Goal: Obtain resource: Download file/media

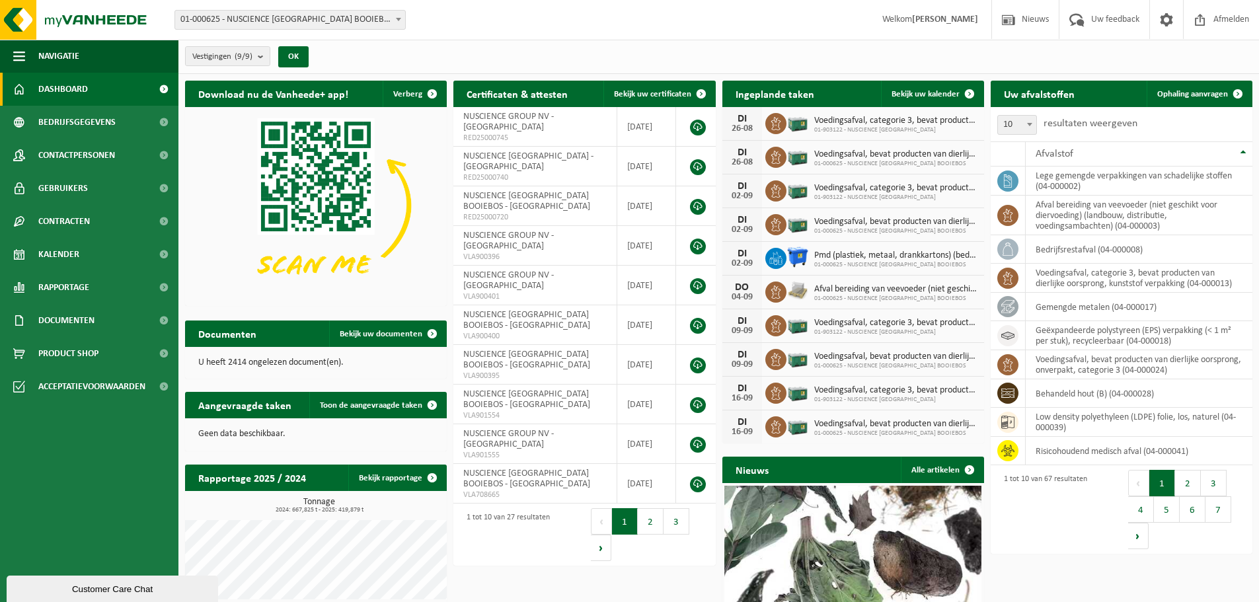
click at [857, 126] on span "01-903122 - NUSCIENCE [GEOGRAPHIC_DATA]" at bounding box center [896, 130] width 163 height 8
click at [51, 257] on span "Kalender" at bounding box center [58, 254] width 41 height 33
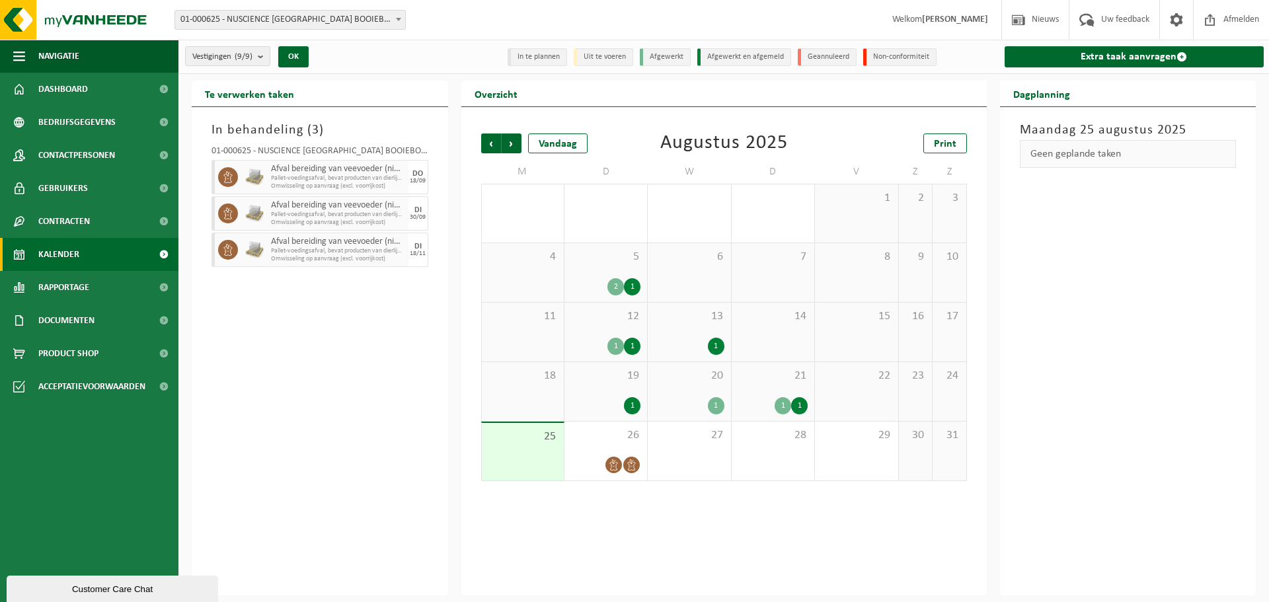
click at [604, 321] on span "12" at bounding box center [605, 316] width 69 height 15
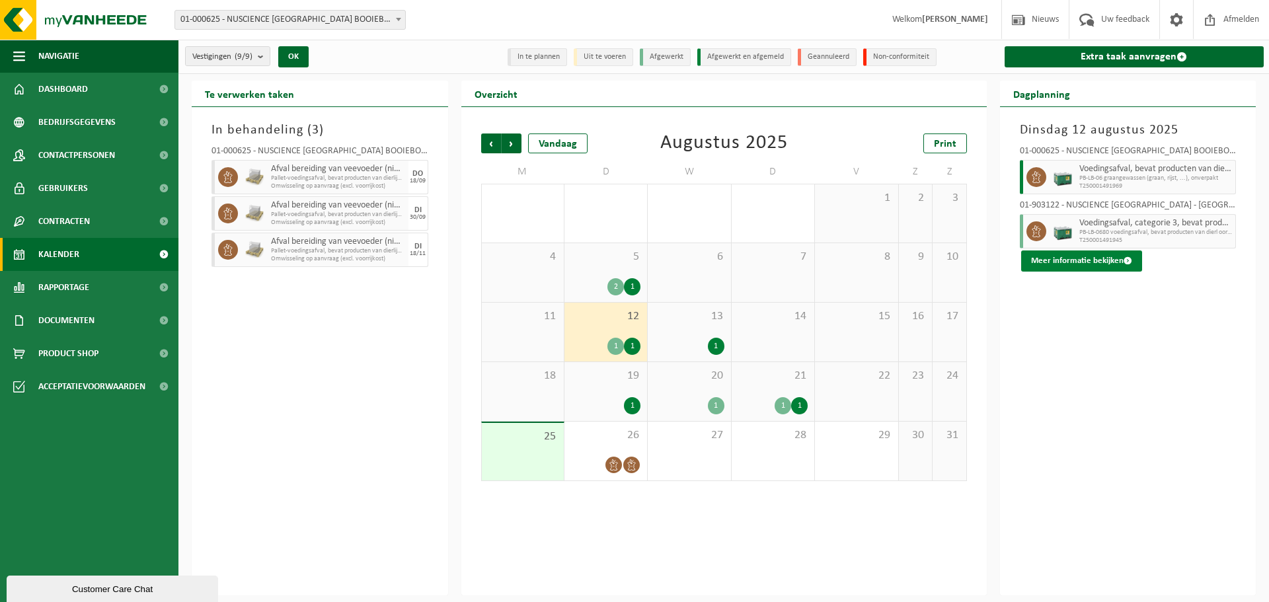
click at [1091, 264] on button "Meer informatie bekijken" at bounding box center [1081, 261] width 121 height 21
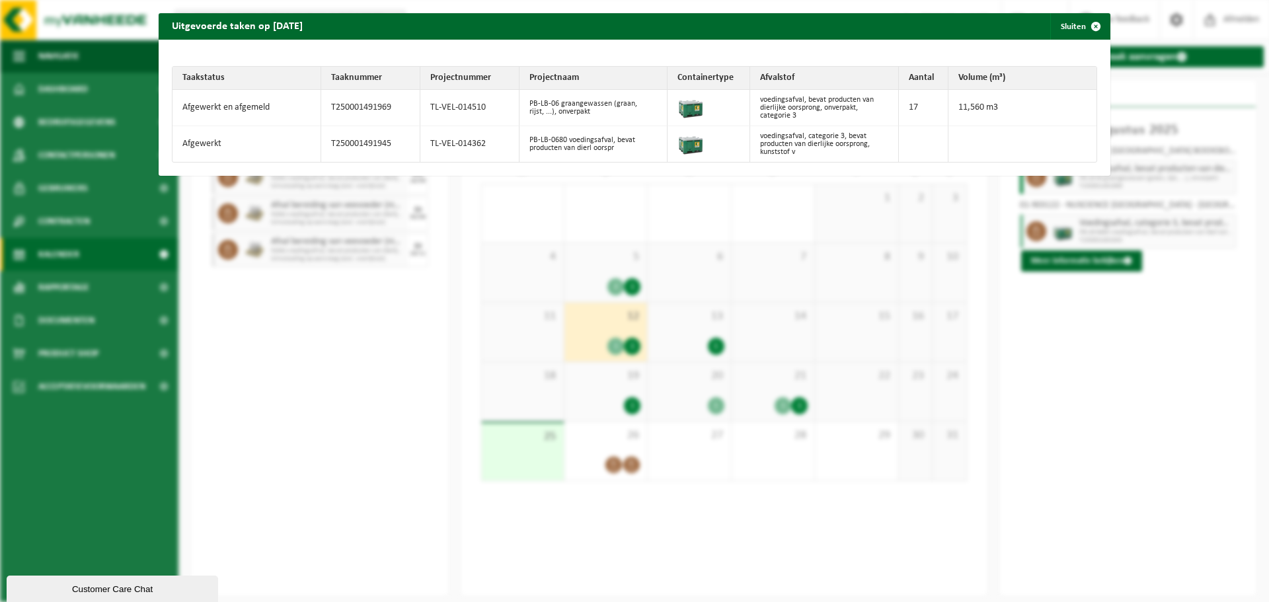
click at [576, 111] on td "PB-LB-06 graangewassen (graan, rijst, ...), onverpakt" at bounding box center [594, 108] width 149 height 36
click at [1083, 26] on span "button" at bounding box center [1096, 26] width 26 height 26
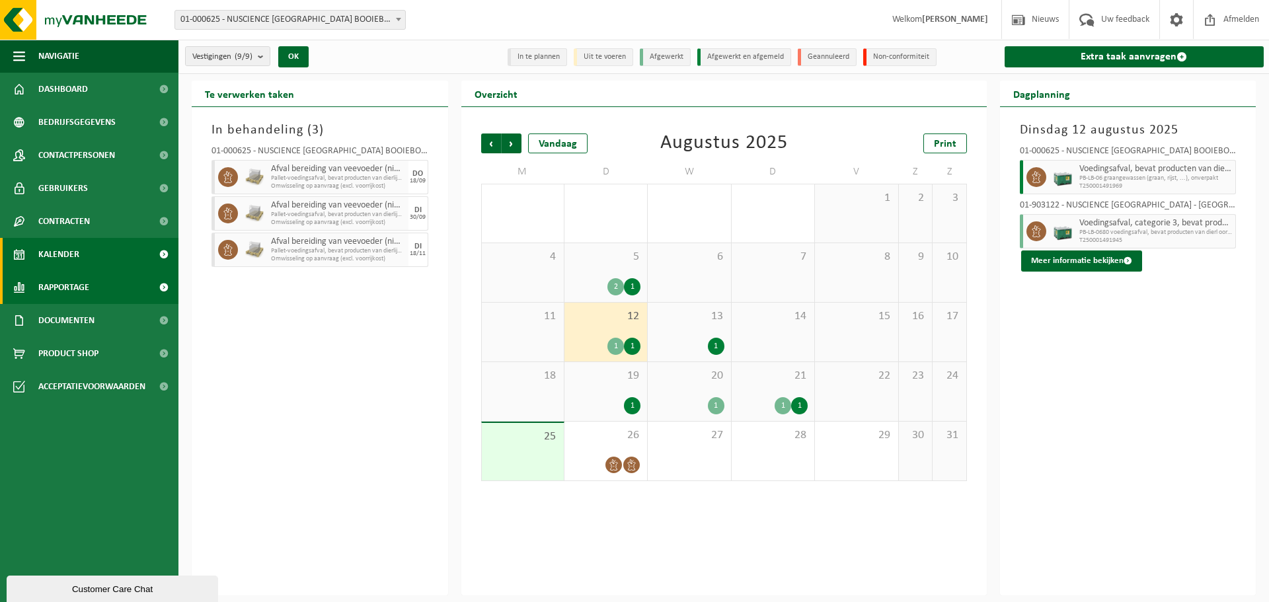
click at [56, 292] on span "Rapportage" at bounding box center [63, 287] width 51 height 33
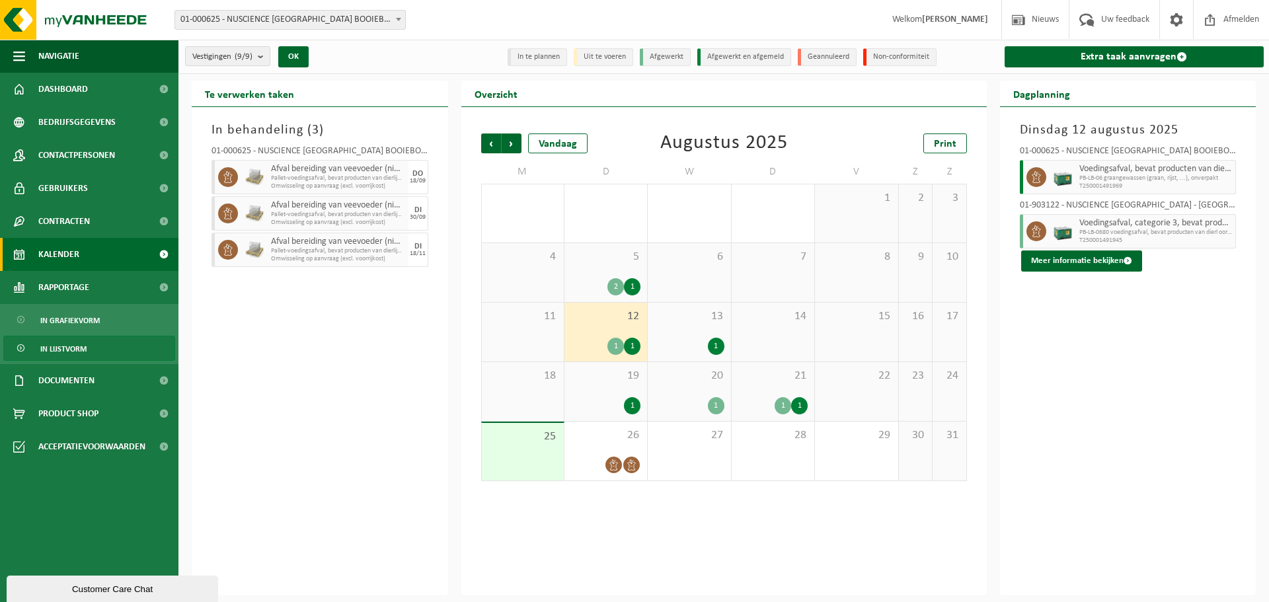
click at [73, 347] on span "In lijstvorm" at bounding box center [63, 349] width 46 height 25
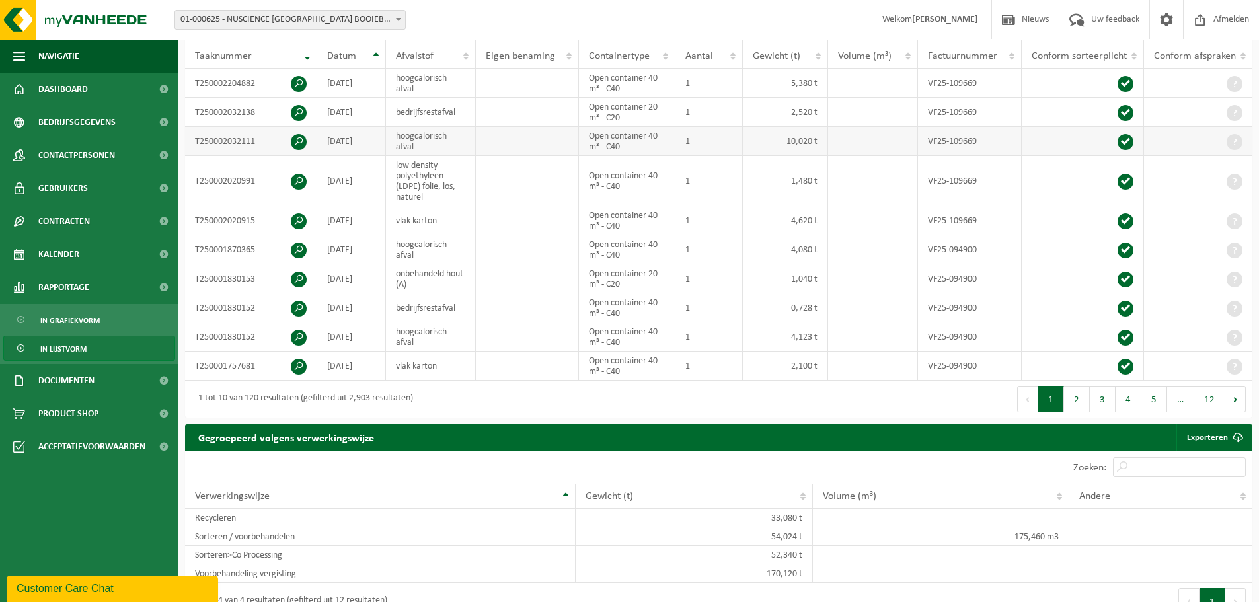
scroll to position [331, 0]
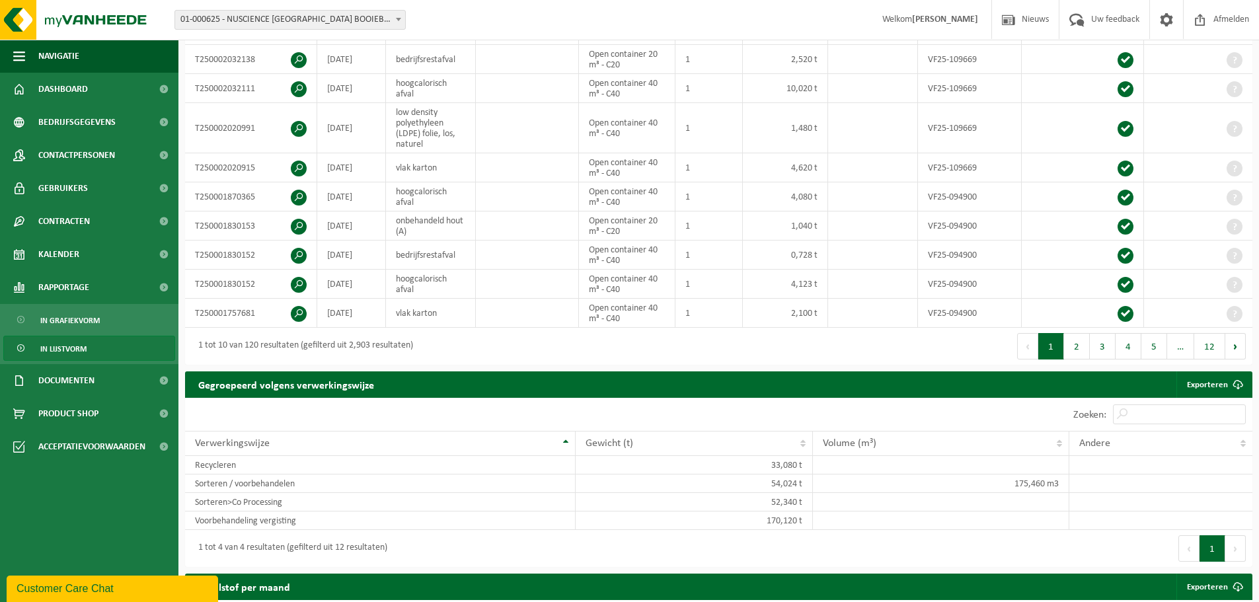
click at [1082, 346] on button "2" at bounding box center [1077, 346] width 26 height 26
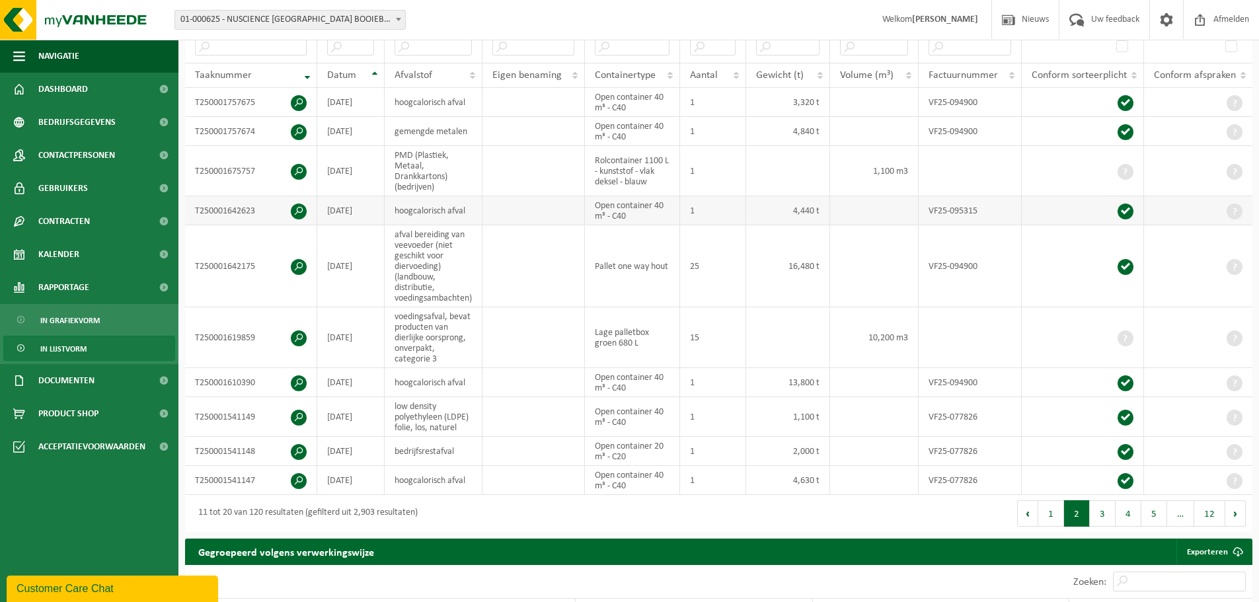
scroll to position [246, 0]
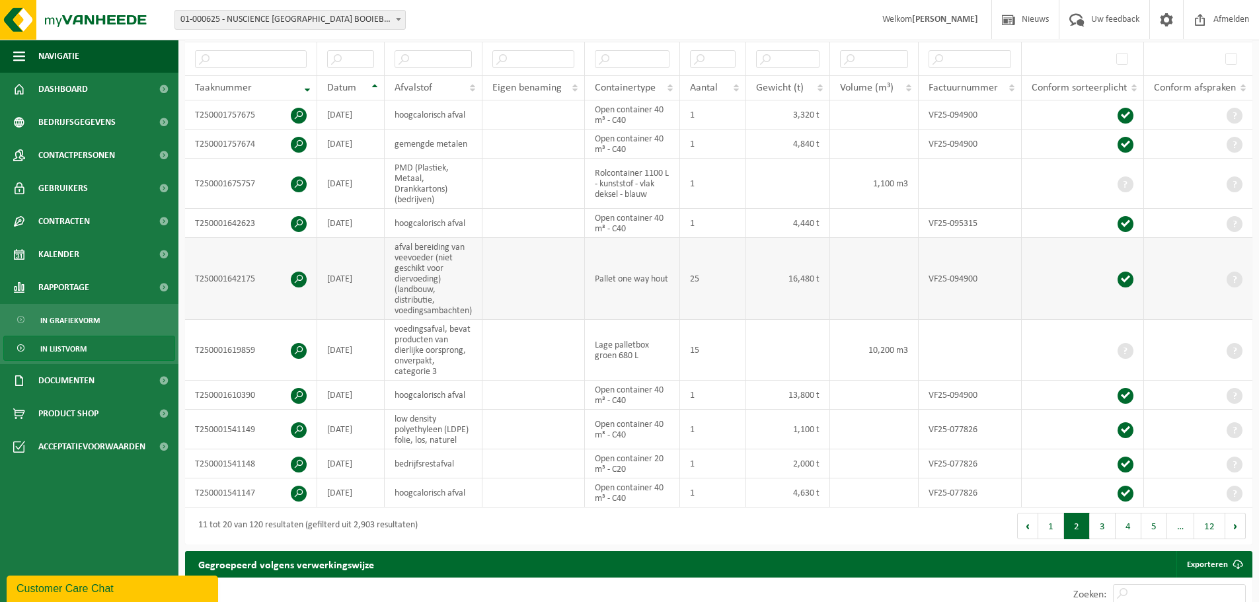
click at [303, 276] on span at bounding box center [299, 280] width 16 height 16
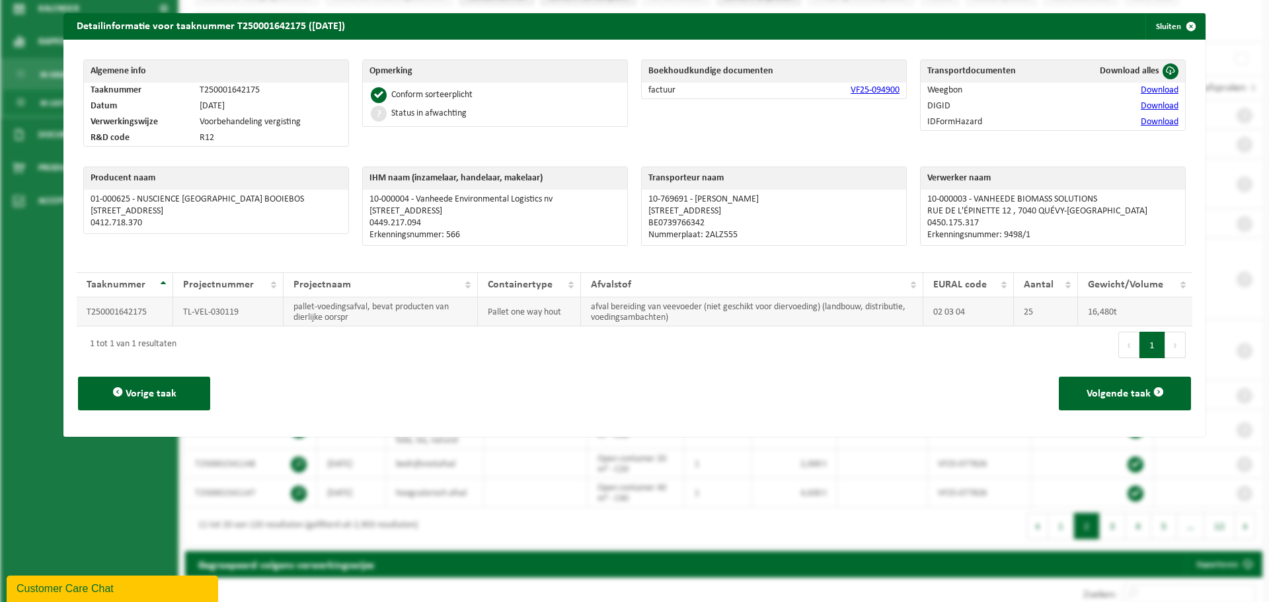
click at [686, 317] on td "afval bereiding van veevoeder (niet geschikt voor diervoeding) (landbouw, distr…" at bounding box center [752, 312] width 342 height 29
click at [1141, 93] on link "Download" at bounding box center [1160, 90] width 38 height 10
click at [1141, 109] on link "Download" at bounding box center [1160, 106] width 38 height 10
click at [1141, 120] on link "Download" at bounding box center [1160, 122] width 38 height 10
drag, startPoint x: 286, startPoint y: 305, endPoint x: 372, endPoint y: 326, distance: 87.9
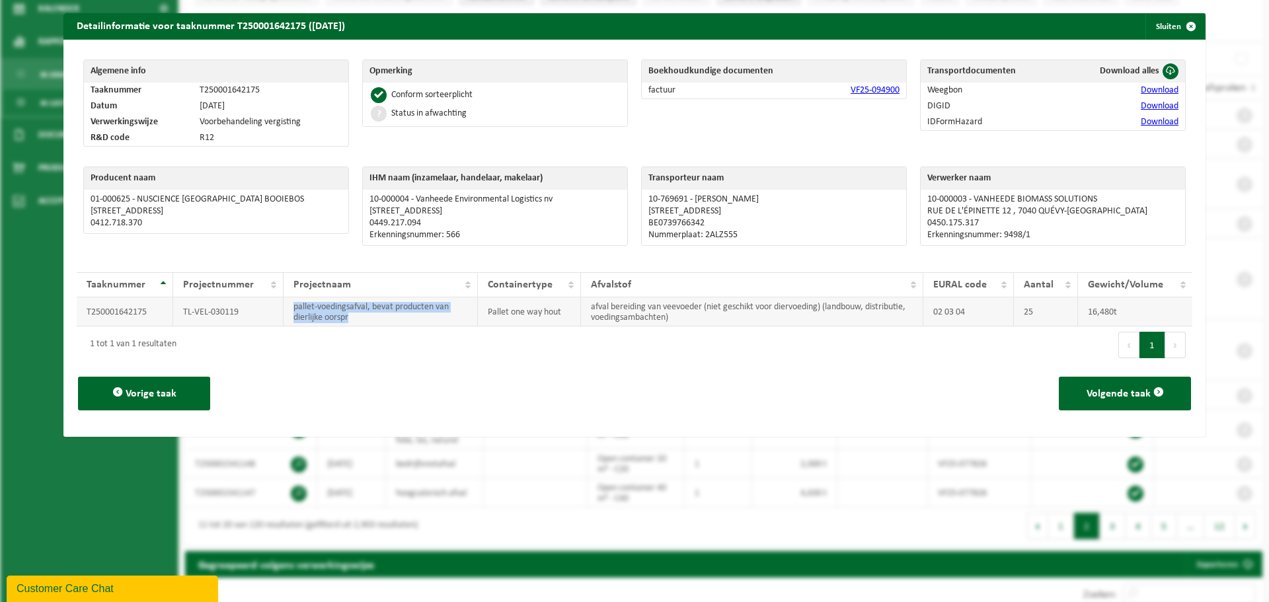
click at [372, 326] on td "pallet-voedingsafval, bevat producten van dierlijke oorspr" at bounding box center [381, 312] width 194 height 29
click at [354, 318] on td "pallet-voedingsafval, bevat producten van dierlijke oorspr" at bounding box center [381, 312] width 194 height 29
click at [460, 286] on th "Projectnaam" at bounding box center [381, 284] width 194 height 25
drag, startPoint x: 460, startPoint y: 283, endPoint x: 467, endPoint y: 294, distance: 12.8
click at [461, 283] on th "Projectnaam" at bounding box center [381, 284] width 194 height 25
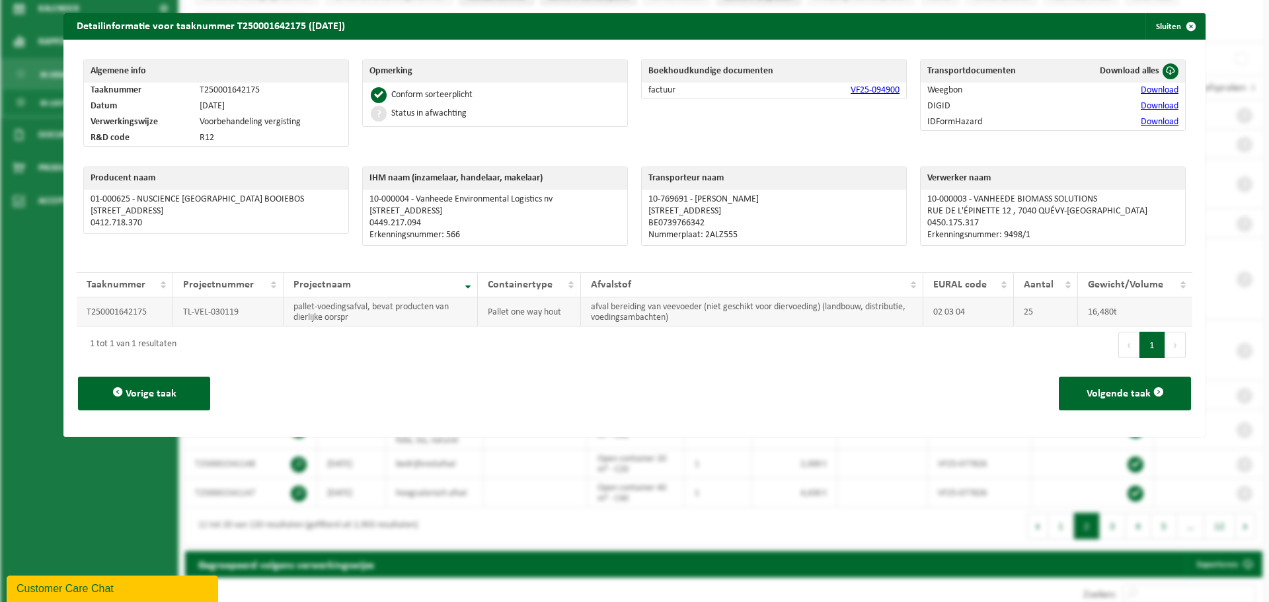
click at [375, 321] on td "pallet-voedingsafval, bevat producten van dierlijke oorspr" at bounding box center [381, 312] width 194 height 29
click at [869, 90] on link "VF25-094900" at bounding box center [875, 90] width 49 height 10
click at [1035, 236] on p "Erkenningsnummer: 9498/1" at bounding box center [1053, 235] width 251 height 11
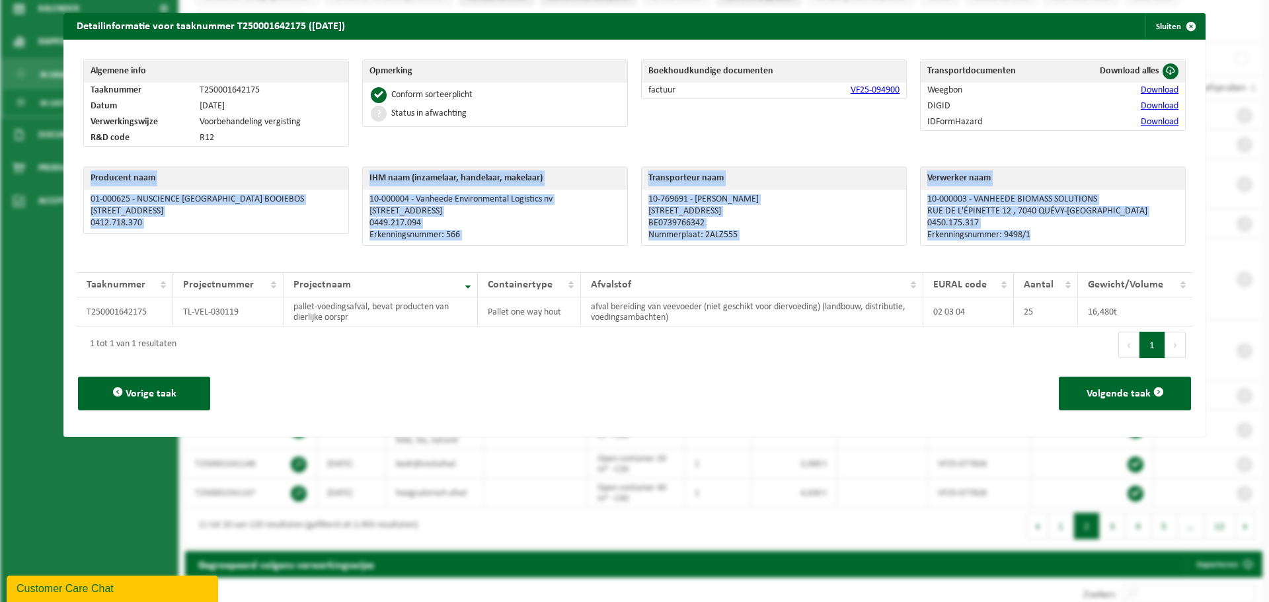
drag, startPoint x: 1030, startPoint y: 235, endPoint x: 82, endPoint y: 179, distance: 949.7
click at [82, 179] on div "Producent naam 01-000625 - NUSCIENCE [GEOGRAPHIC_DATA] [STREET_ADDRESS] 0412.71…" at bounding box center [635, 209] width 1116 height 99
click at [1136, 395] on span "Volgende taak" at bounding box center [1119, 394] width 64 height 11
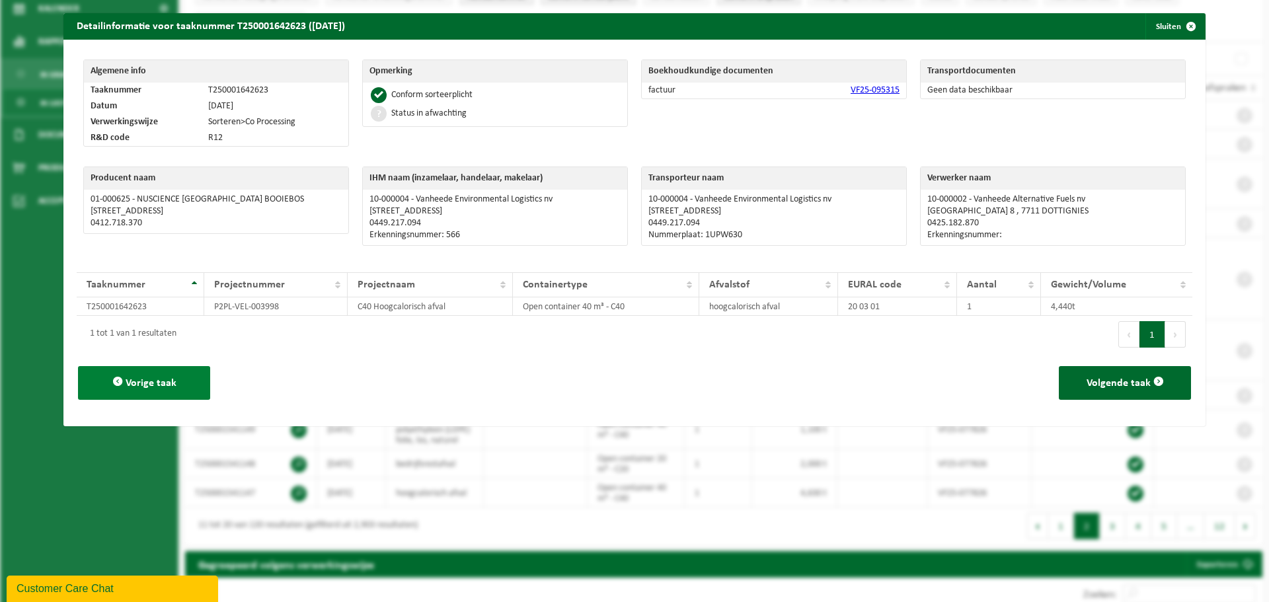
click at [145, 382] on span "Vorige taak" at bounding box center [151, 383] width 51 height 11
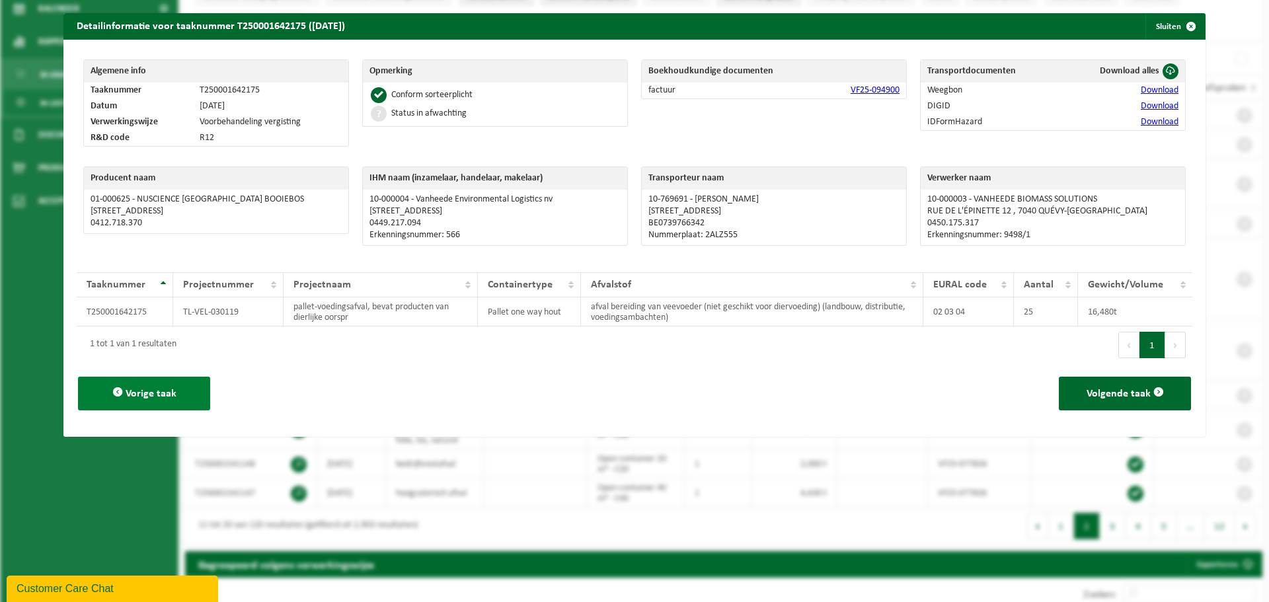
click at [140, 393] on span "Vorige taak" at bounding box center [151, 394] width 51 height 11
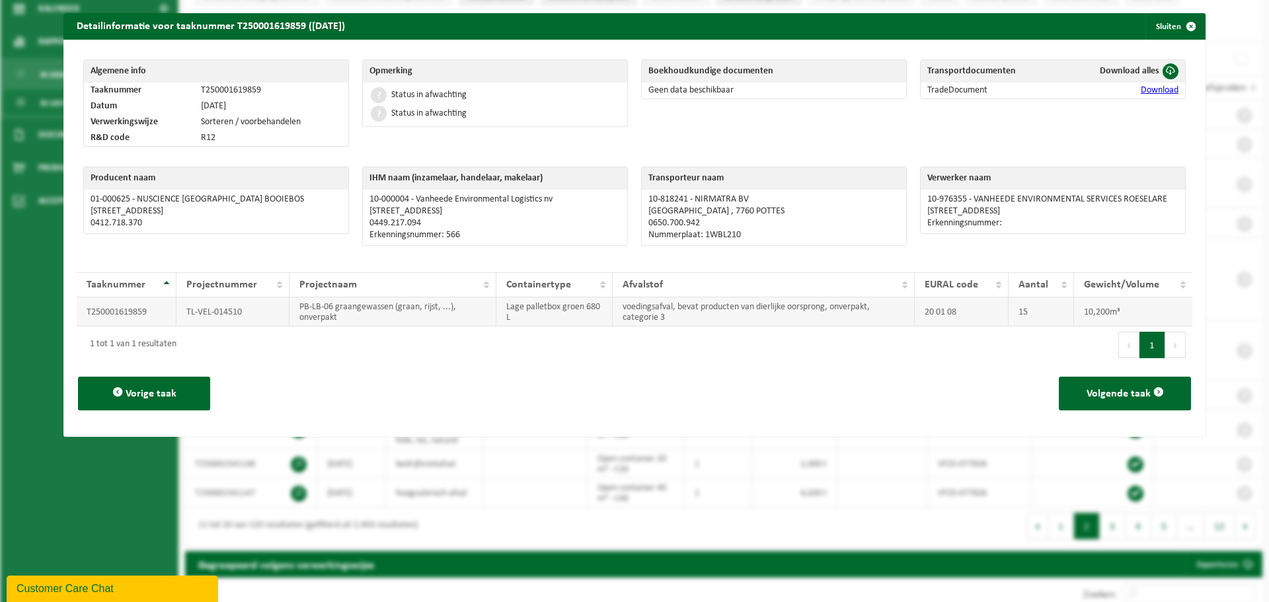
click at [358, 311] on td "PB-LB-06 graangewassen (graan, rijst, ...), onverpakt" at bounding box center [393, 312] width 207 height 29
click at [1141, 92] on link "Download" at bounding box center [1160, 90] width 38 height 10
click at [1178, 26] on span "button" at bounding box center [1191, 26] width 26 height 26
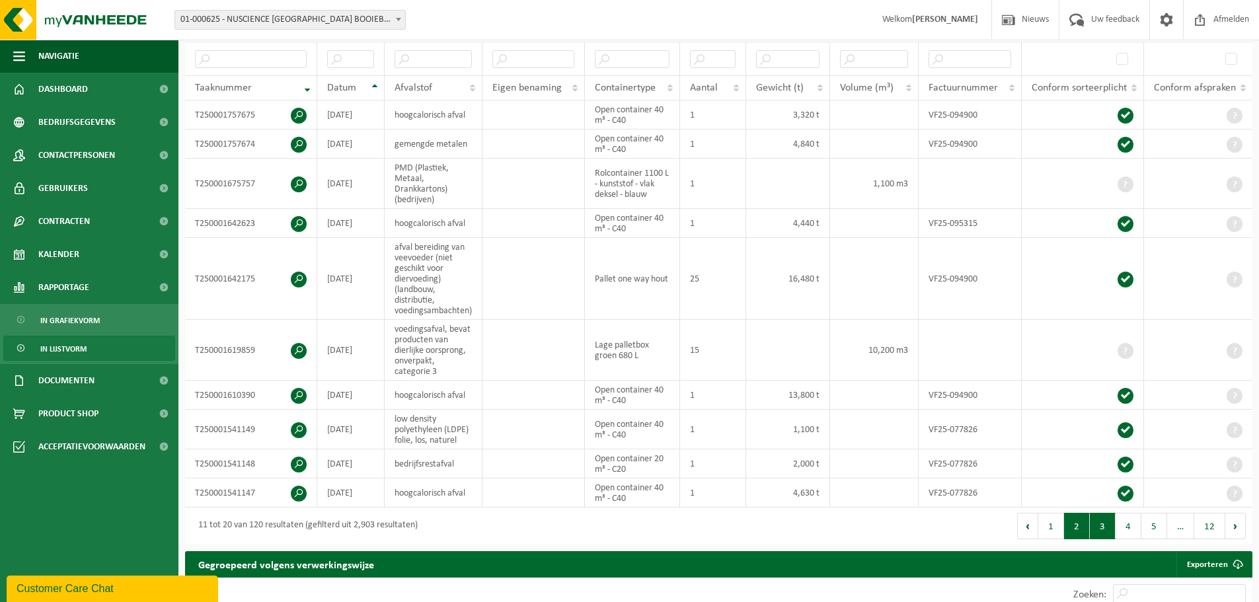
click at [1098, 526] on button "3" at bounding box center [1103, 526] width 26 height 26
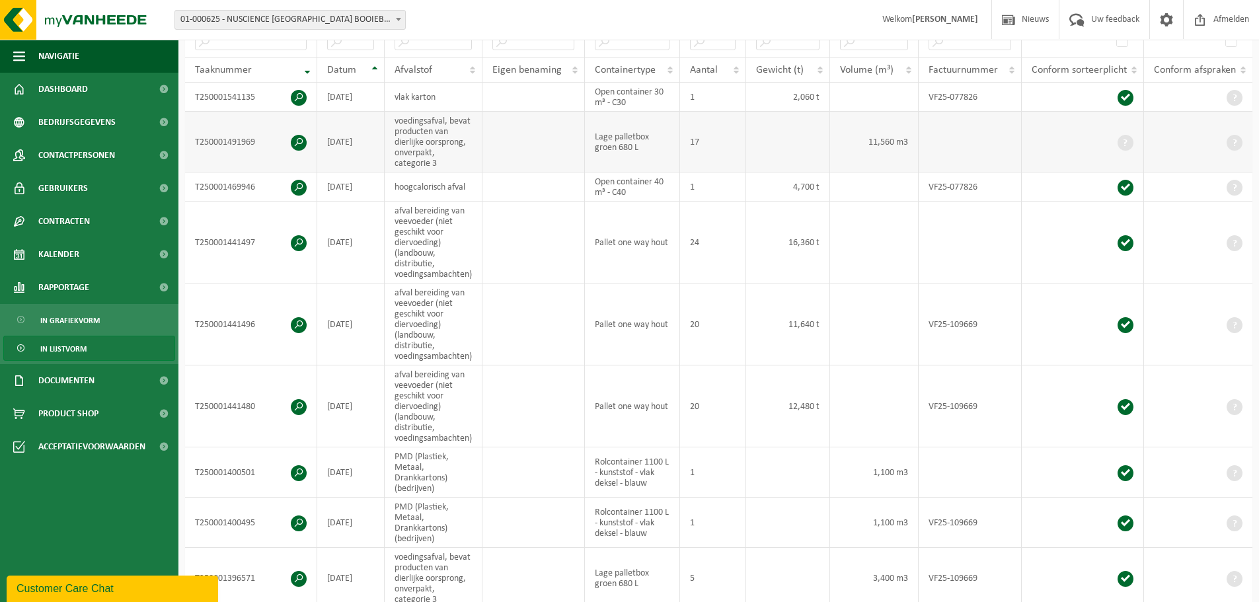
scroll to position [251, 0]
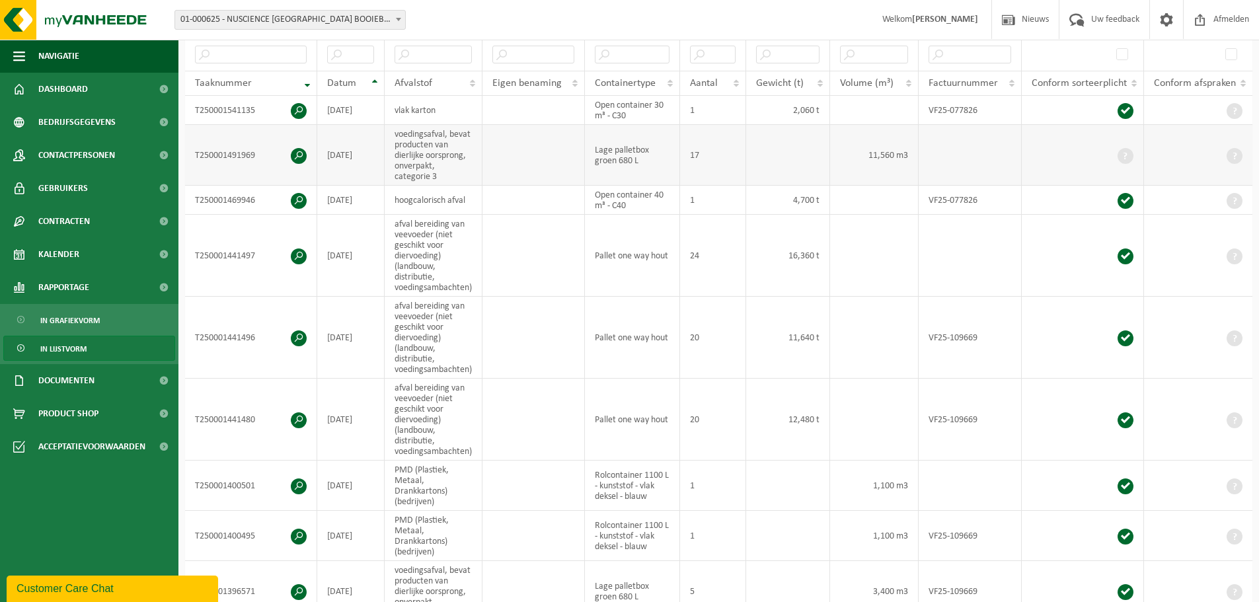
click at [233, 149] on td "T250001491969" at bounding box center [251, 155] width 132 height 61
click at [300, 151] on span at bounding box center [299, 156] width 16 height 16
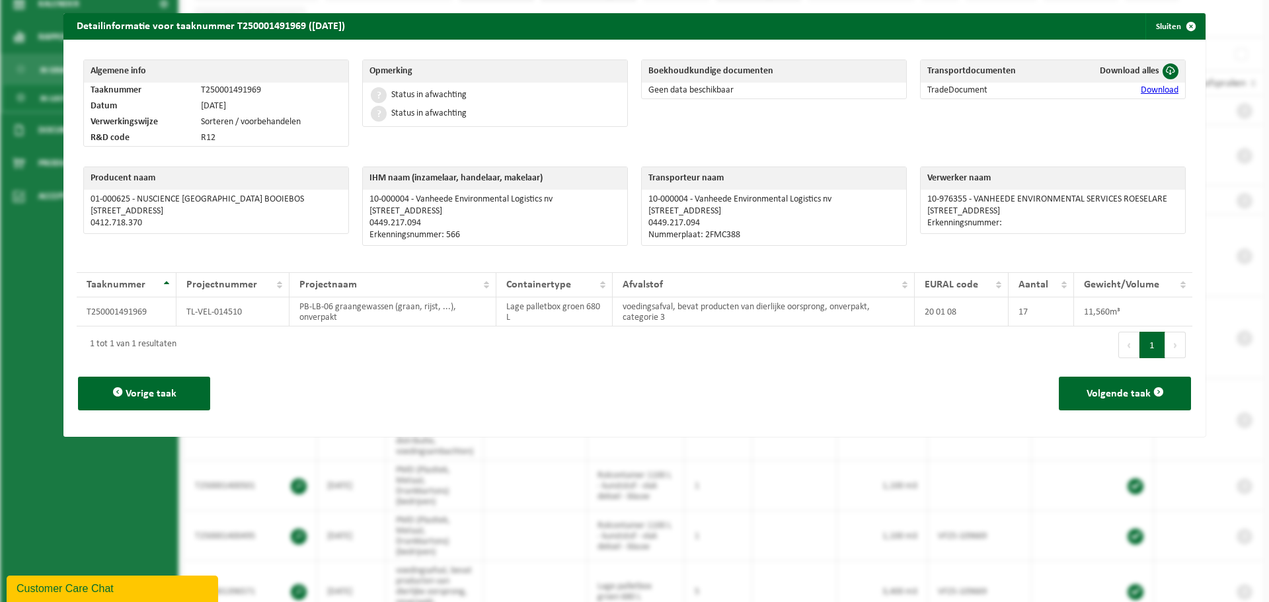
click at [1141, 90] on link "Download" at bounding box center [1160, 90] width 38 height 10
click at [1148, 25] on button "Sluiten" at bounding box center [1175, 26] width 59 height 26
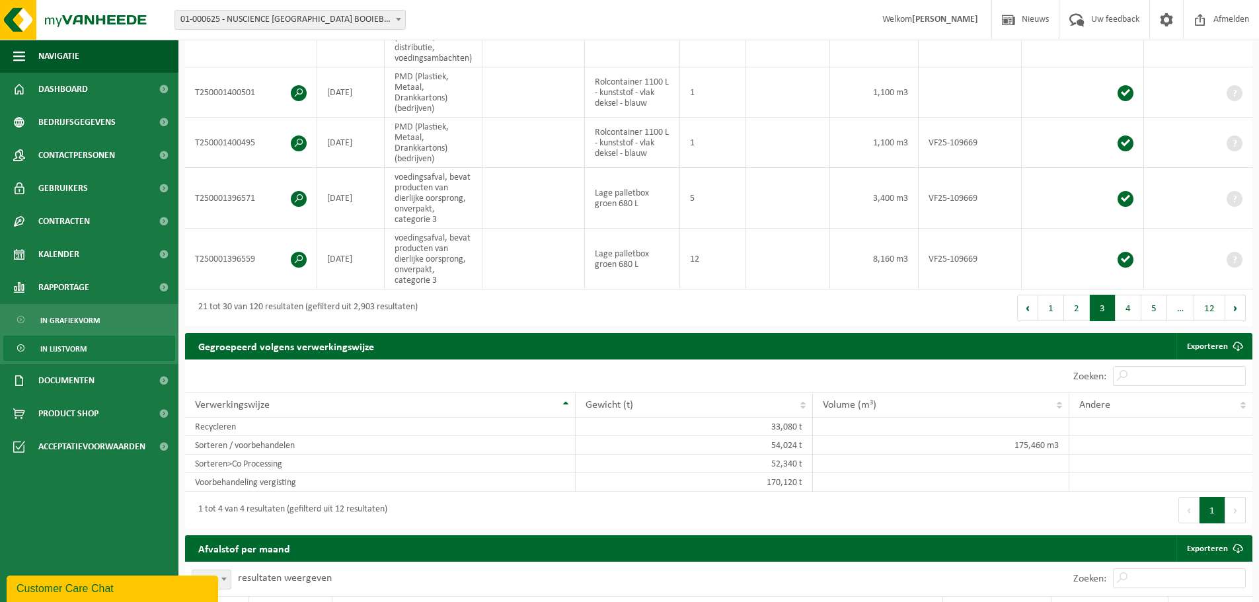
scroll to position [647, 0]
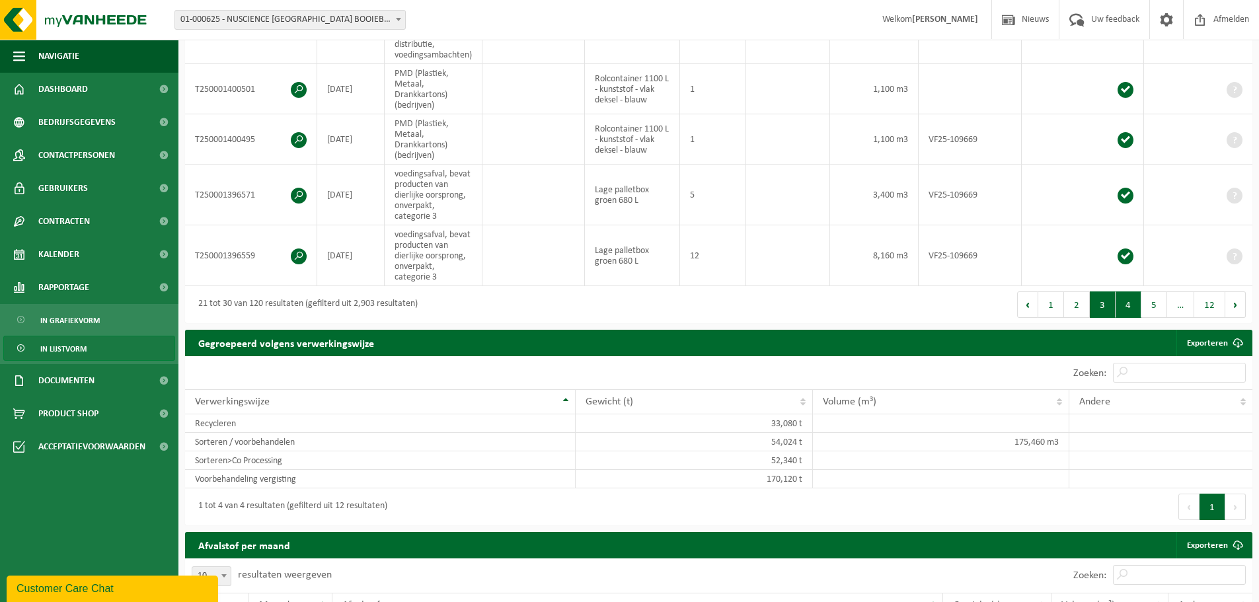
click at [1127, 302] on button "4" at bounding box center [1129, 305] width 26 height 26
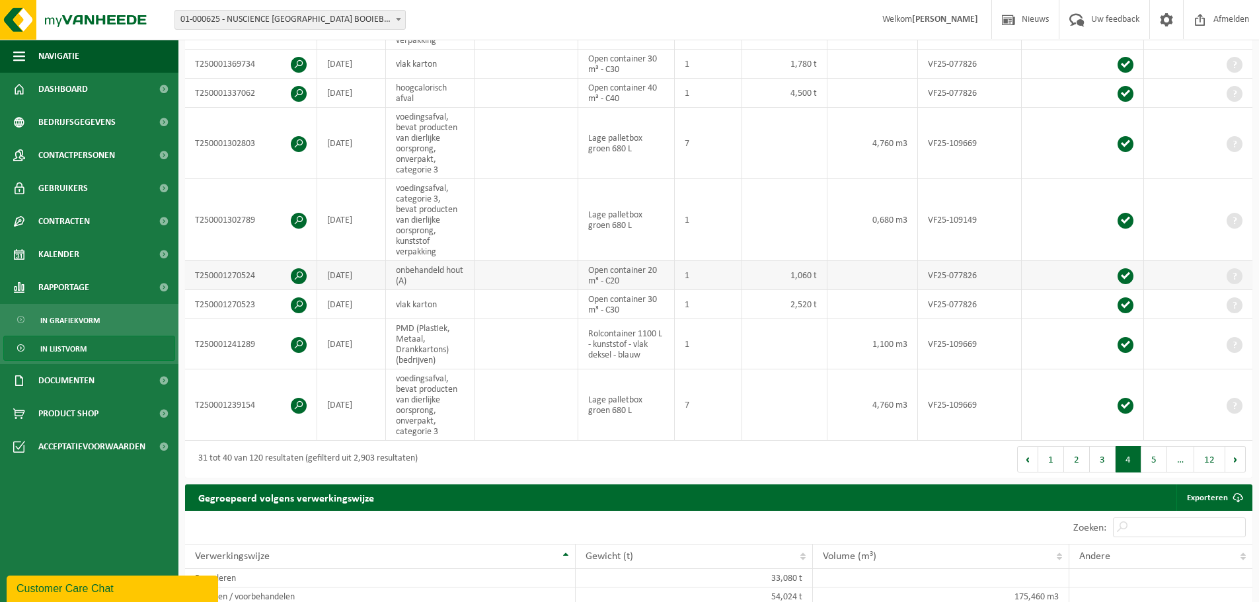
scroll to position [449, 0]
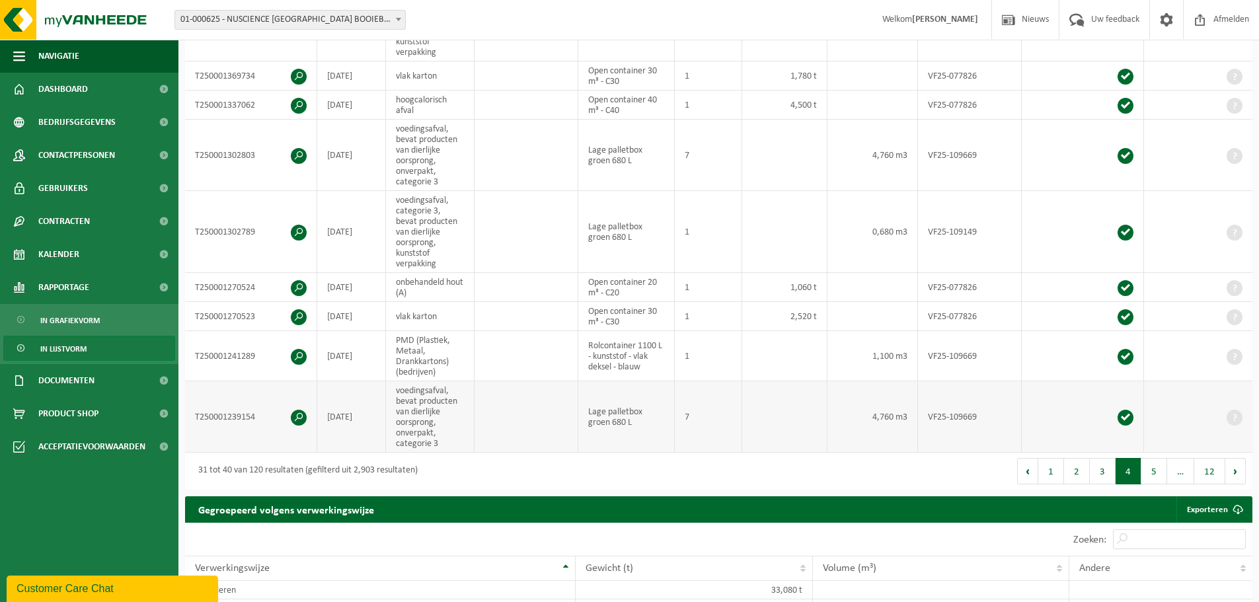
click at [237, 411] on td "T250001239154" at bounding box center [251, 416] width 132 height 71
click at [298, 416] on span at bounding box center [299, 418] width 16 height 16
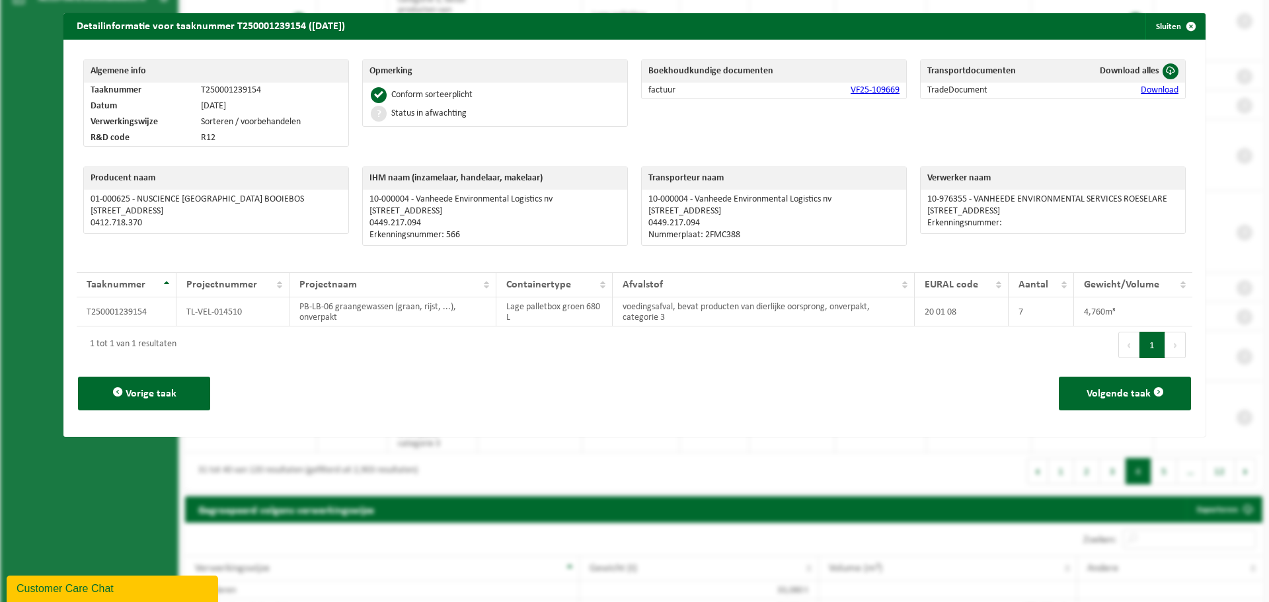
click at [1142, 89] on link "Download" at bounding box center [1160, 90] width 38 height 10
click at [1159, 18] on button "Sluiten" at bounding box center [1175, 26] width 59 height 26
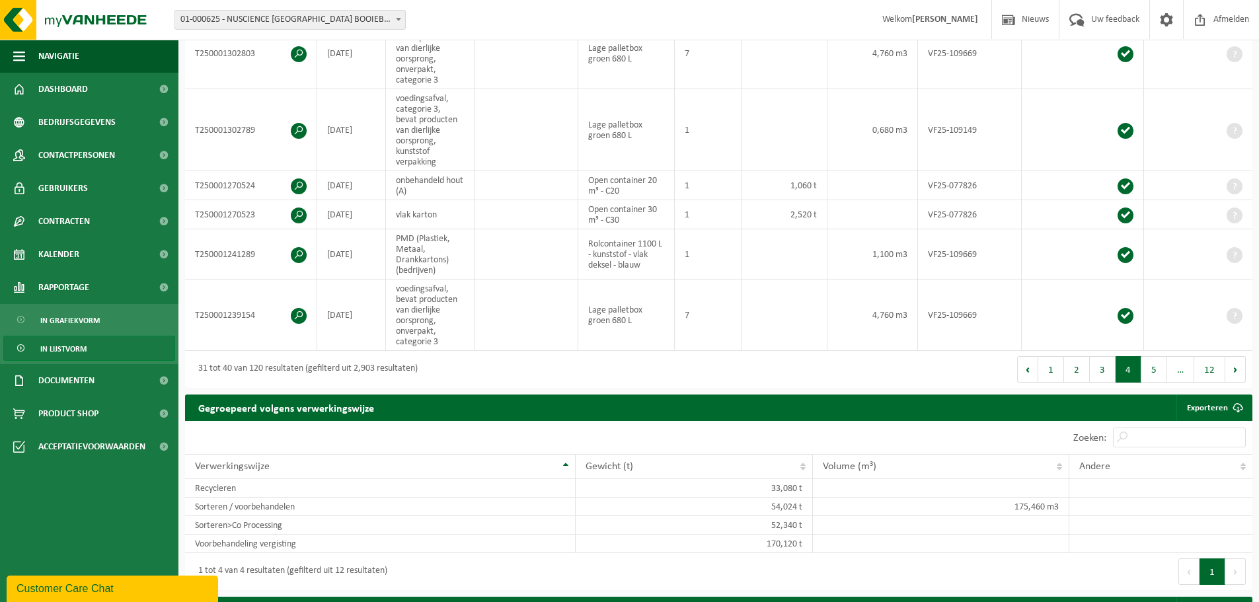
scroll to position [581, 0]
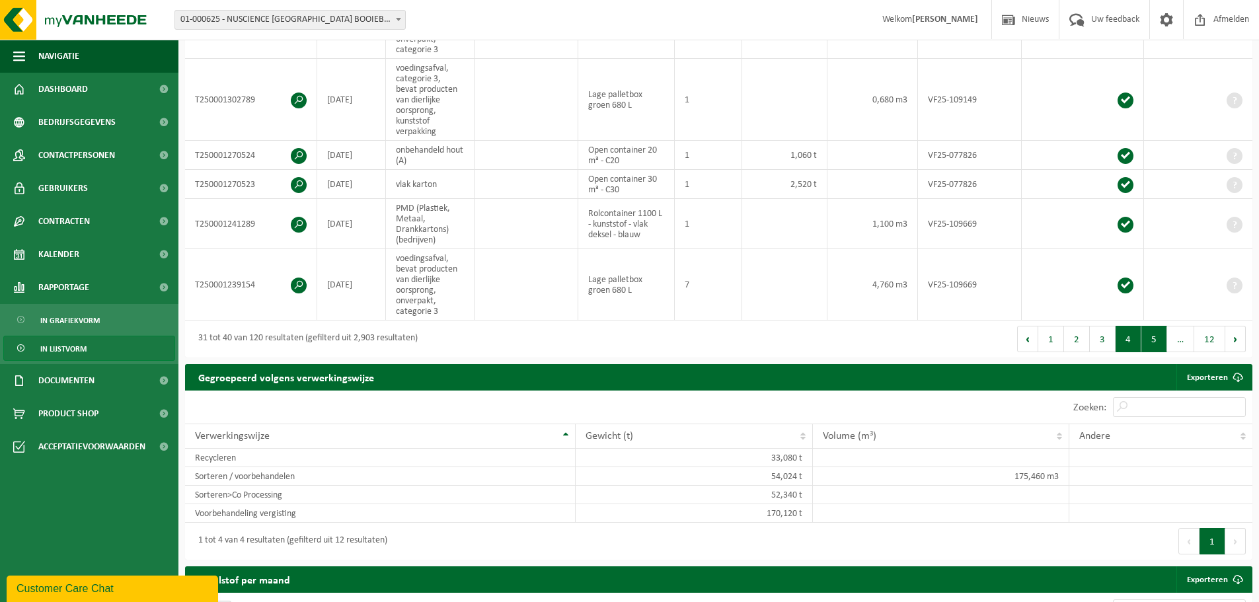
click at [1151, 337] on button "5" at bounding box center [1155, 339] width 26 height 26
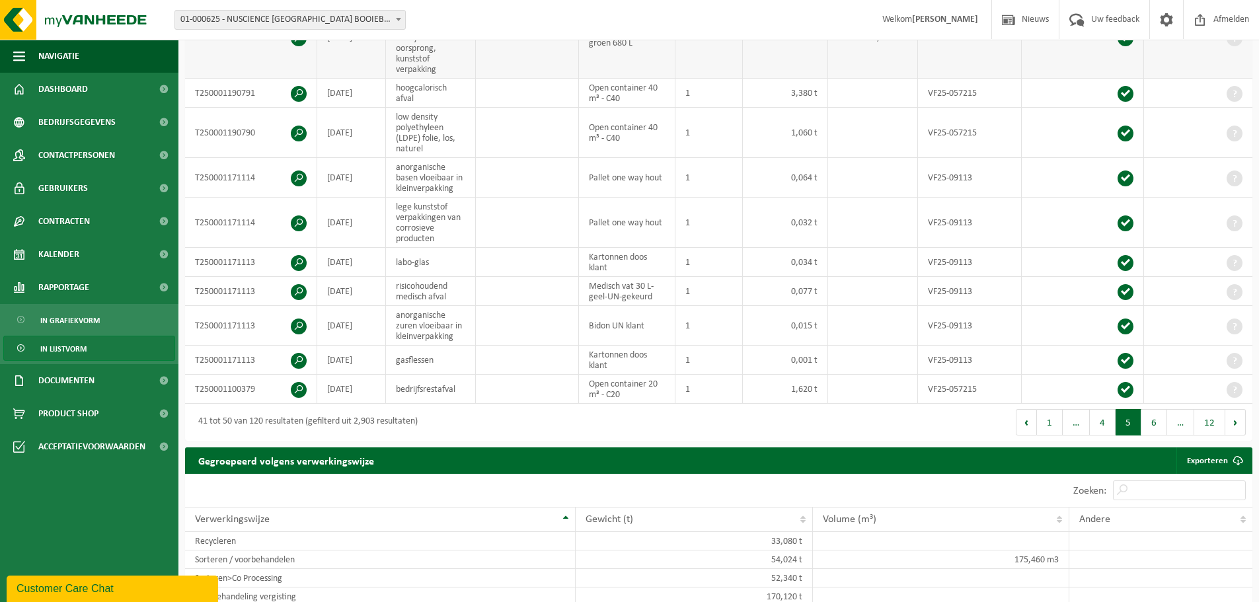
scroll to position [383, 0]
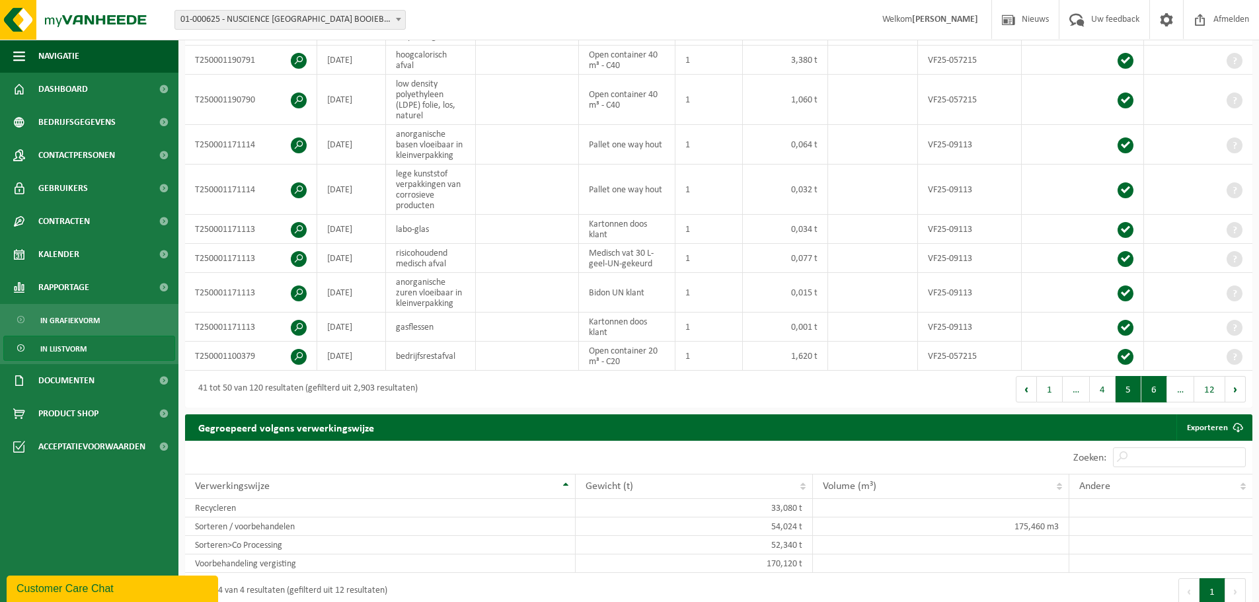
click at [1151, 385] on button "6" at bounding box center [1155, 389] width 26 height 26
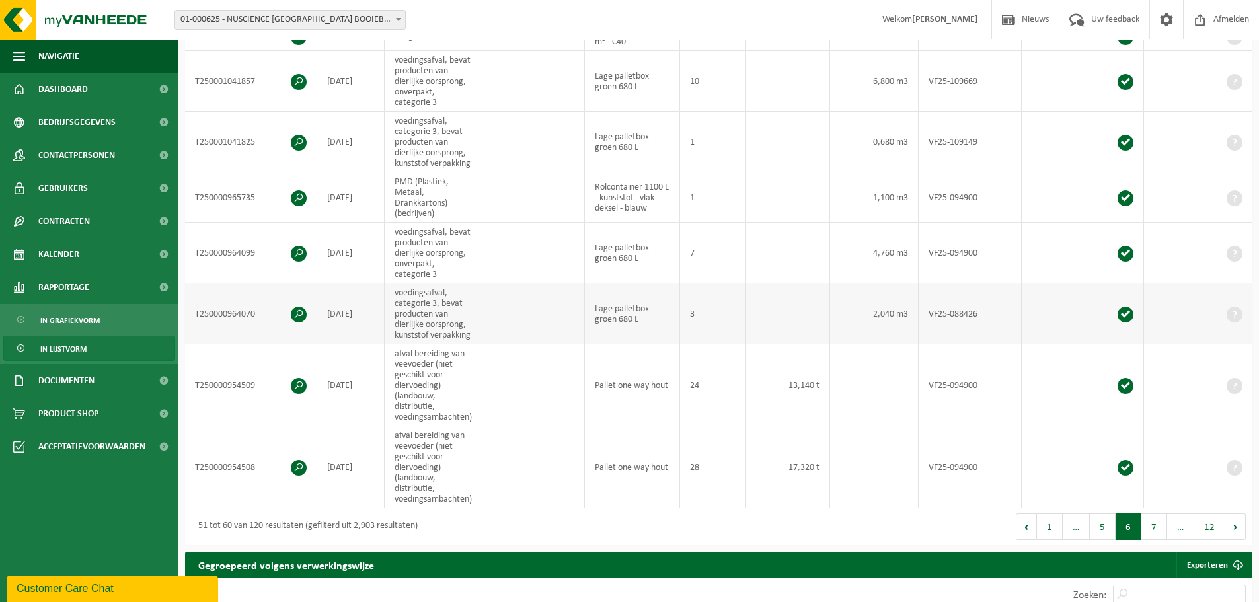
scroll to position [452, 0]
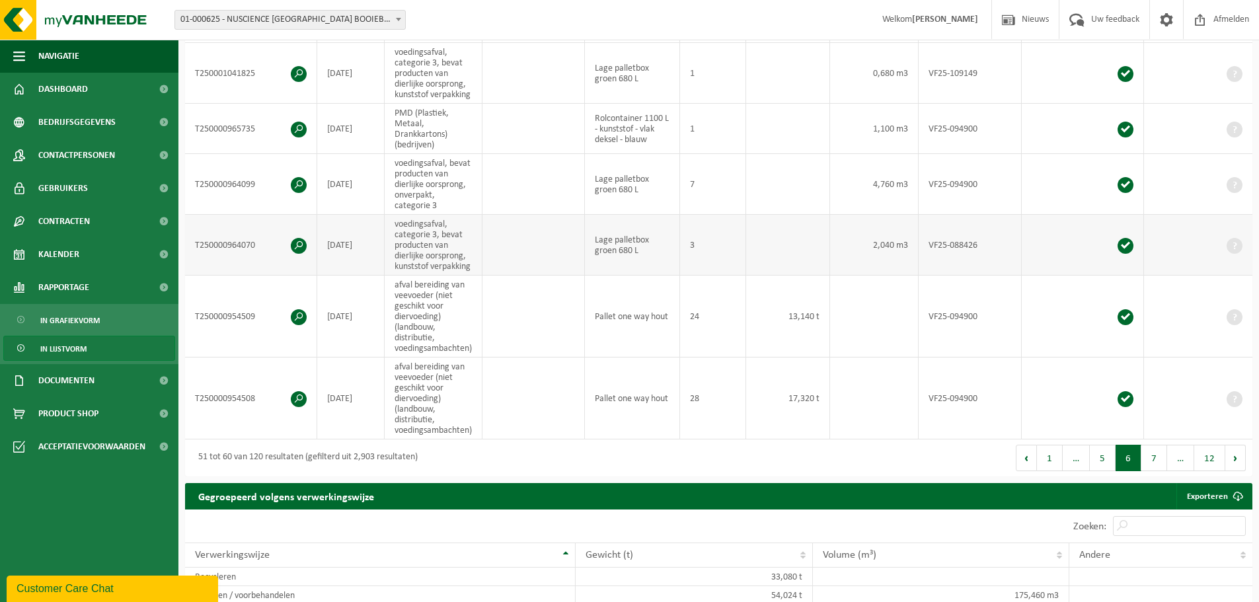
click at [249, 250] on td "T250000964070" at bounding box center [251, 245] width 132 height 61
click at [301, 246] on span at bounding box center [299, 246] width 16 height 16
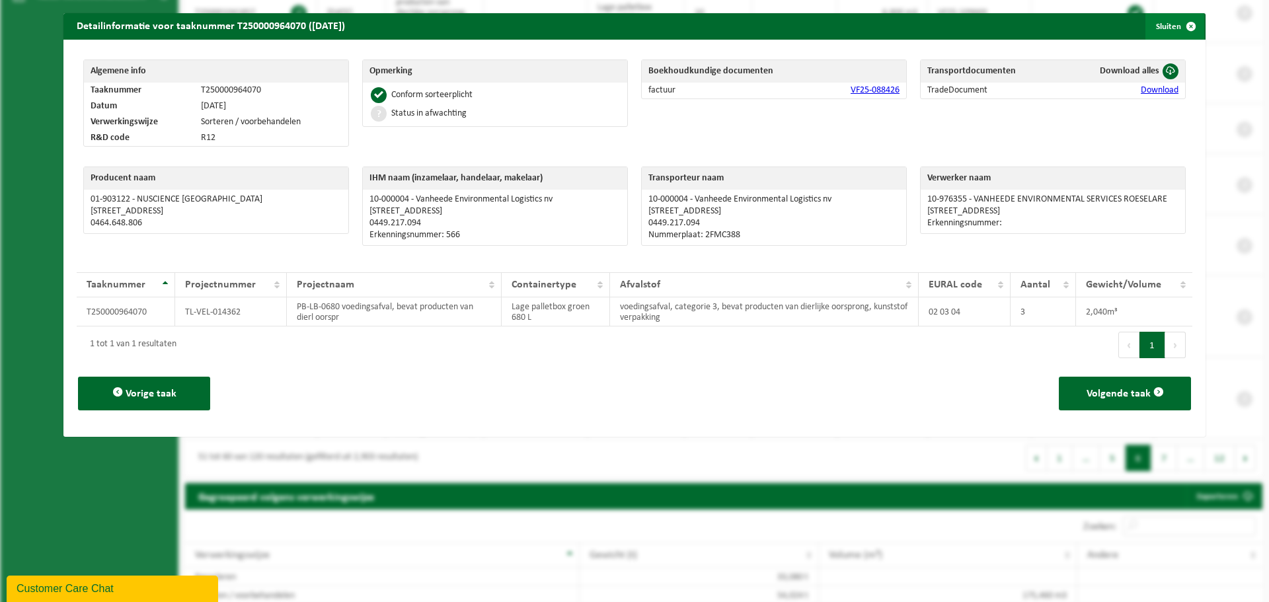
click at [1178, 26] on span "button" at bounding box center [1191, 26] width 26 height 26
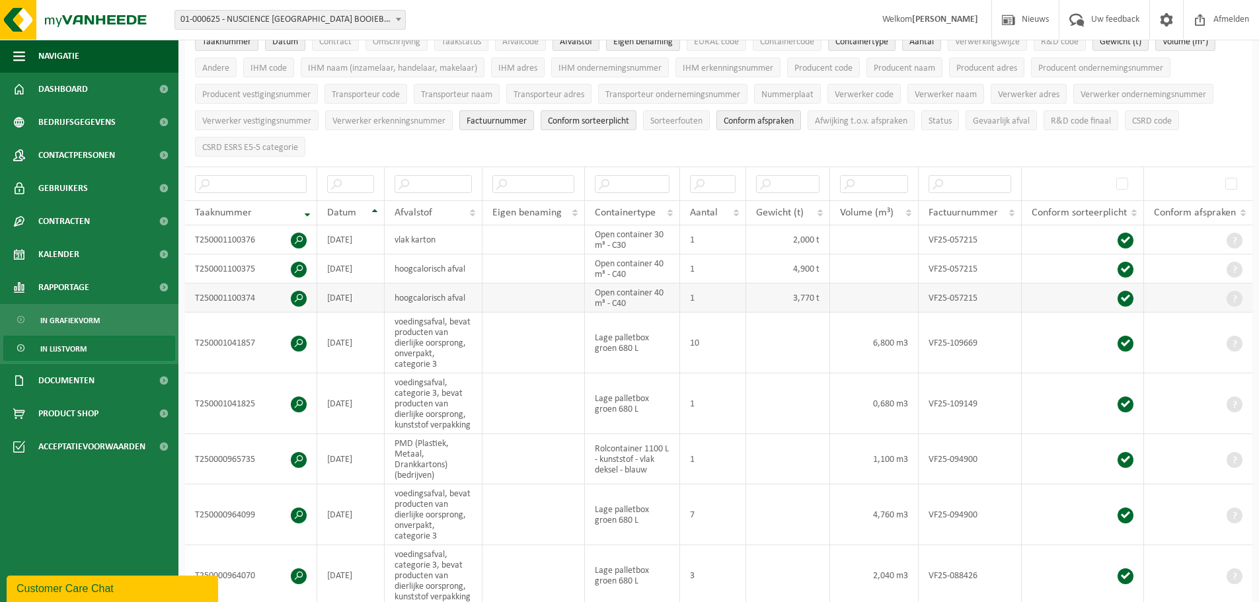
scroll to position [187, 0]
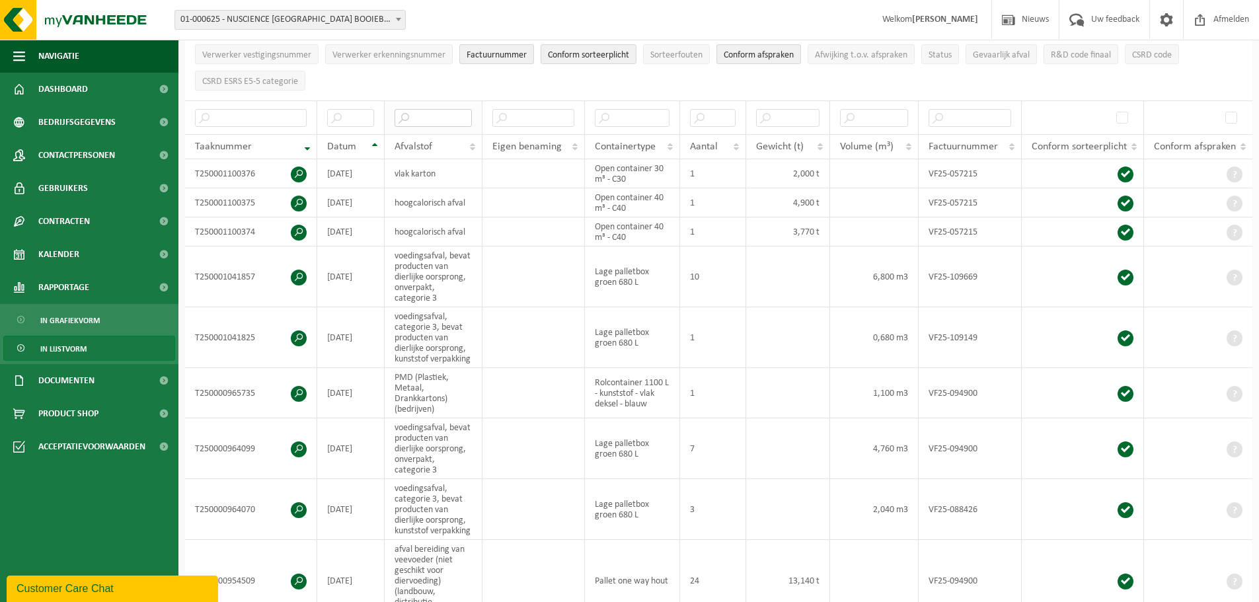
click at [415, 117] on input "text" at bounding box center [433, 118] width 77 height 18
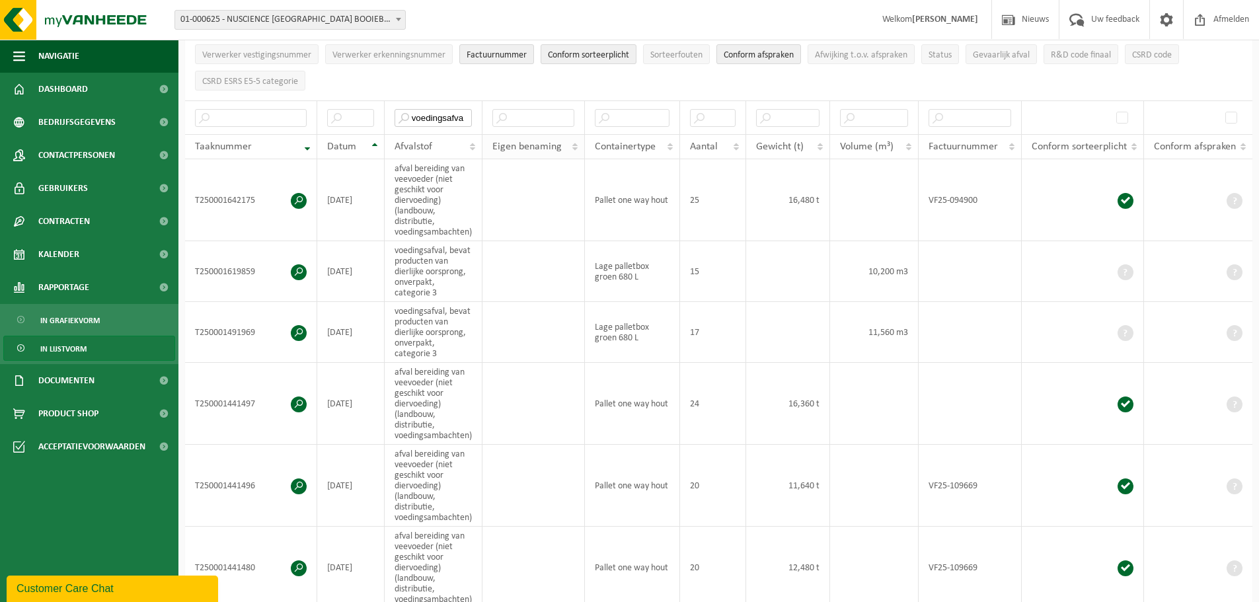
type input "voedingsafval"
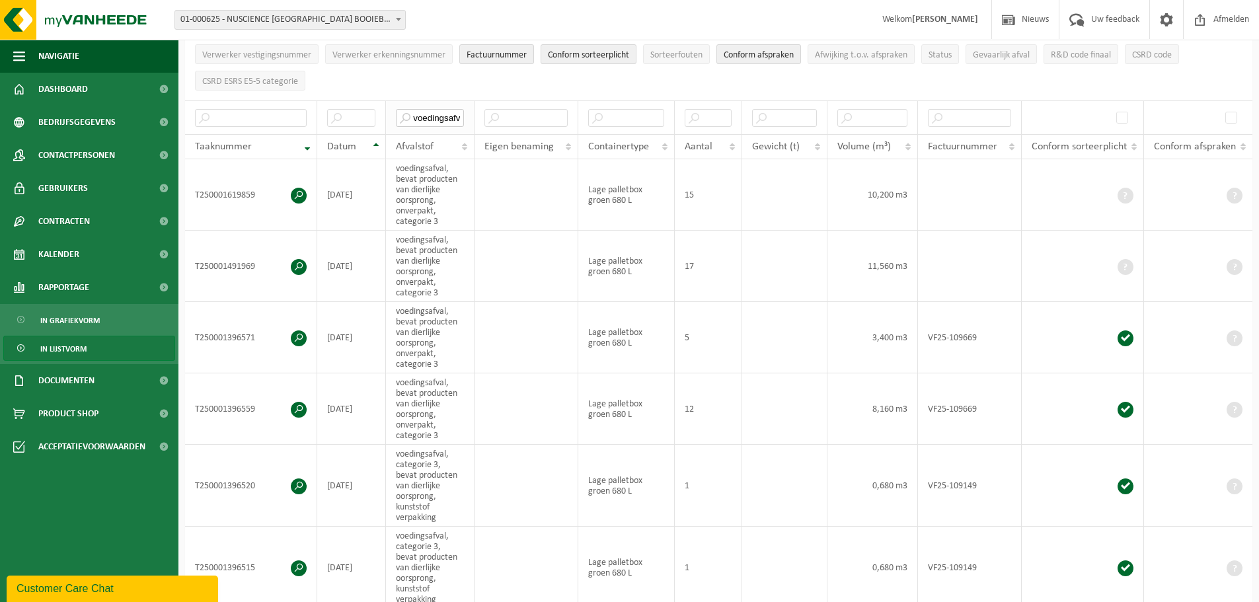
click at [435, 115] on input "voedingsafval" at bounding box center [430, 118] width 68 height 18
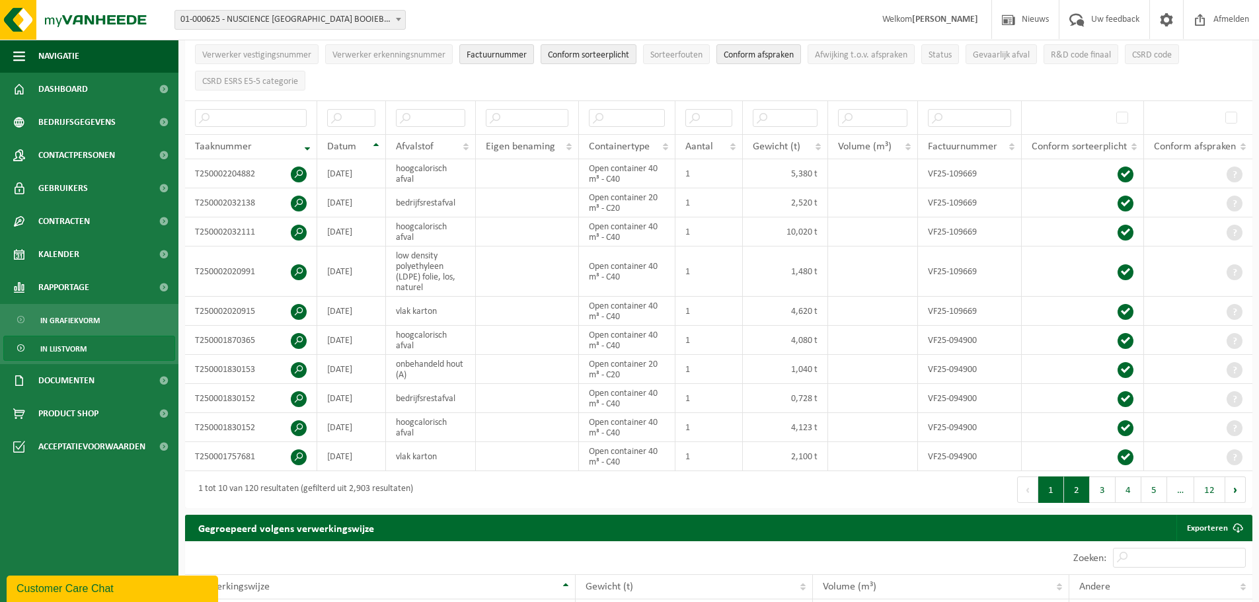
click at [1077, 487] on button "2" at bounding box center [1077, 490] width 26 height 26
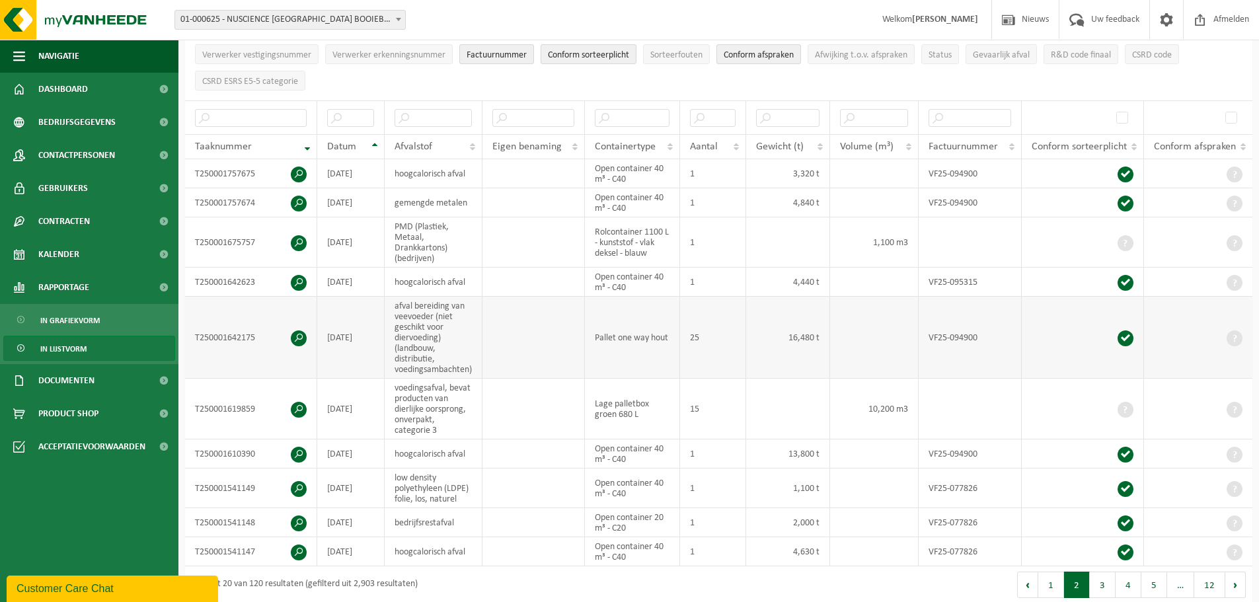
click at [299, 335] on span at bounding box center [299, 339] width 16 height 16
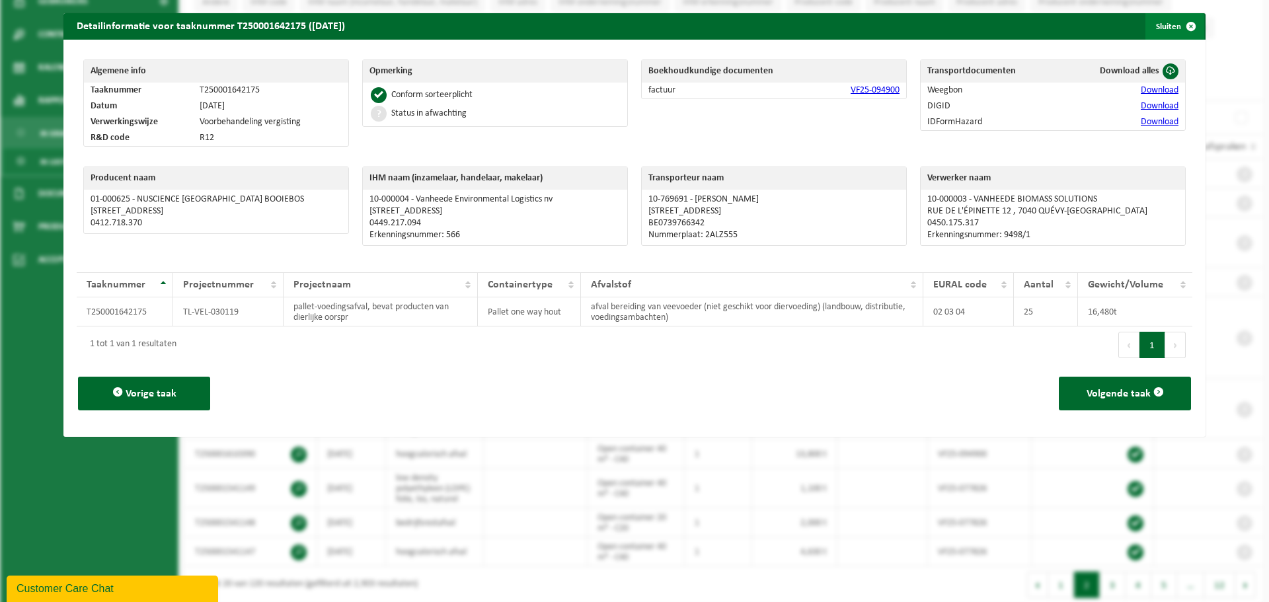
click at [1178, 25] on span "button" at bounding box center [1191, 26] width 26 height 26
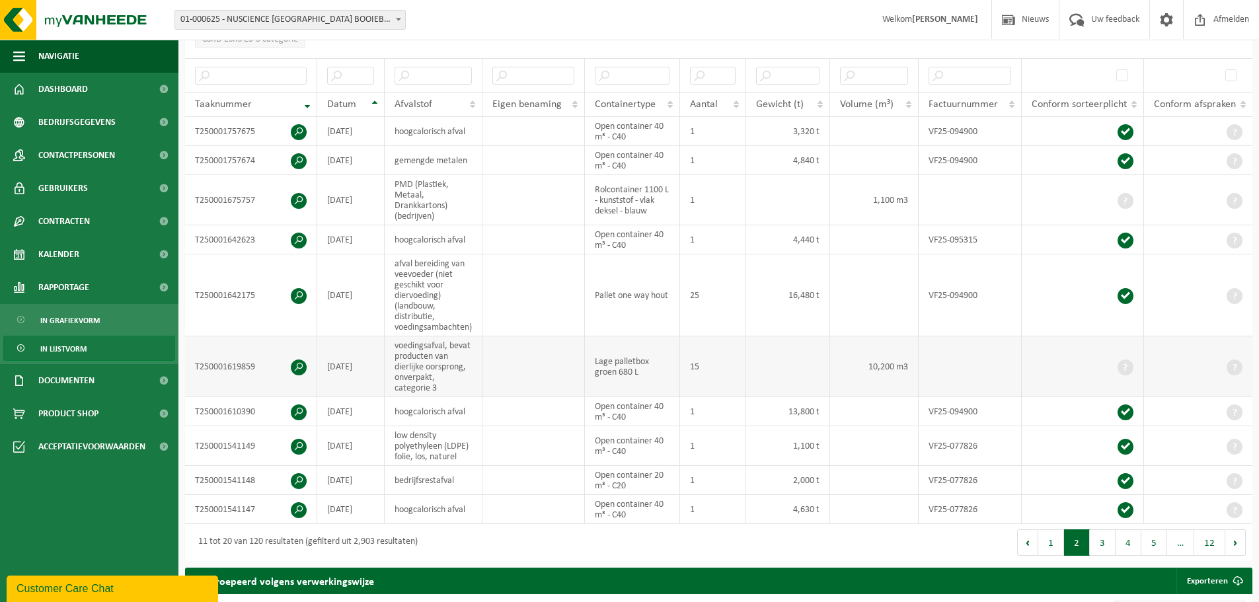
scroll to position [253, 0]
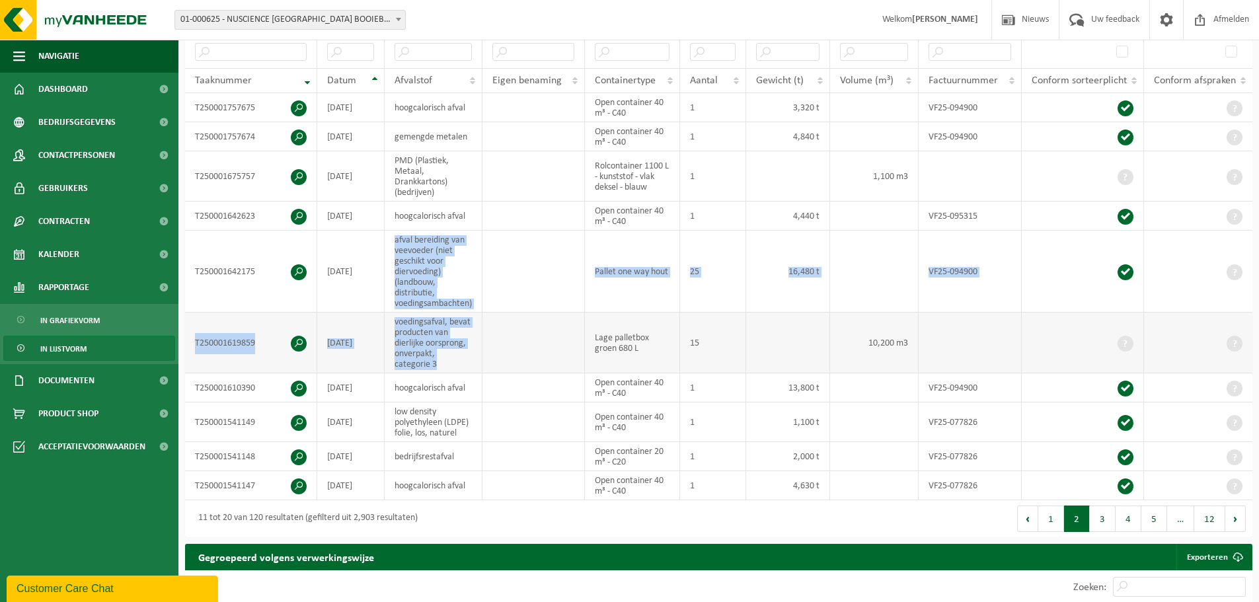
drag, startPoint x: 395, startPoint y: 233, endPoint x: 461, endPoint y: 362, distance: 144.9
click at [461, 362] on tbody "T250001757675 [DATE] hoogcalorisch afval Open container 40 m³ - C40 1 3,320 t V…" at bounding box center [719, 296] width 1068 height 407
click at [442, 345] on td "voedingsafval, bevat producten van dierlijke oorsprong, onverpakt, categorie 3" at bounding box center [434, 343] width 98 height 61
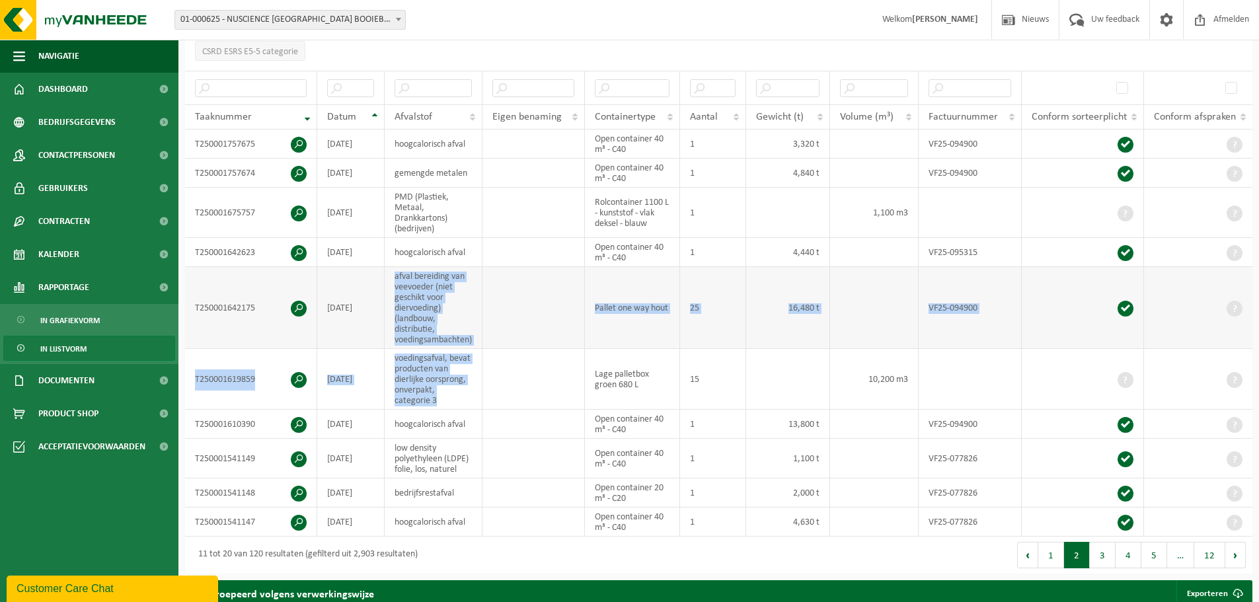
scroll to position [187, 0]
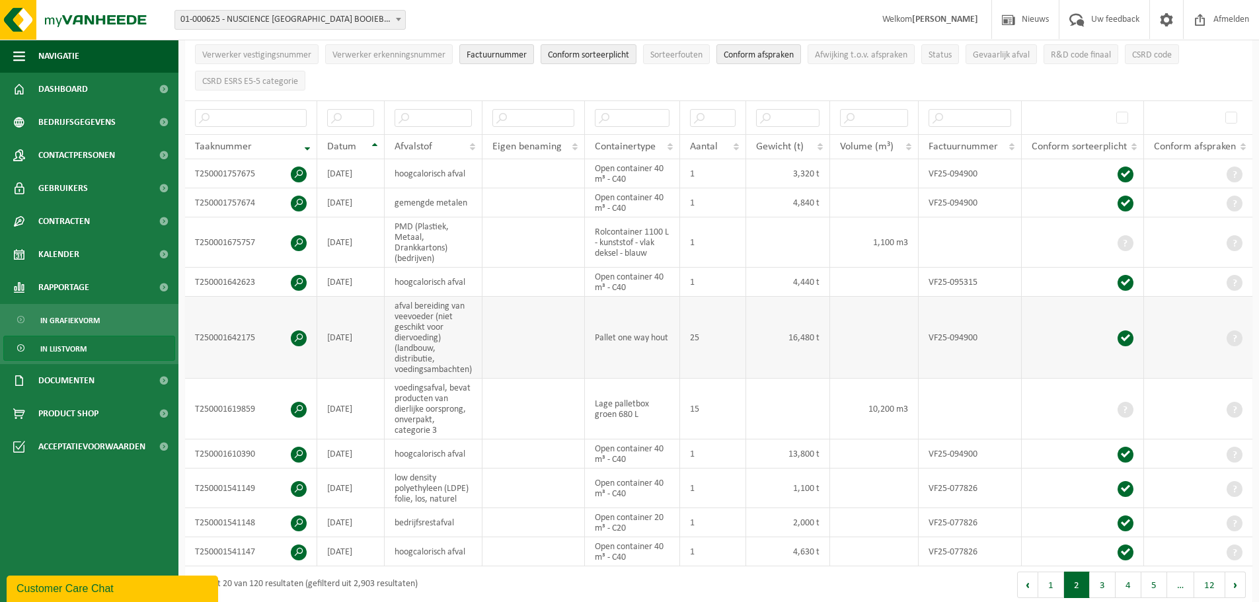
click at [299, 334] on span at bounding box center [299, 339] width 16 height 16
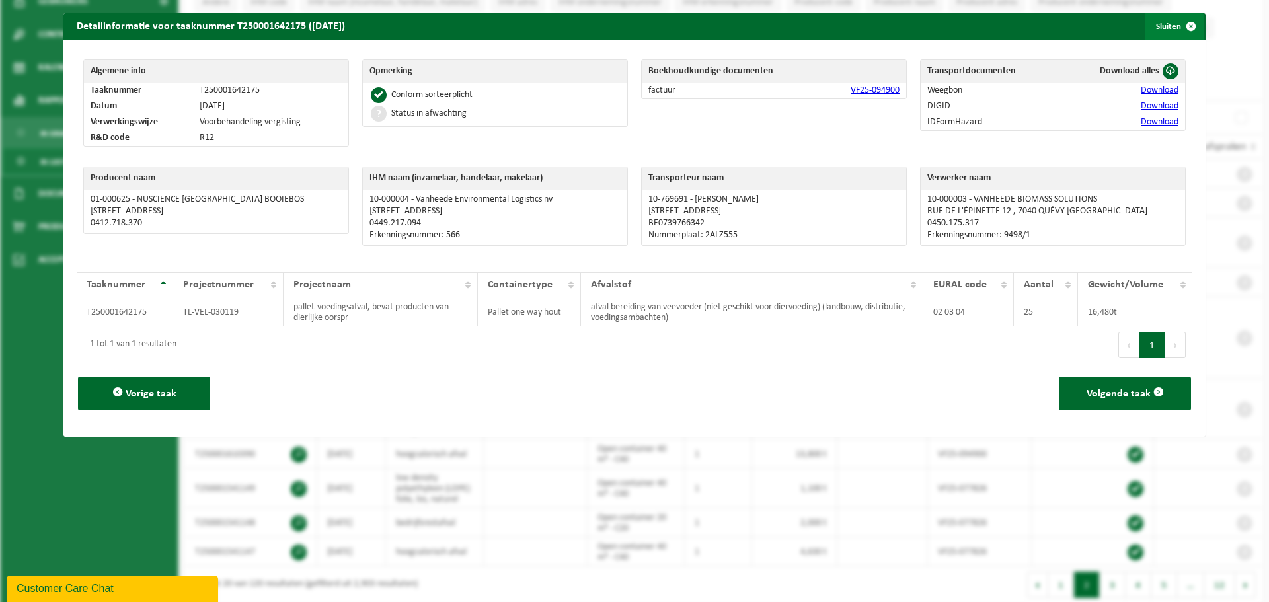
click at [1178, 27] on span "button" at bounding box center [1191, 26] width 26 height 26
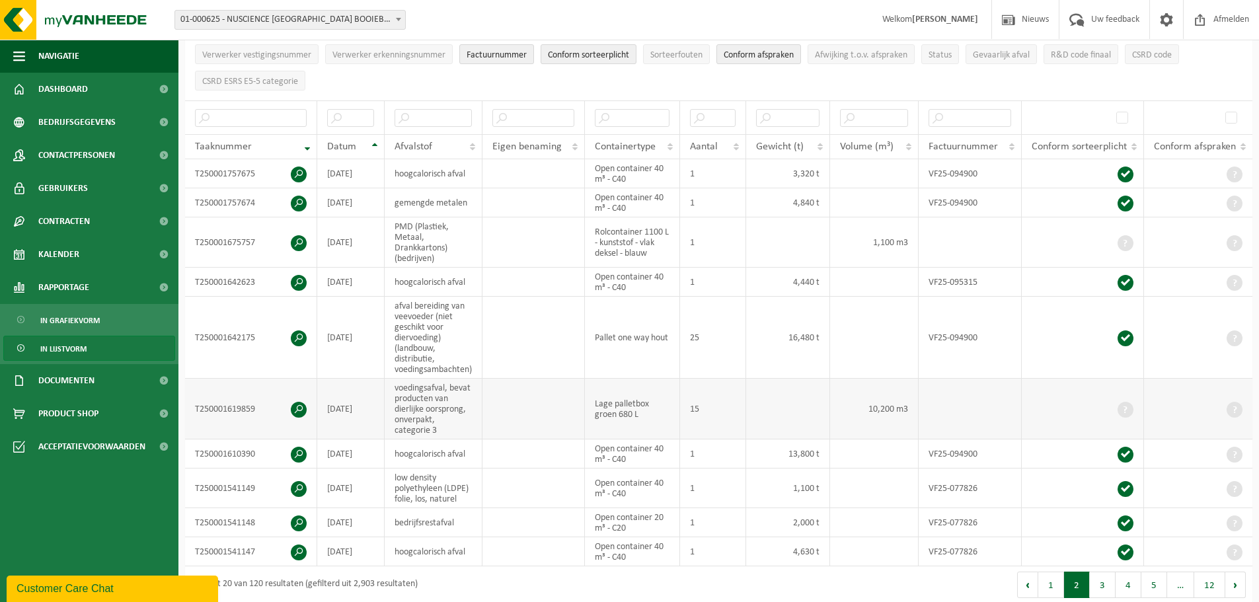
click at [294, 406] on span at bounding box center [299, 410] width 16 height 16
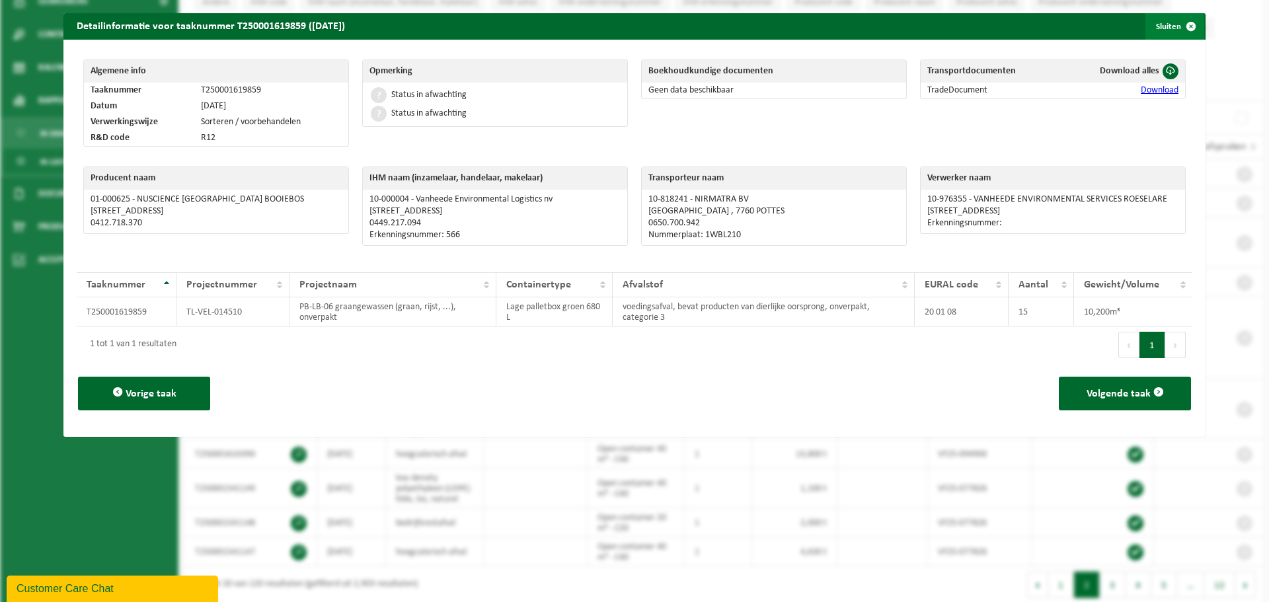
click at [1178, 22] on span "button" at bounding box center [1191, 26] width 26 height 26
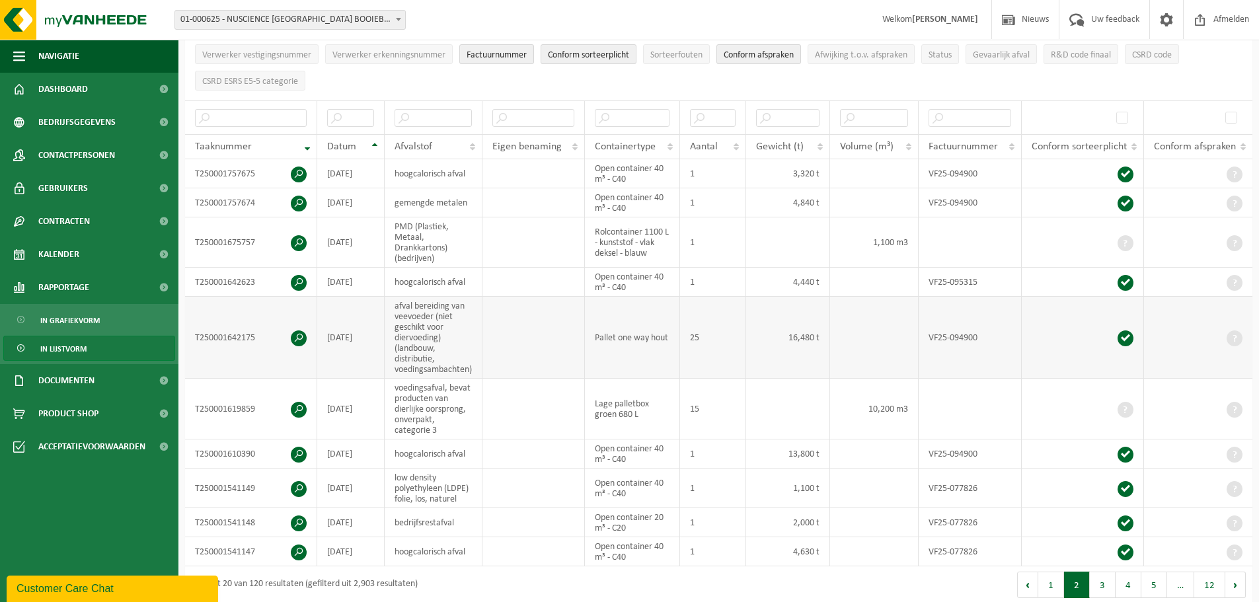
click at [296, 333] on span at bounding box center [299, 339] width 16 height 16
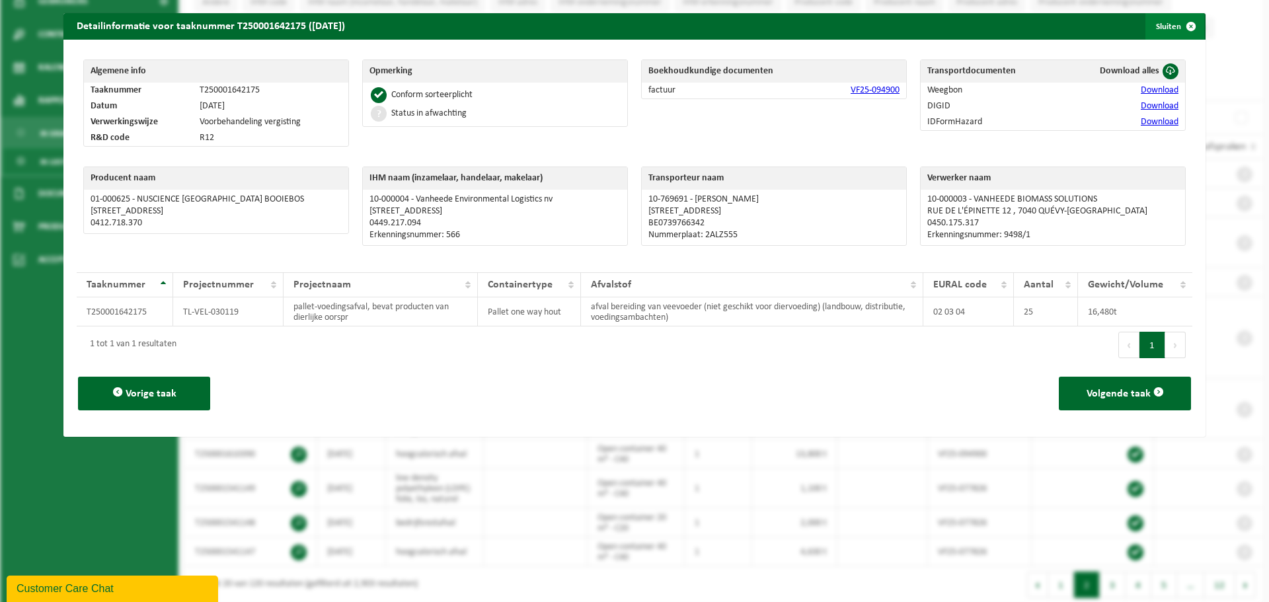
click at [1165, 22] on button "Sluiten" at bounding box center [1175, 26] width 59 height 26
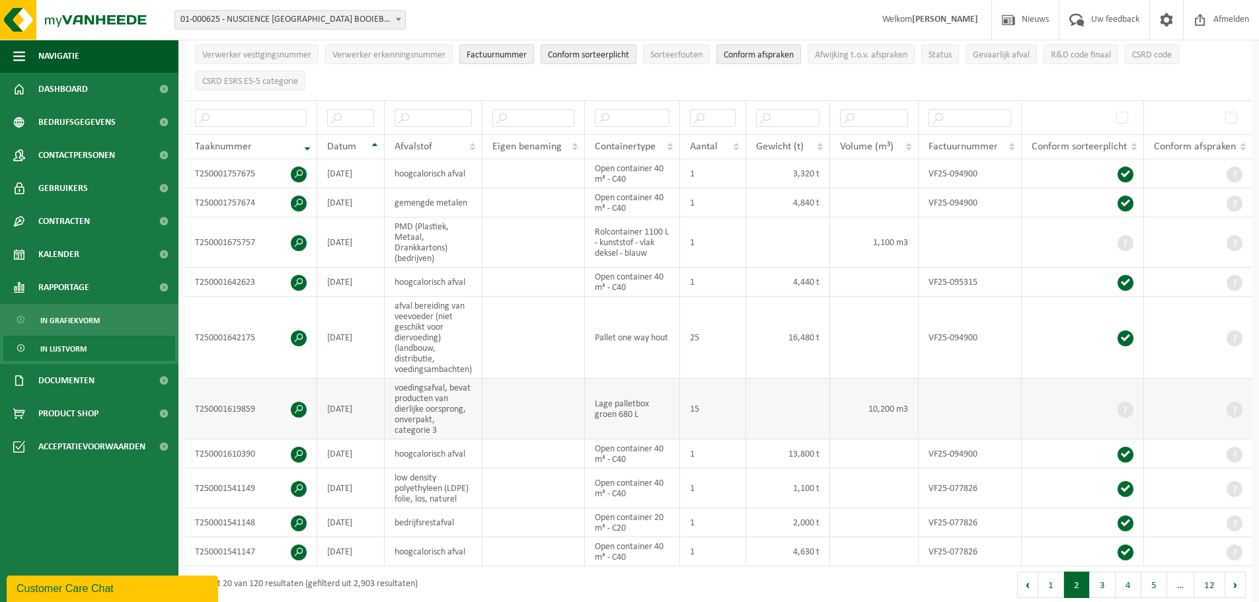
click at [276, 410] on td "T250001619859" at bounding box center [251, 409] width 132 height 61
click at [299, 409] on span at bounding box center [299, 410] width 16 height 16
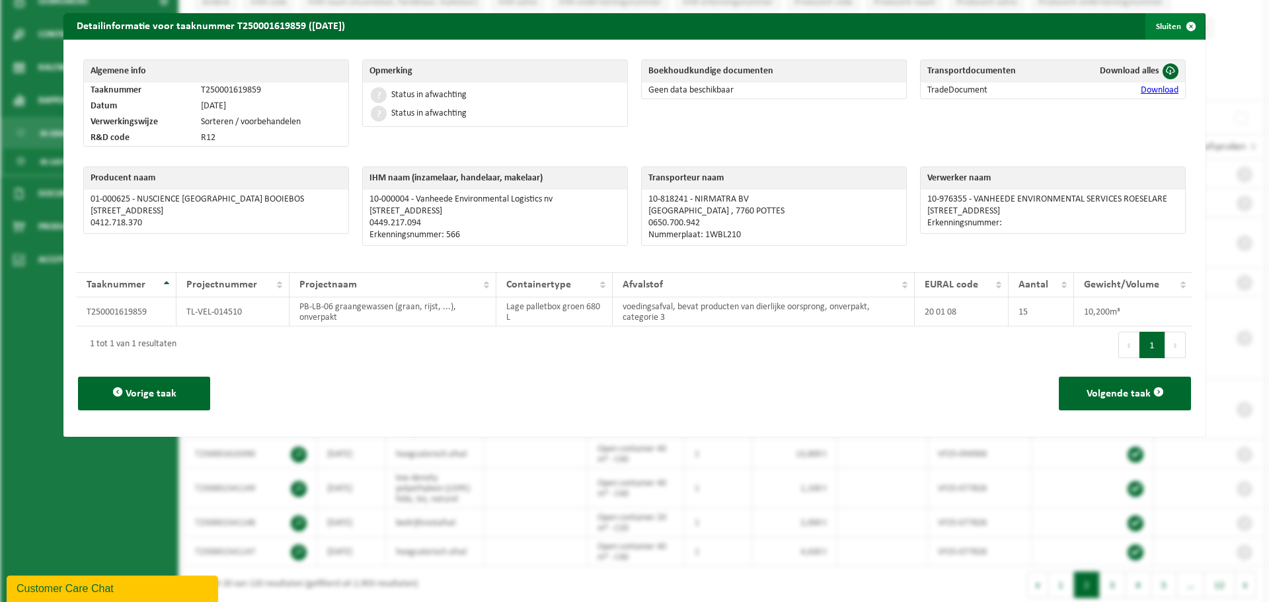
click at [1181, 27] on span "button" at bounding box center [1191, 26] width 26 height 26
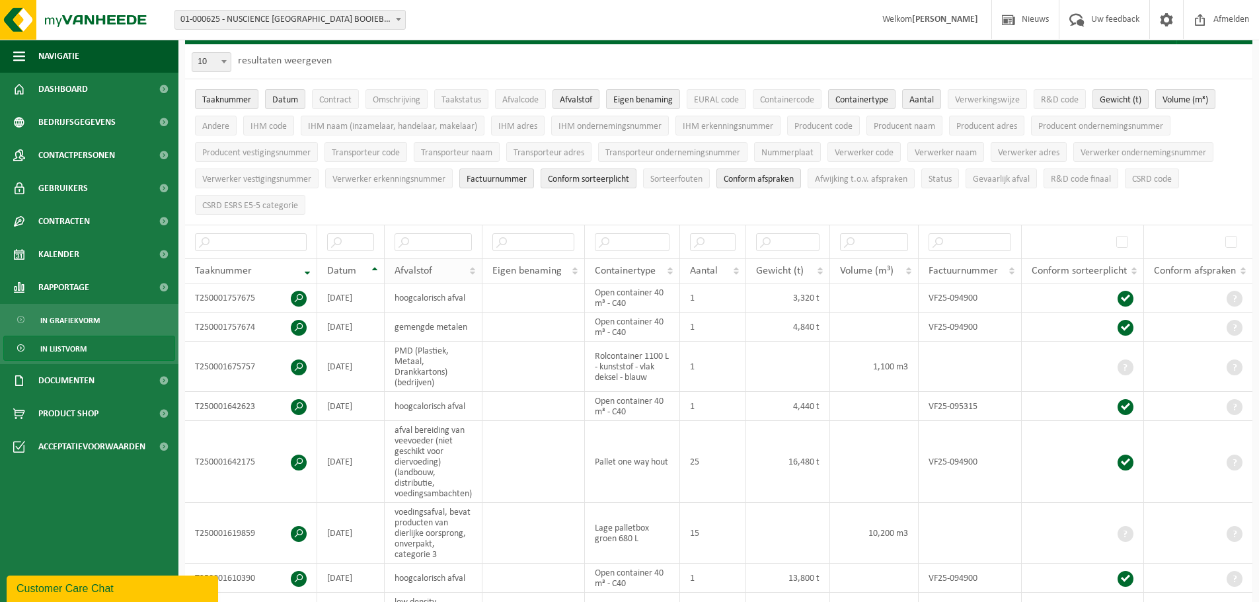
scroll to position [0, 0]
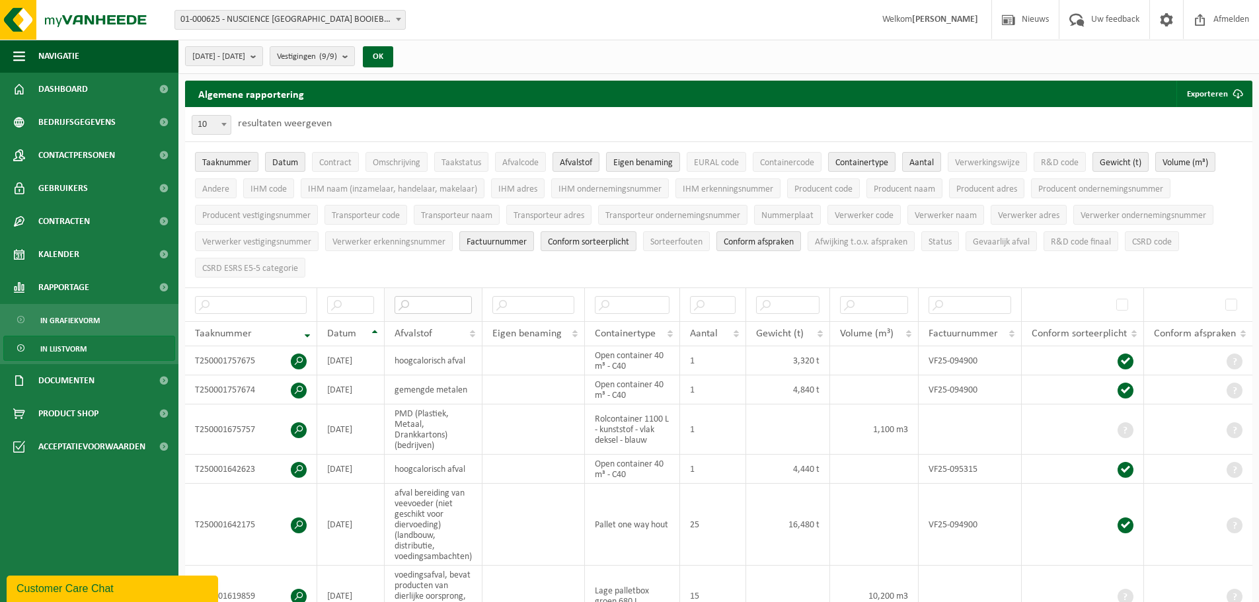
click at [440, 304] on input "text" at bounding box center [433, 305] width 77 height 18
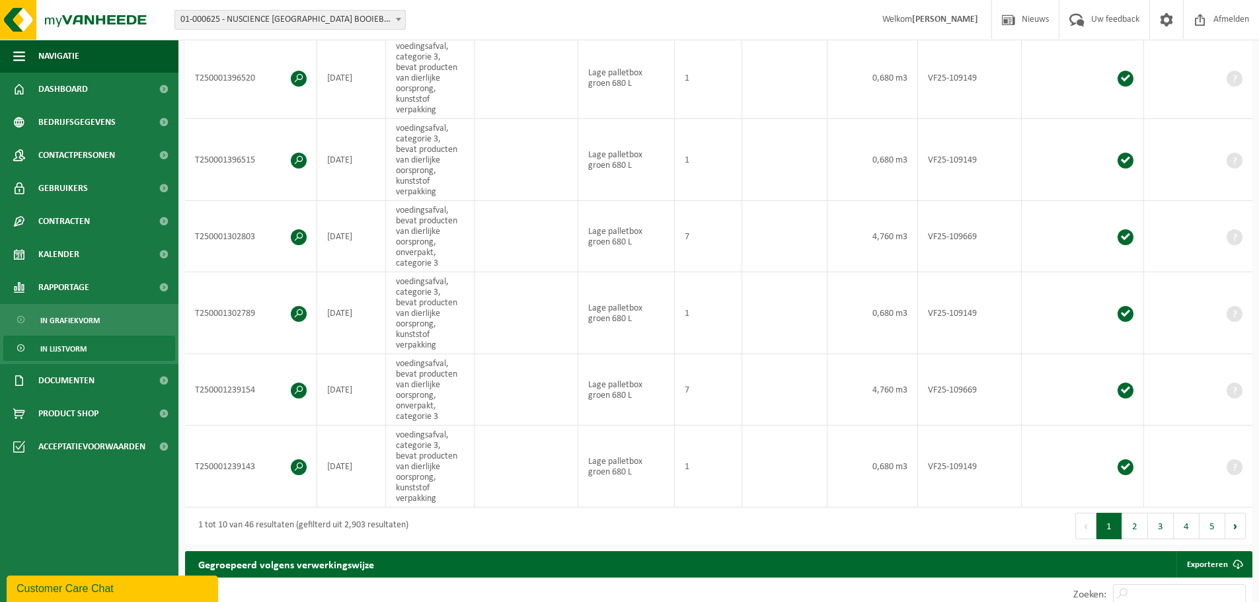
scroll to position [661, 0]
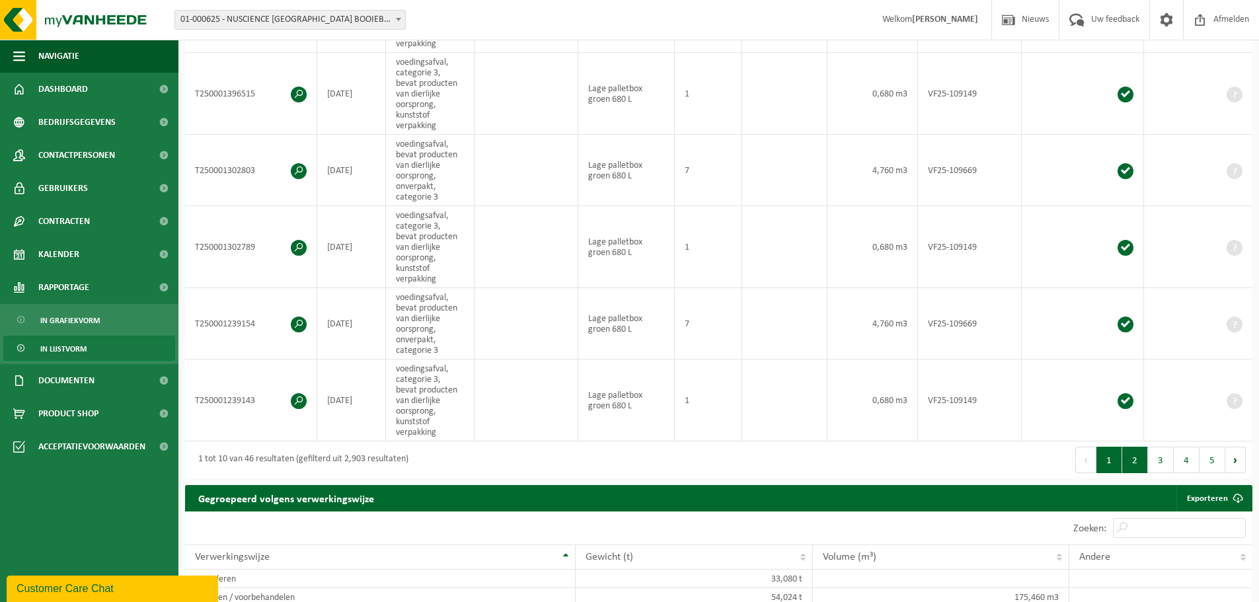
type input "voedingsafval"
click at [1136, 460] on button "2" at bounding box center [1136, 460] width 26 height 26
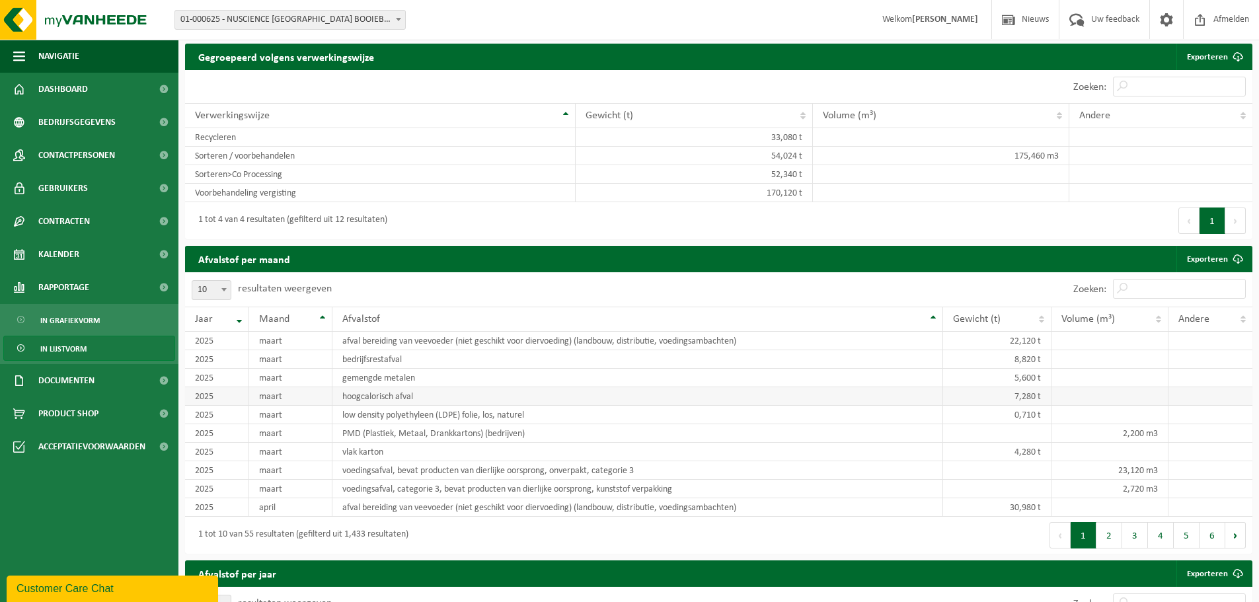
scroll to position [1124, 0]
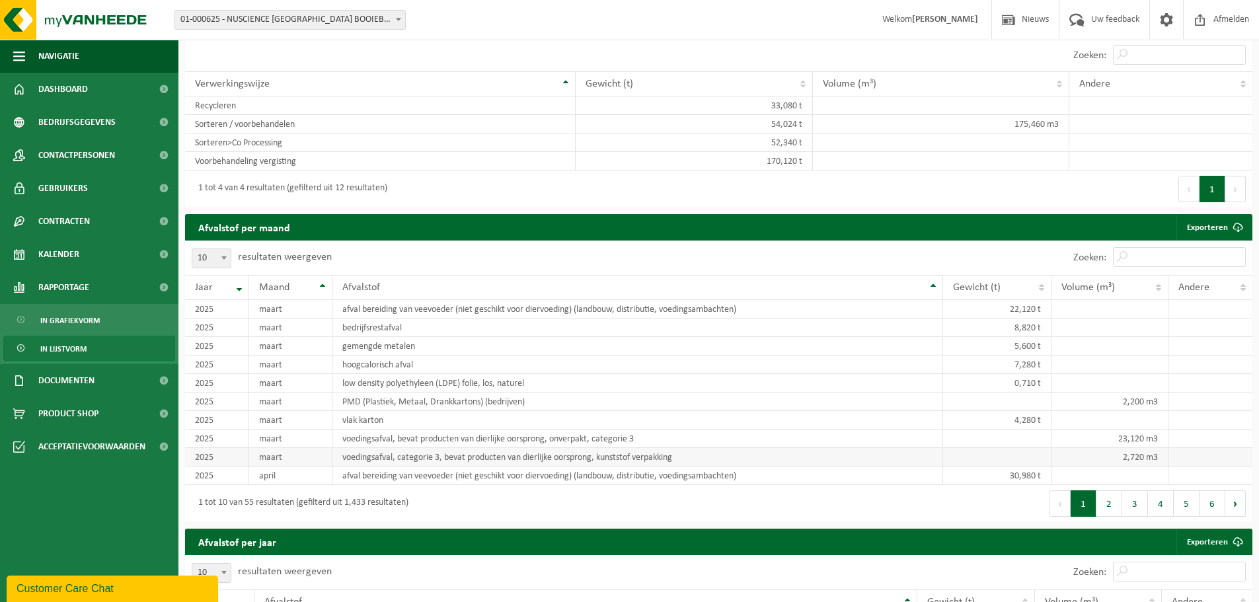
click at [608, 450] on td "voedingsafval, categorie 3, bevat producten van dierlijke oorsprong, kunststof …" at bounding box center [638, 457] width 611 height 19
click at [393, 458] on td "voedingsafval, categorie 3, bevat producten van dierlijke oorsprong, kunststof …" at bounding box center [638, 457] width 611 height 19
click at [393, 457] on td "voedingsafval, categorie 3, bevat producten van dierlijke oorsprong, kunststof …" at bounding box center [638, 457] width 611 height 19
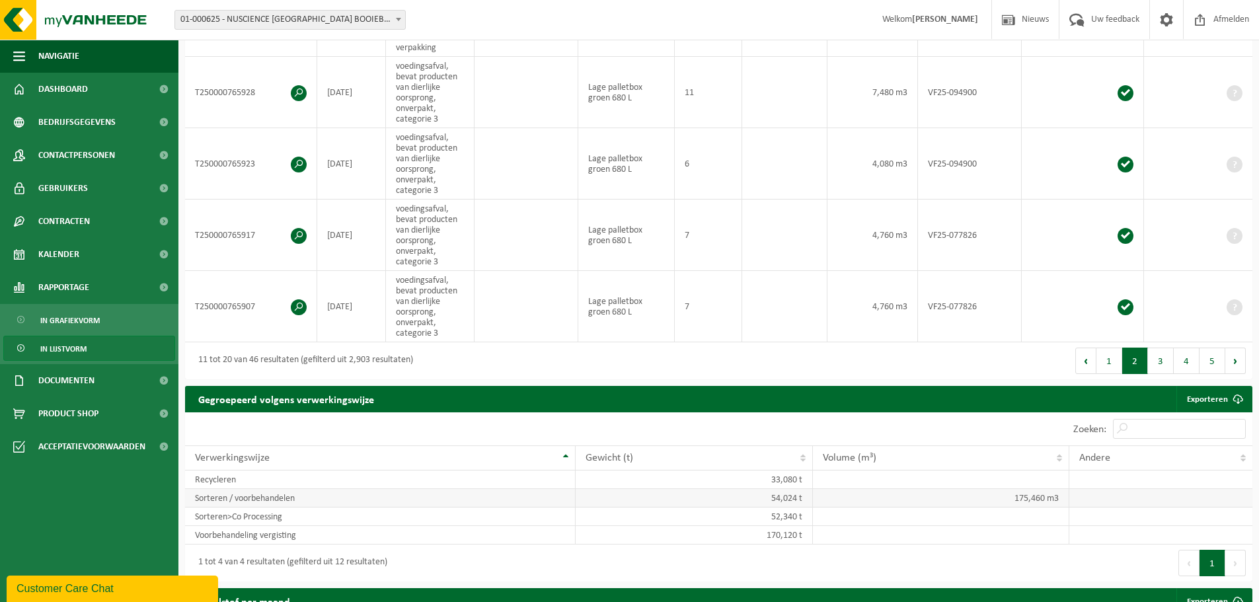
scroll to position [859, 0]
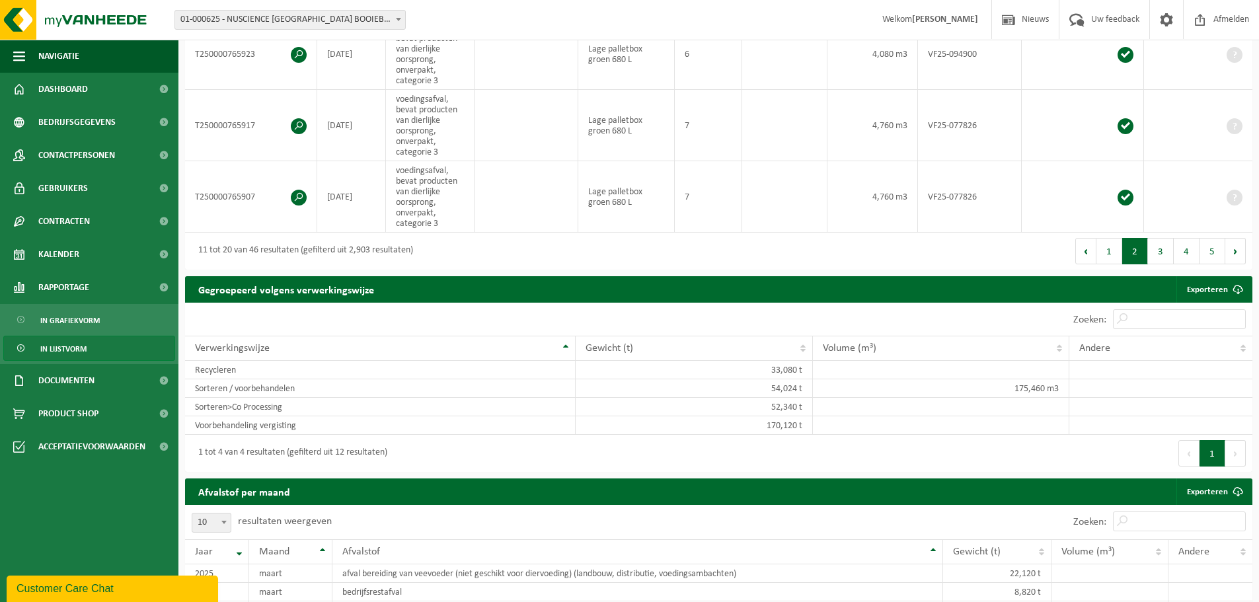
click at [1162, 248] on button "3" at bounding box center [1161, 251] width 26 height 26
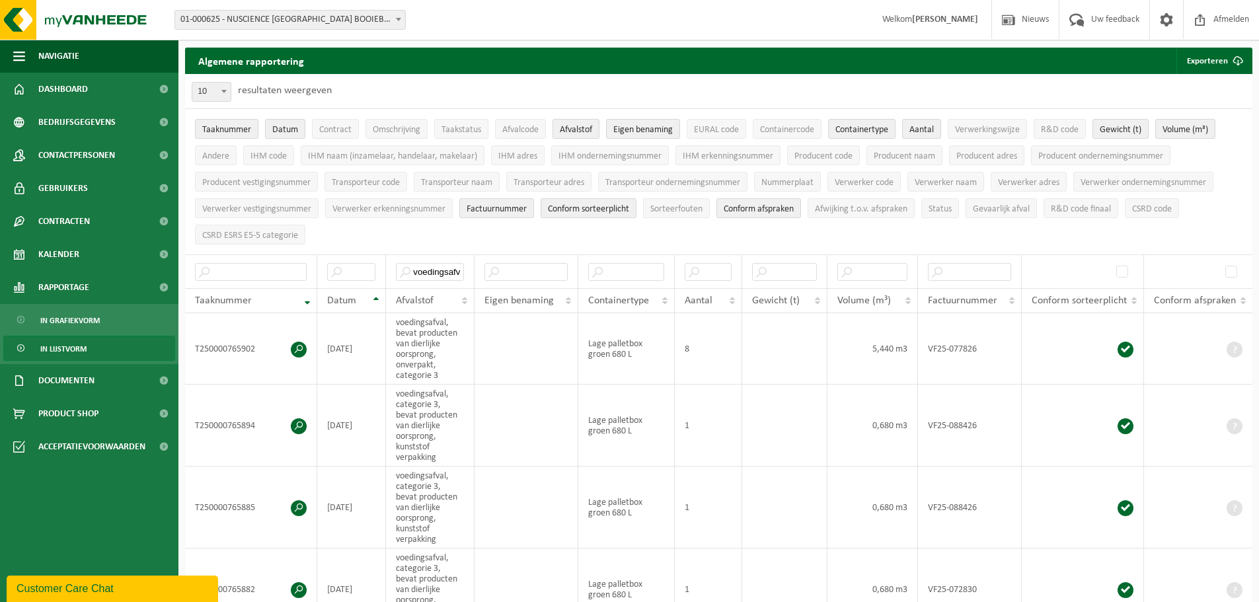
scroll to position [0, 0]
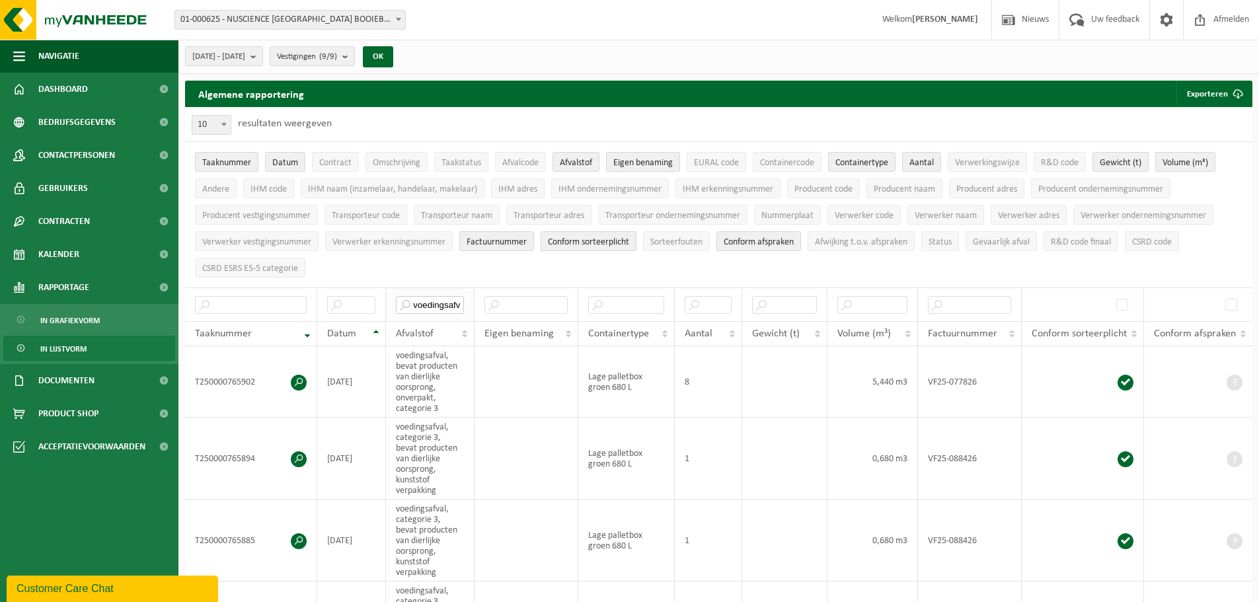
click at [431, 298] on input "voedingsafval" at bounding box center [430, 305] width 68 height 18
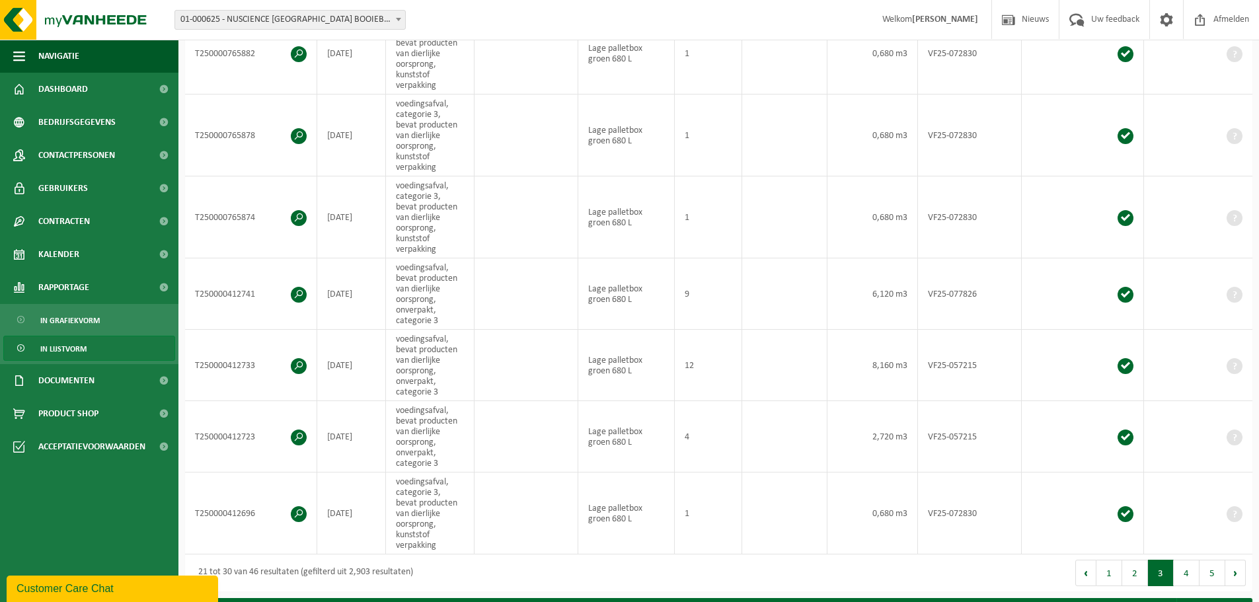
scroll to position [793, 0]
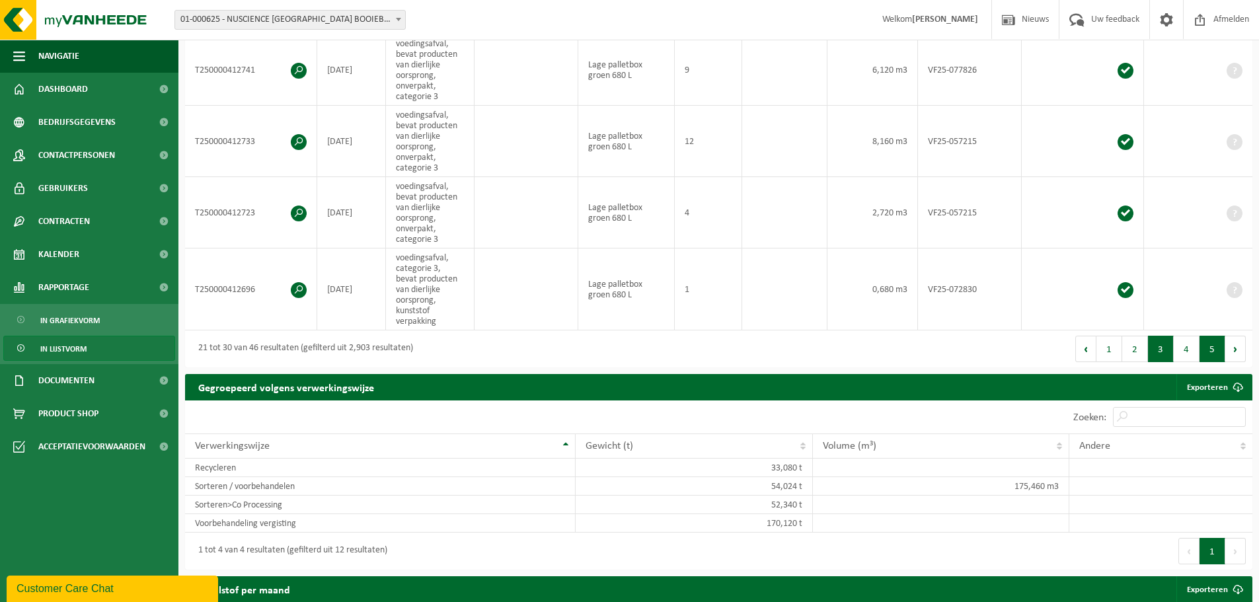
click at [1211, 345] on button "5" at bounding box center [1213, 349] width 26 height 26
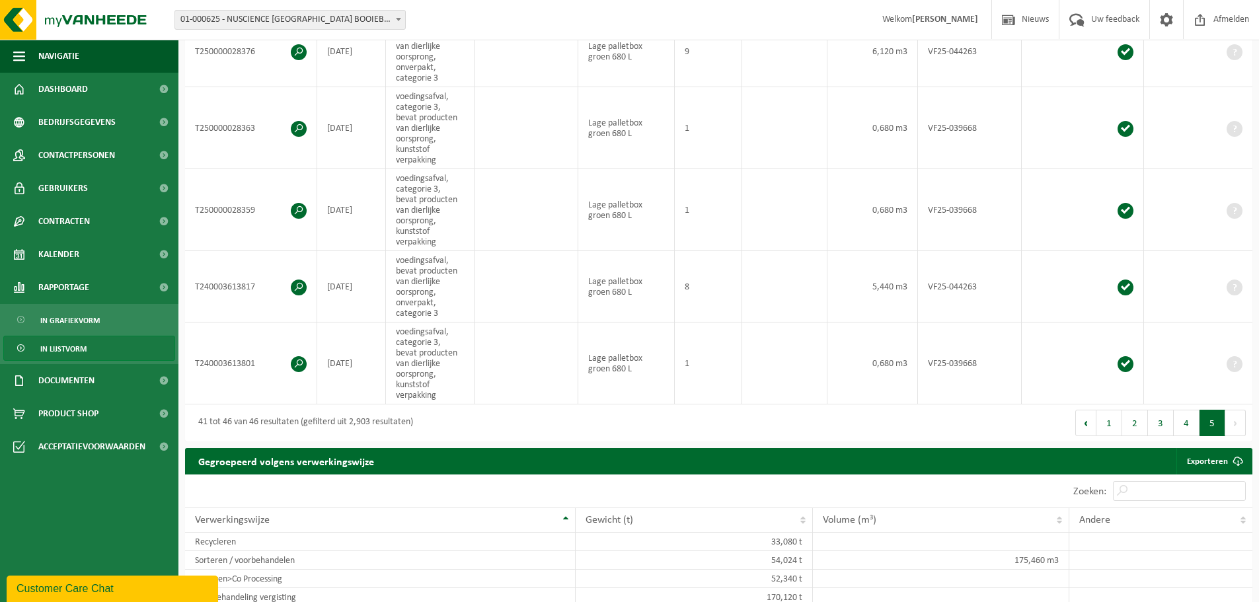
scroll to position [397, 0]
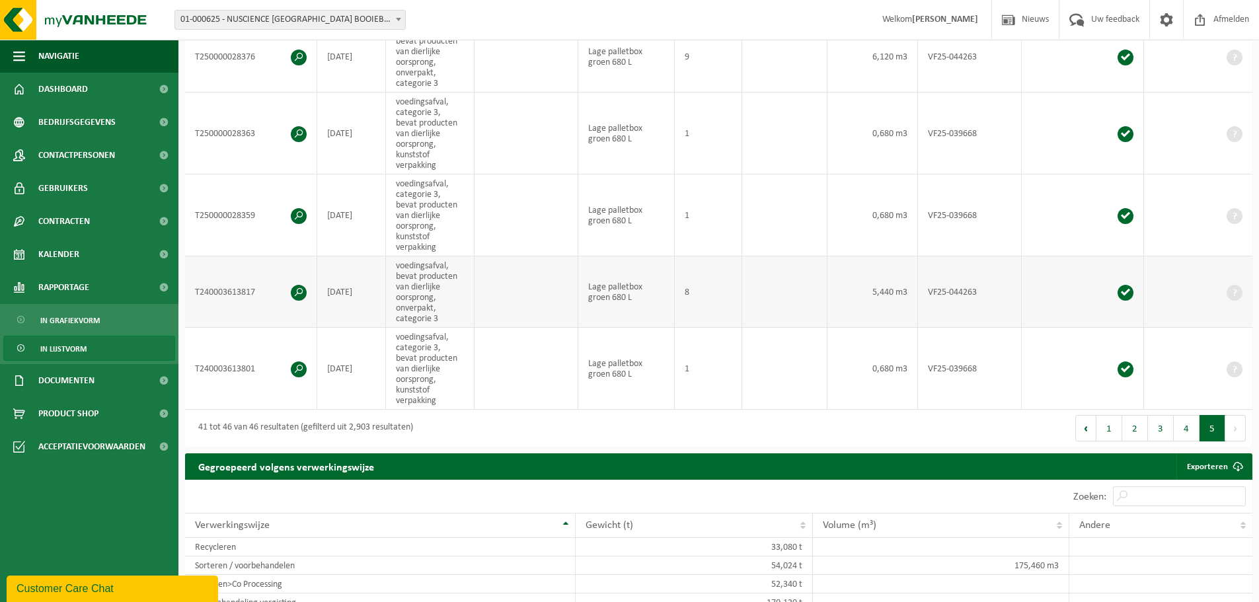
click at [296, 288] on span at bounding box center [299, 293] width 16 height 16
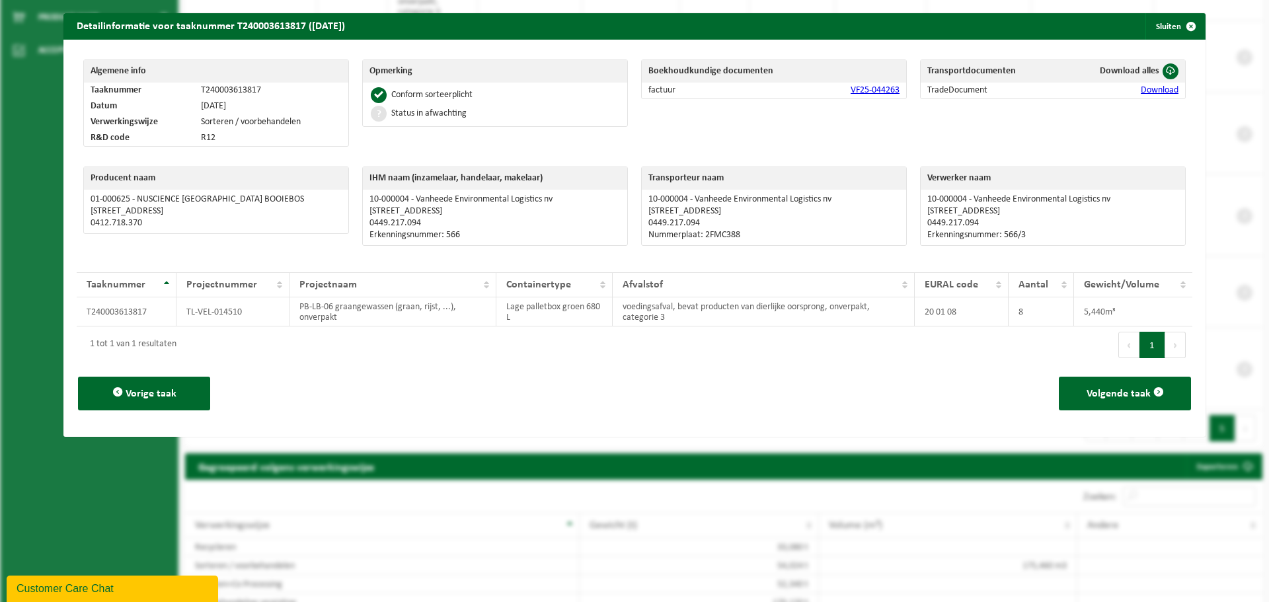
click at [1141, 90] on link "Download" at bounding box center [1160, 90] width 38 height 10
click at [1162, 29] on button "Sluiten" at bounding box center [1175, 26] width 59 height 26
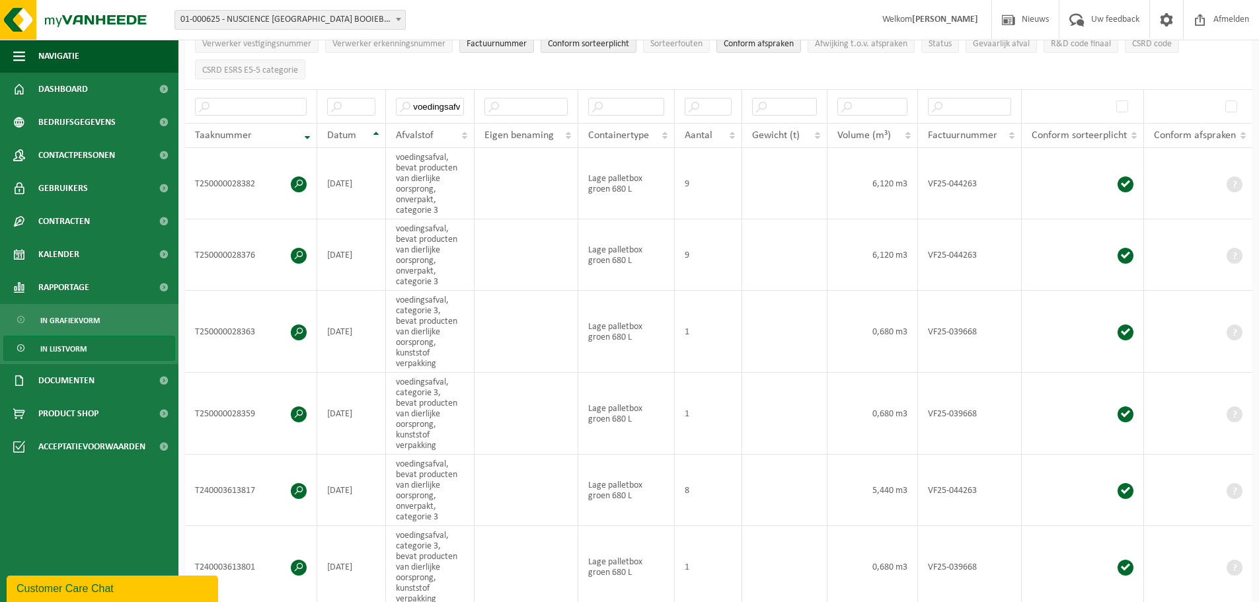
scroll to position [0, 0]
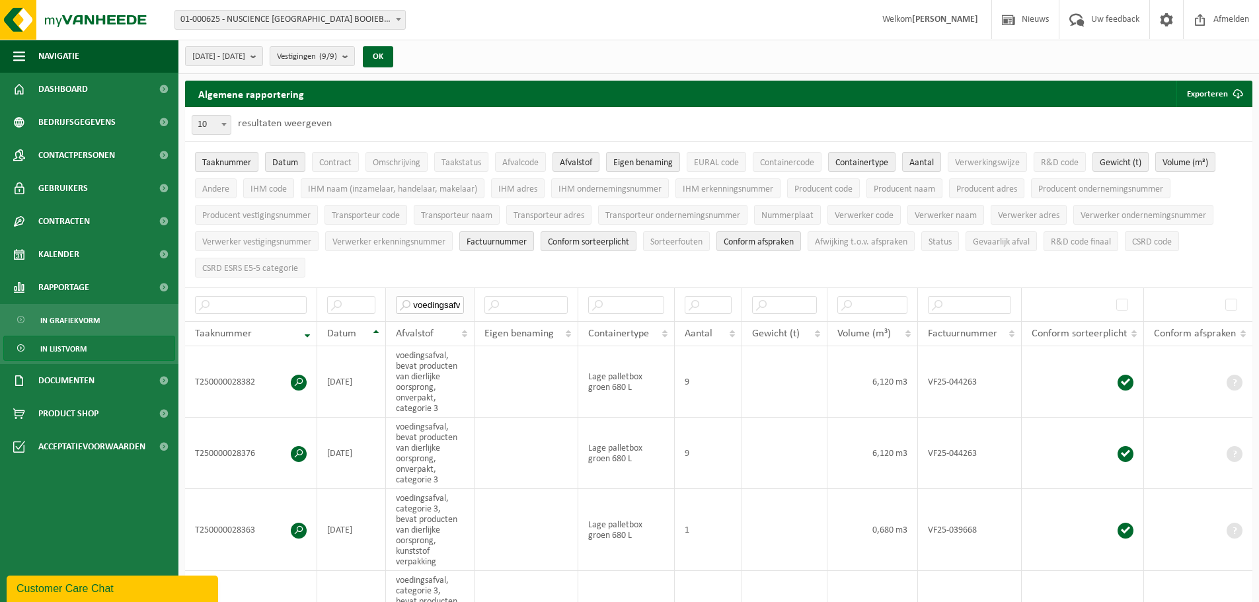
click at [430, 301] on input "voedingsafval" at bounding box center [430, 305] width 68 height 18
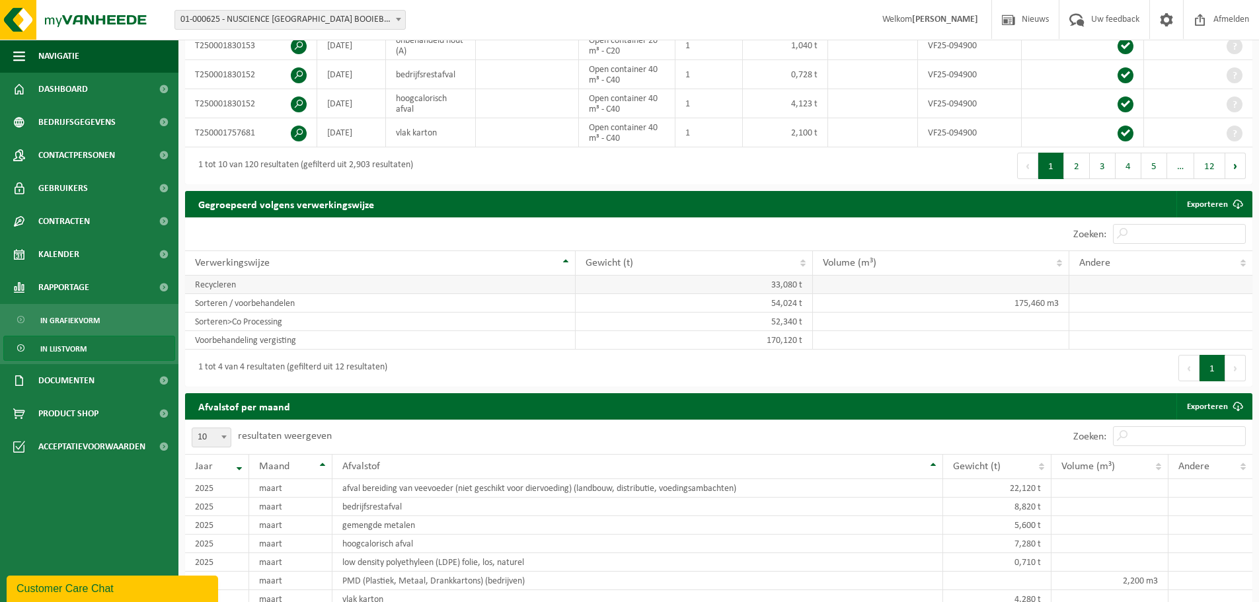
scroll to position [793, 0]
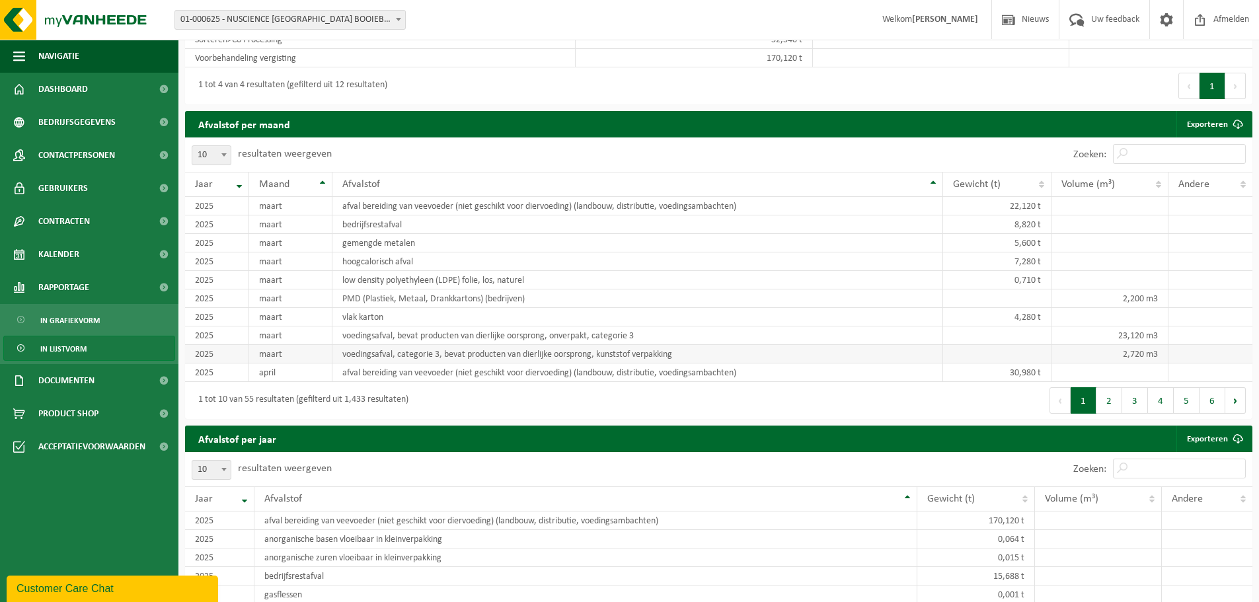
click at [1144, 350] on td "2,720 m3" at bounding box center [1110, 354] width 117 height 19
click at [1134, 352] on td "2,720 m3" at bounding box center [1110, 354] width 117 height 19
click at [213, 352] on td "2025" at bounding box center [217, 354] width 64 height 19
click at [211, 352] on td "2025" at bounding box center [217, 354] width 64 height 19
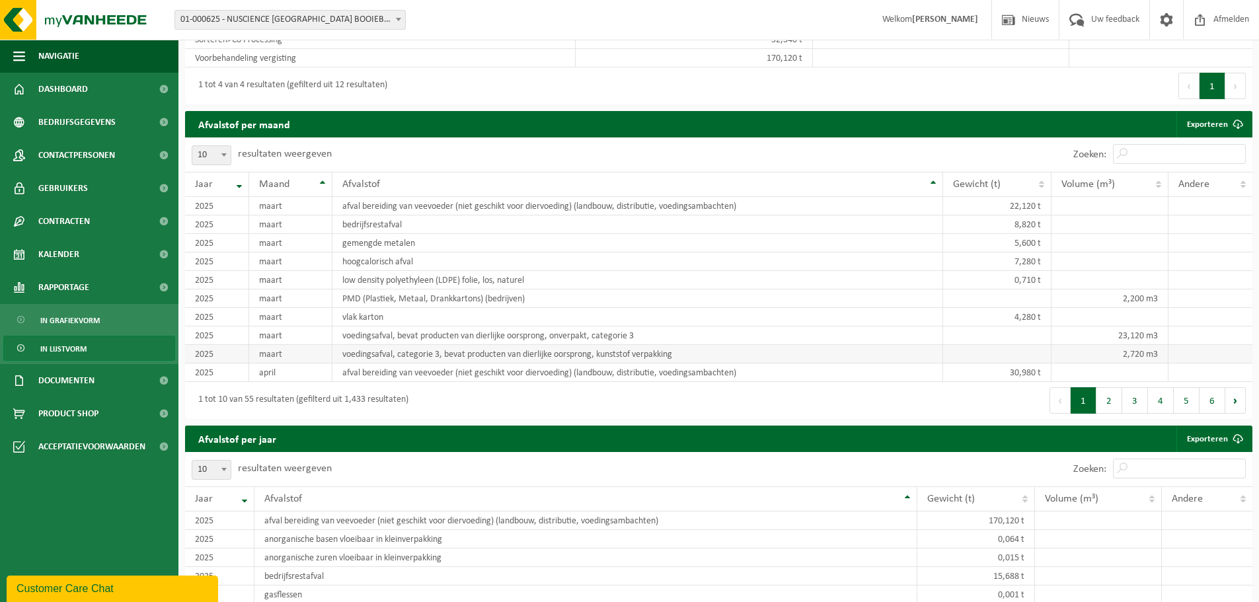
click at [258, 346] on td "maart" at bounding box center [290, 354] width 83 height 19
click at [276, 350] on td "maart" at bounding box center [290, 354] width 83 height 19
click at [277, 350] on td "maart" at bounding box center [290, 354] width 83 height 19
click at [447, 354] on td "voedingsafval, categorie 3, bevat producten van dierlijke oorsprong, kunststof …" at bounding box center [638, 354] width 611 height 19
click at [447, 353] on td "voedingsafval, categorie 3, bevat producten van dierlijke oorsprong, kunststof …" at bounding box center [638, 354] width 611 height 19
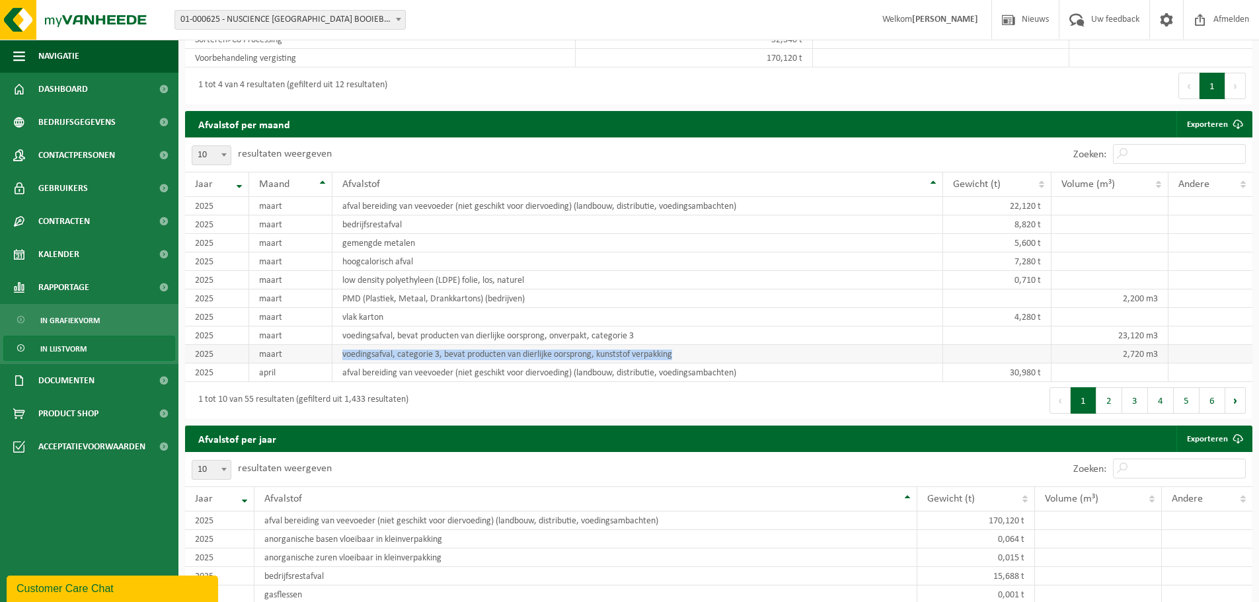
click at [447, 353] on td "voedingsafval, categorie 3, bevat producten van dierlijke oorsprong, kunststof …" at bounding box center [638, 354] width 611 height 19
click at [447, 352] on td "voedingsafval, categorie 3, bevat producten van dierlijke oorsprong, kunststof …" at bounding box center [638, 354] width 611 height 19
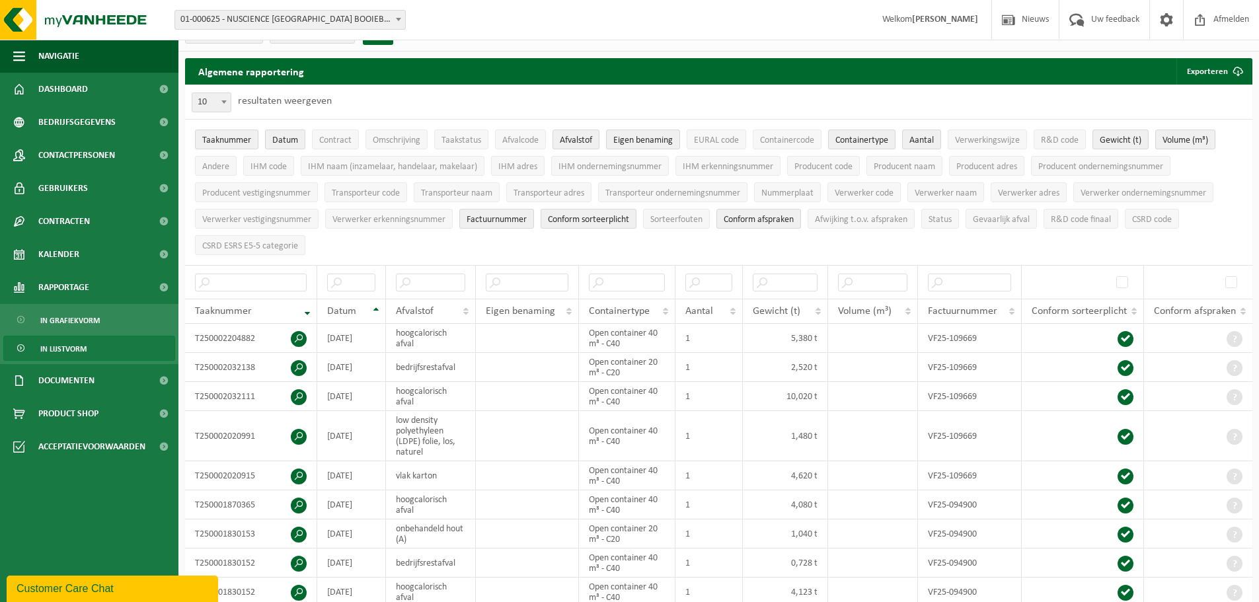
scroll to position [0, 0]
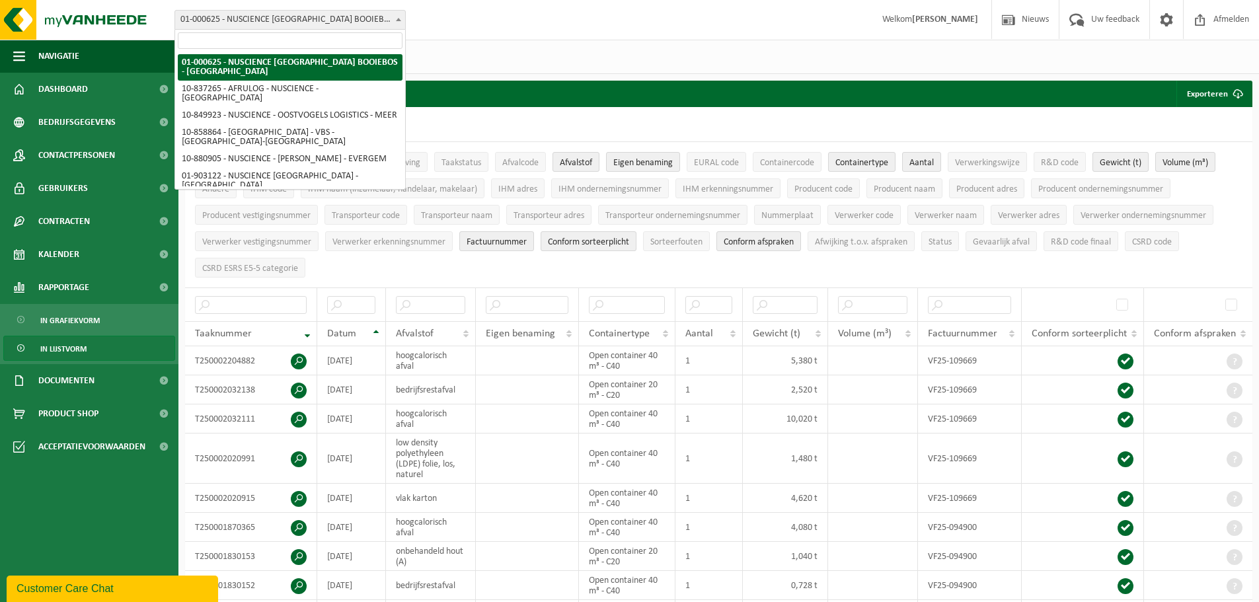
click at [384, 24] on span "01-000625 - NUSCIENCE [GEOGRAPHIC_DATA] BOOIEBOS - [GEOGRAPHIC_DATA]" at bounding box center [290, 20] width 230 height 19
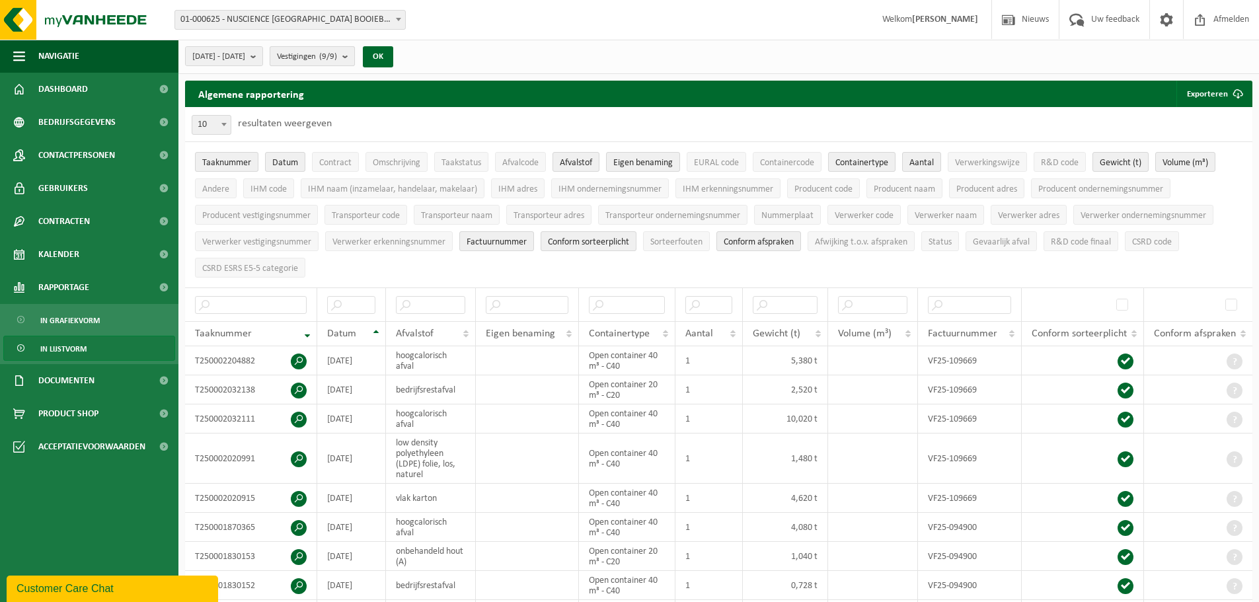
click at [355, 58] on button "Vestigingen (9/9)" at bounding box center [312, 56] width 85 height 20
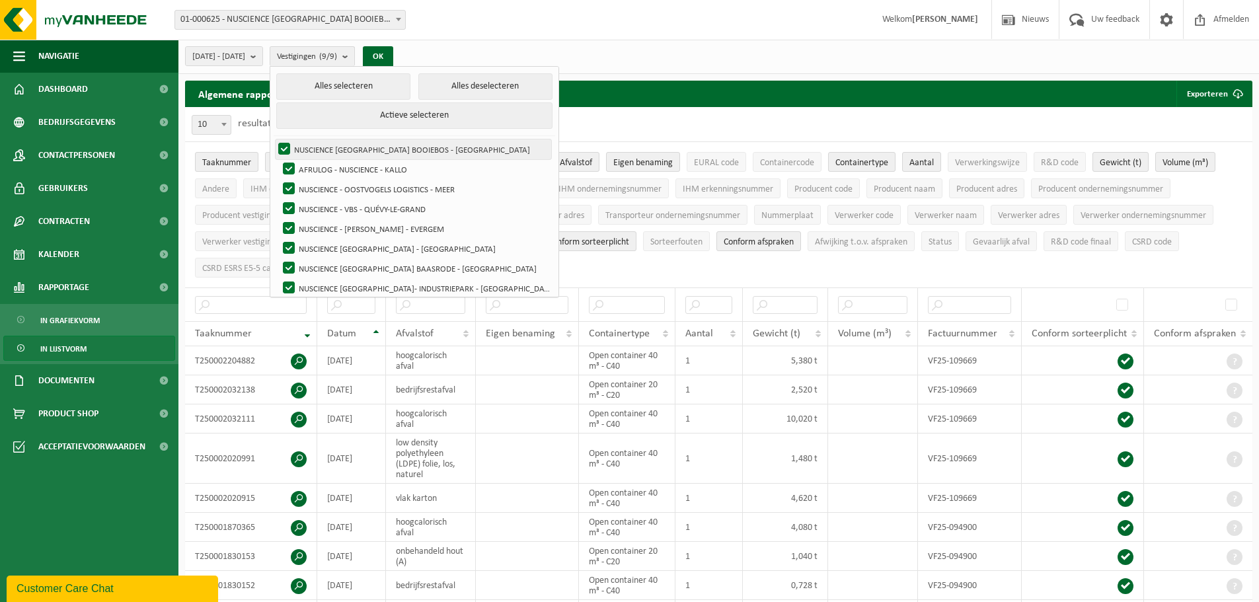
click at [391, 147] on label "NUSCIENCE [GEOGRAPHIC_DATA] BOOIEBOS - [GEOGRAPHIC_DATA]" at bounding box center [414, 149] width 276 height 20
click at [274, 139] on input "NUSCIENCE [GEOGRAPHIC_DATA] BOOIEBOS - [GEOGRAPHIC_DATA]" at bounding box center [273, 139] width 1 height 1
checkbox input "false"
click at [436, 90] on button "Alles deselecteren" at bounding box center [485, 86] width 134 height 26
checkbox input "false"
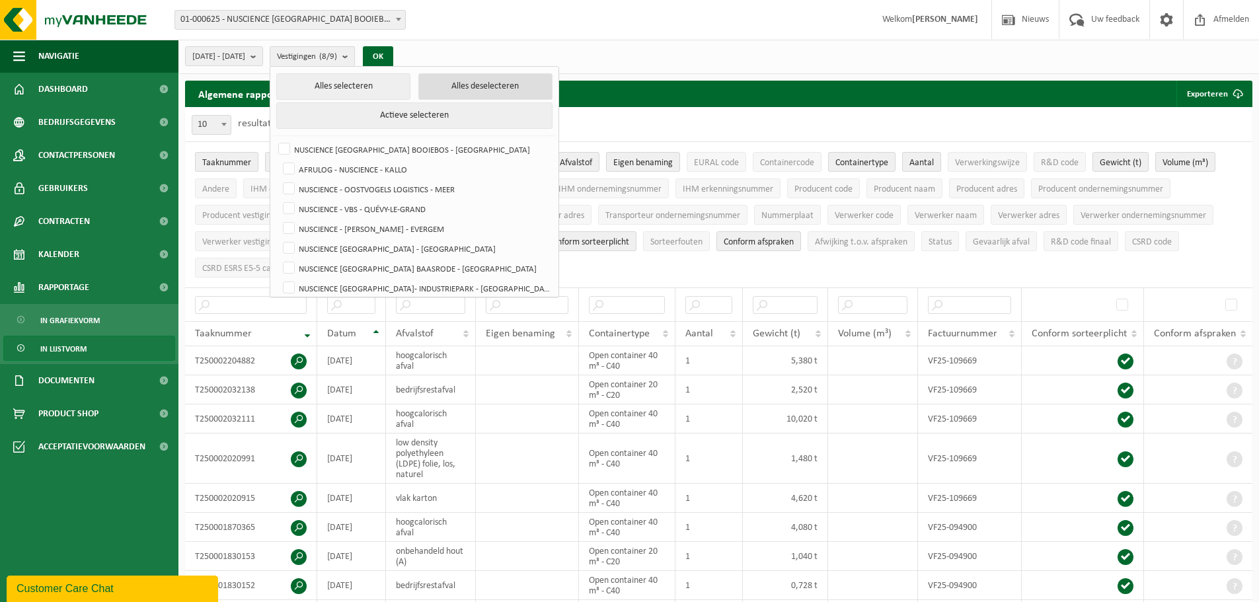
checkbox input "false"
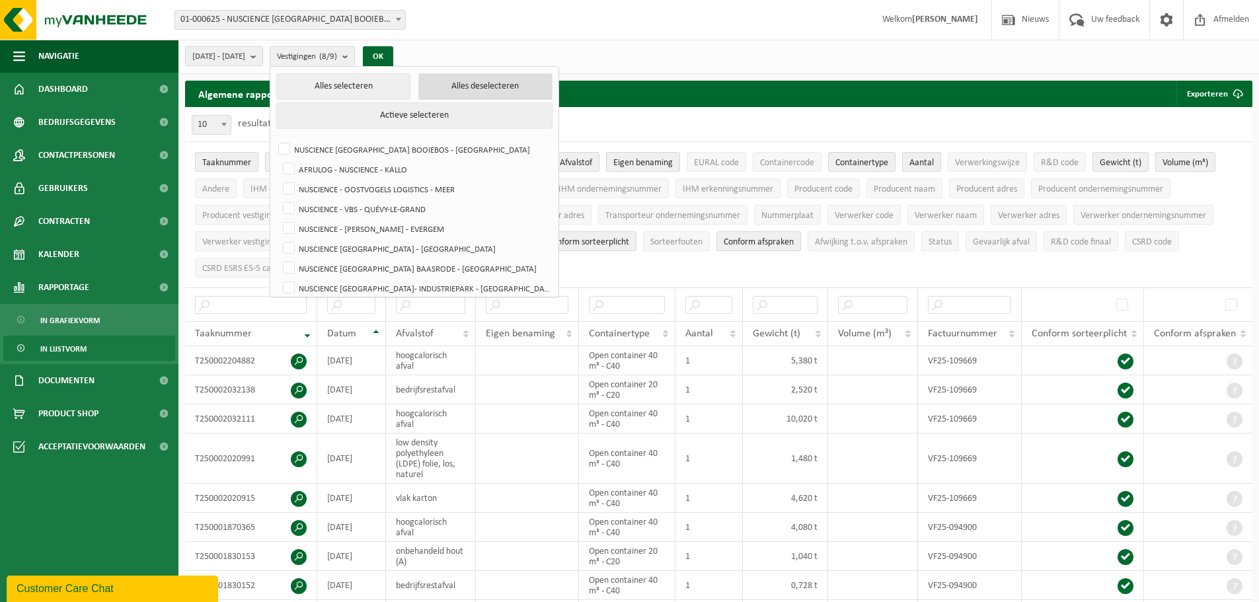
checkbox input "false"
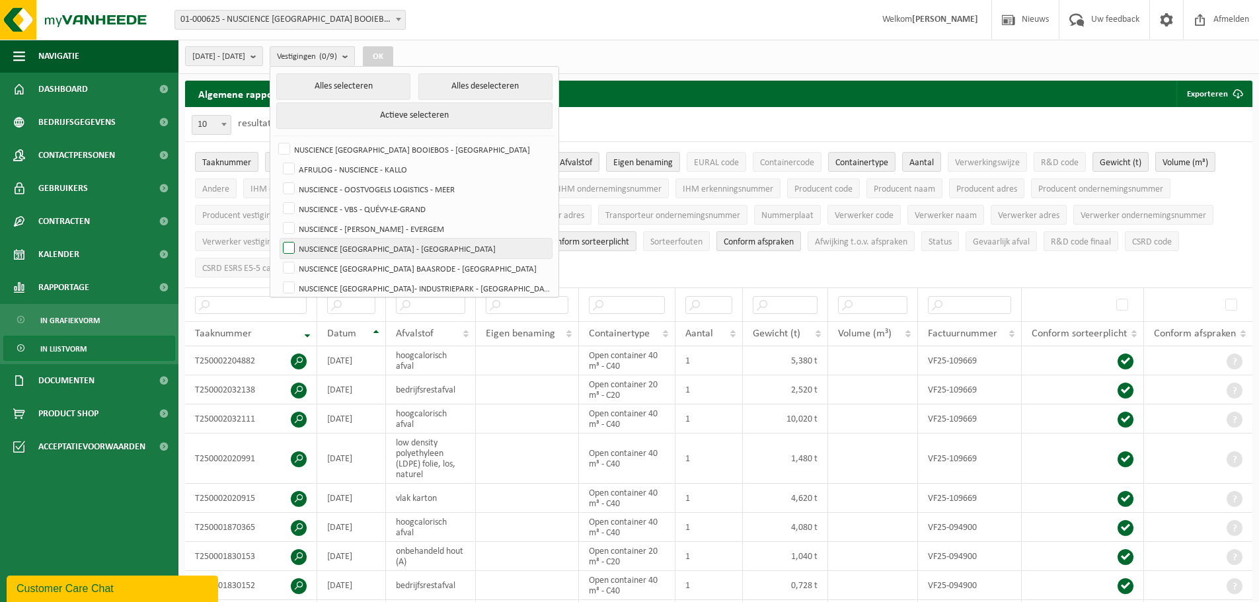
click at [423, 245] on label "NUSCIENCE [GEOGRAPHIC_DATA] - [GEOGRAPHIC_DATA]" at bounding box center [416, 249] width 272 height 20
click at [278, 239] on input "NUSCIENCE [GEOGRAPHIC_DATA] - [GEOGRAPHIC_DATA]" at bounding box center [278, 238] width 1 height 1
checkbox input "true"
click at [393, 58] on button "OK" at bounding box center [378, 56] width 30 height 21
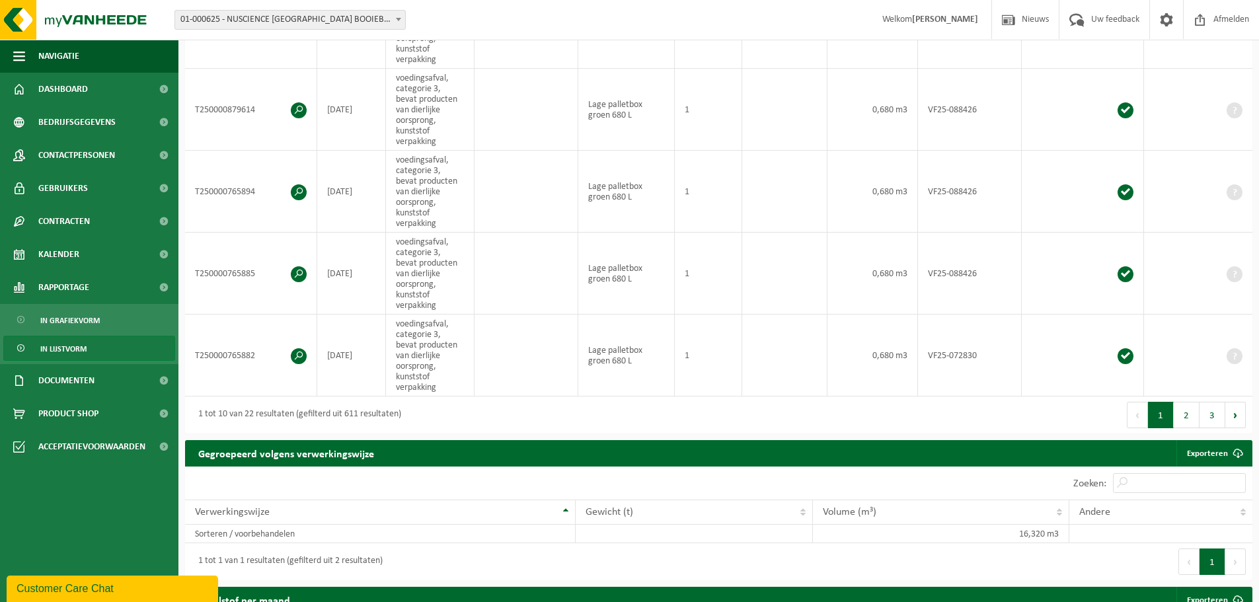
scroll to position [793, 0]
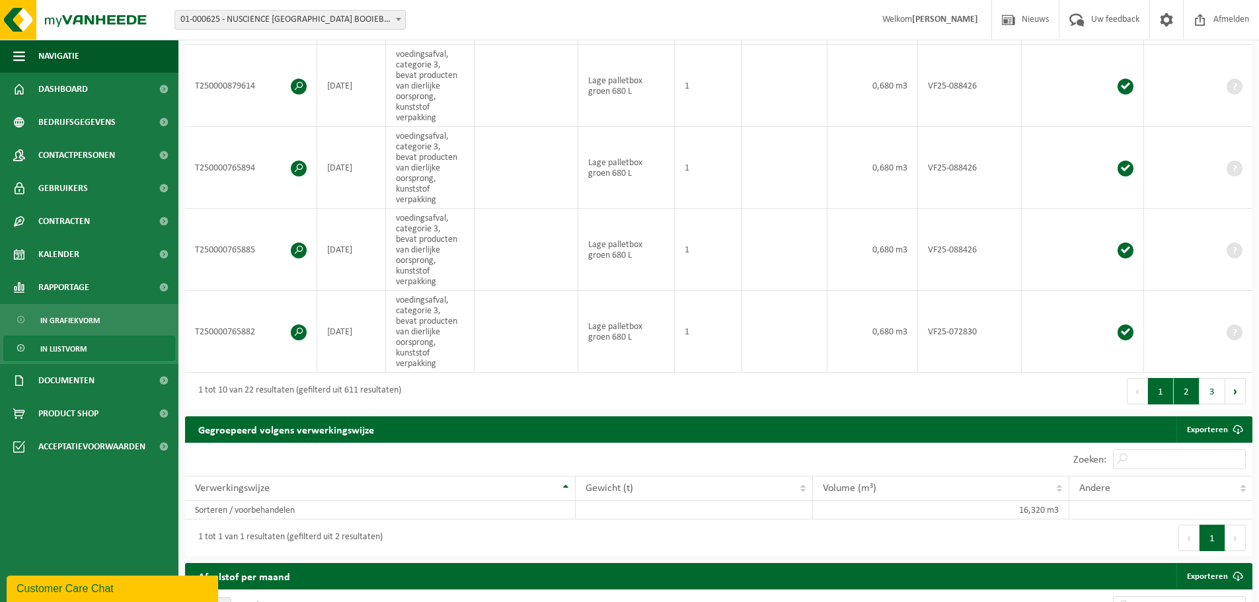
click at [1183, 388] on button "2" at bounding box center [1187, 391] width 26 height 26
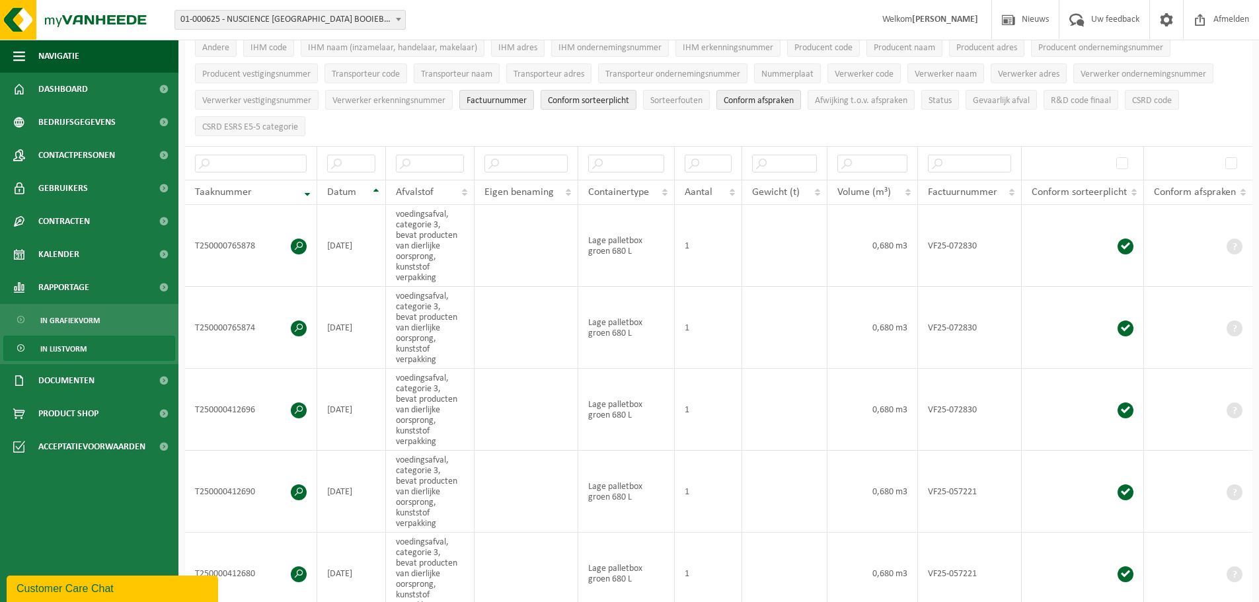
scroll to position [0, 0]
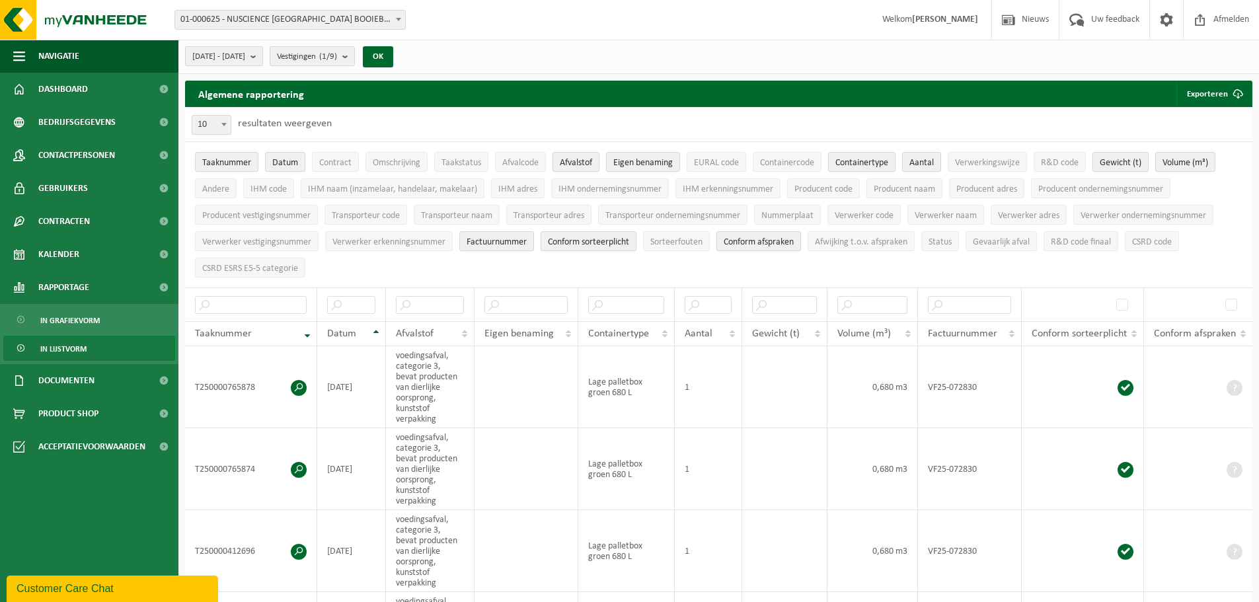
click at [383, 29] on span "01-000625 - NUSCIENCE [GEOGRAPHIC_DATA] BOOIEBOS - [GEOGRAPHIC_DATA]" at bounding box center [290, 20] width 231 height 20
click at [383, 28] on span "01-000625 - NUSCIENCE [GEOGRAPHIC_DATA] BOOIEBOS - [GEOGRAPHIC_DATA]" at bounding box center [290, 20] width 230 height 19
click at [354, 51] on b "submit" at bounding box center [348, 56] width 12 height 19
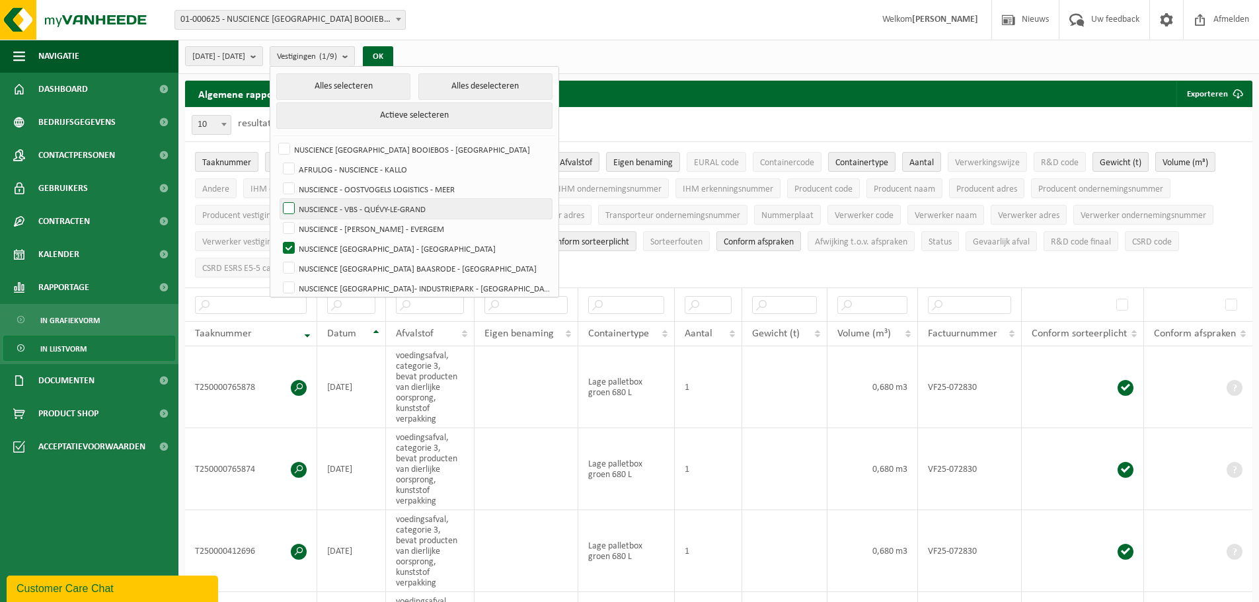
scroll to position [26, 0]
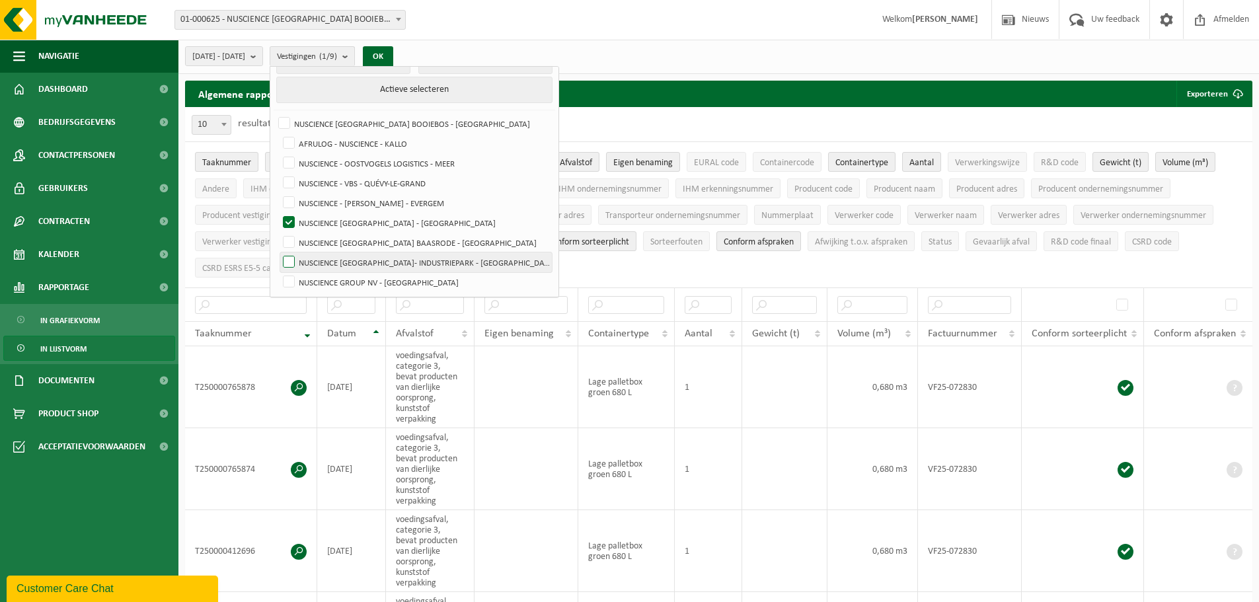
click at [324, 259] on label "NUSCIENCE [GEOGRAPHIC_DATA]- INDUSTRIEPARK - [GEOGRAPHIC_DATA]" at bounding box center [416, 263] width 272 height 20
click at [278, 253] on input "NUSCIENCE [GEOGRAPHIC_DATA]- INDUSTRIEPARK - [GEOGRAPHIC_DATA]" at bounding box center [278, 252] width 1 height 1
checkbox input "true"
click at [393, 54] on button "OK" at bounding box center [378, 56] width 30 height 21
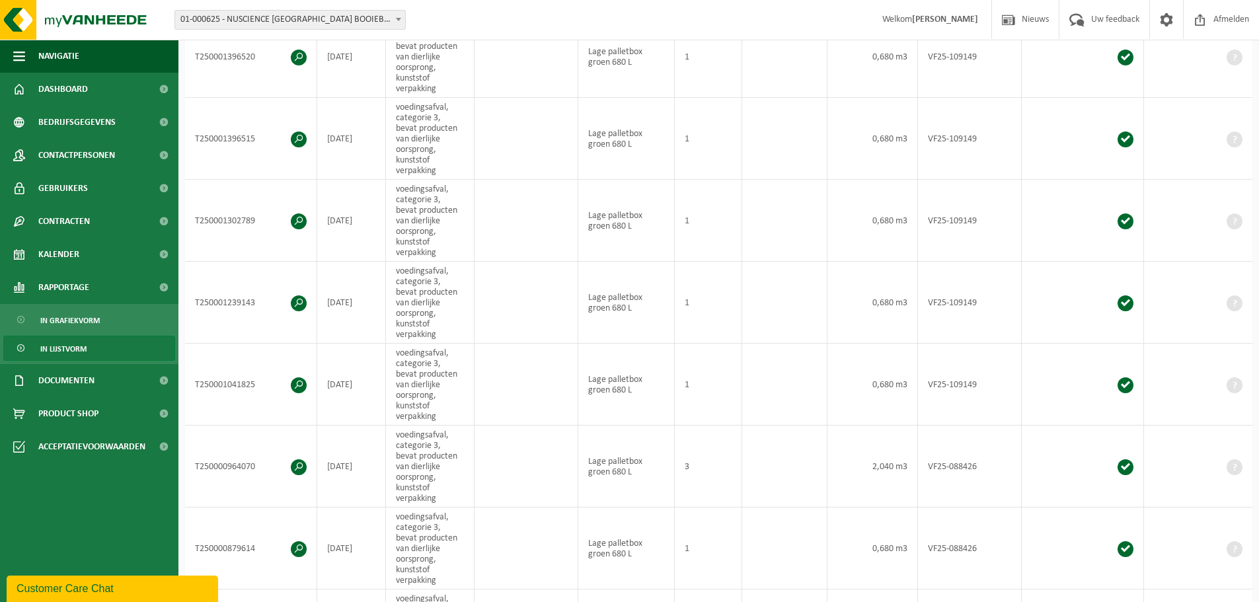
scroll to position [0, 0]
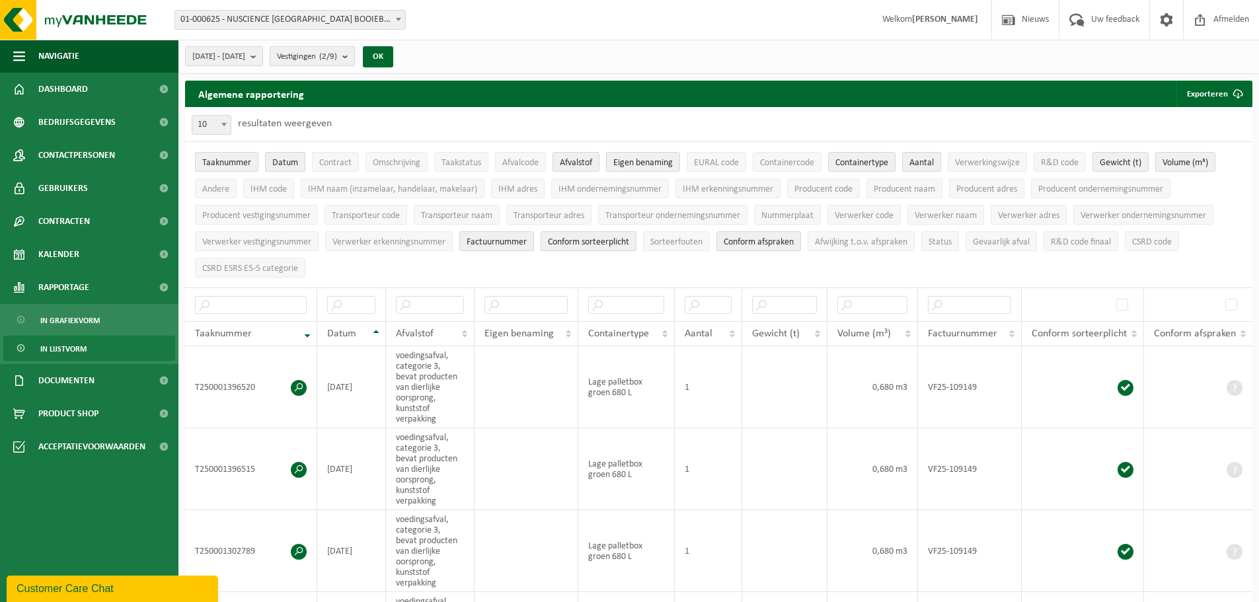
click at [354, 48] on b "submit" at bounding box center [348, 56] width 12 height 19
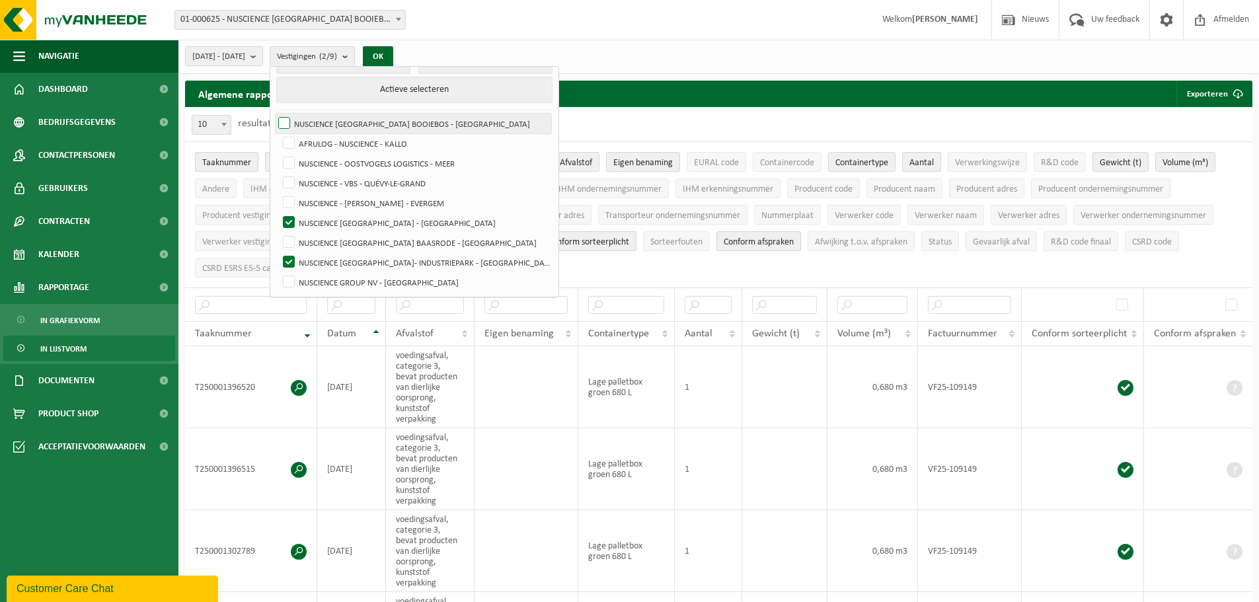
click at [370, 125] on label "NUSCIENCE [GEOGRAPHIC_DATA] BOOIEBOS - [GEOGRAPHIC_DATA]" at bounding box center [414, 124] width 276 height 20
click at [274, 114] on input "NUSCIENCE [GEOGRAPHIC_DATA] BOOIEBOS - [GEOGRAPHIC_DATA]" at bounding box center [273, 113] width 1 height 1
checkbox input "true"
click at [393, 55] on button "OK" at bounding box center [378, 56] width 30 height 21
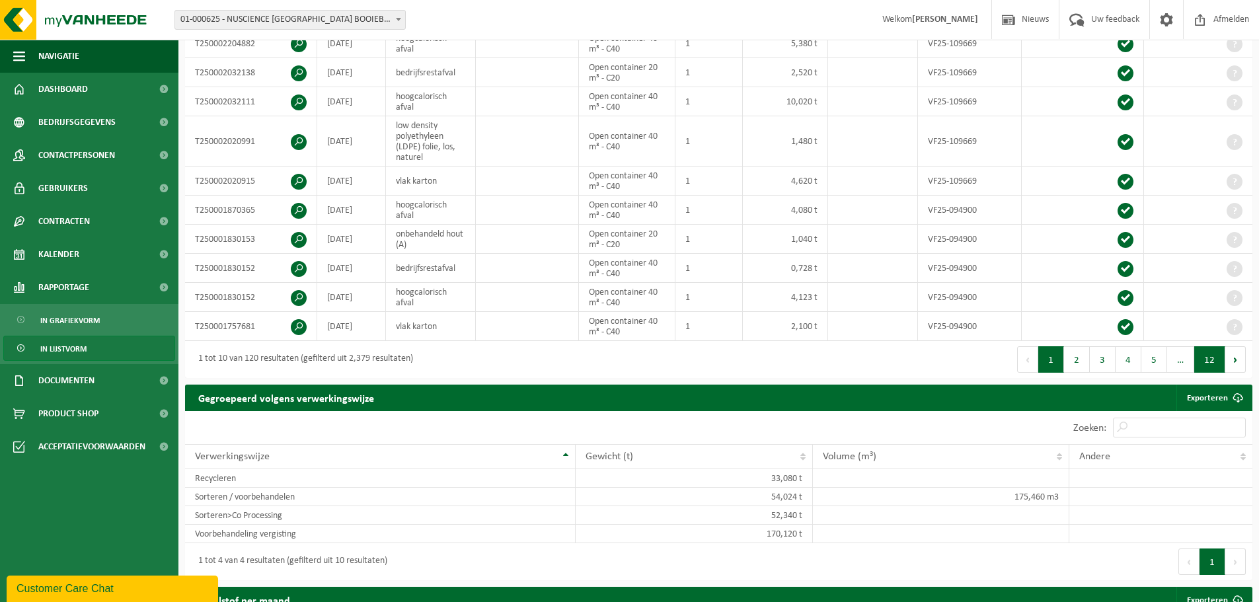
scroll to position [331, 0]
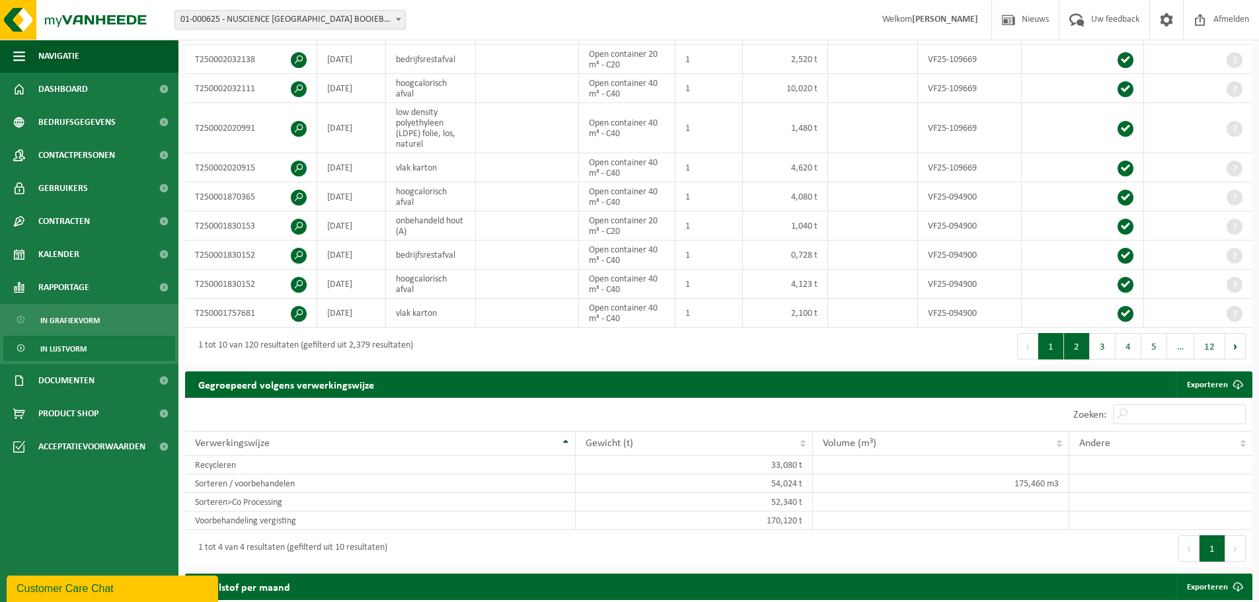
click at [1085, 338] on button "2" at bounding box center [1077, 346] width 26 height 26
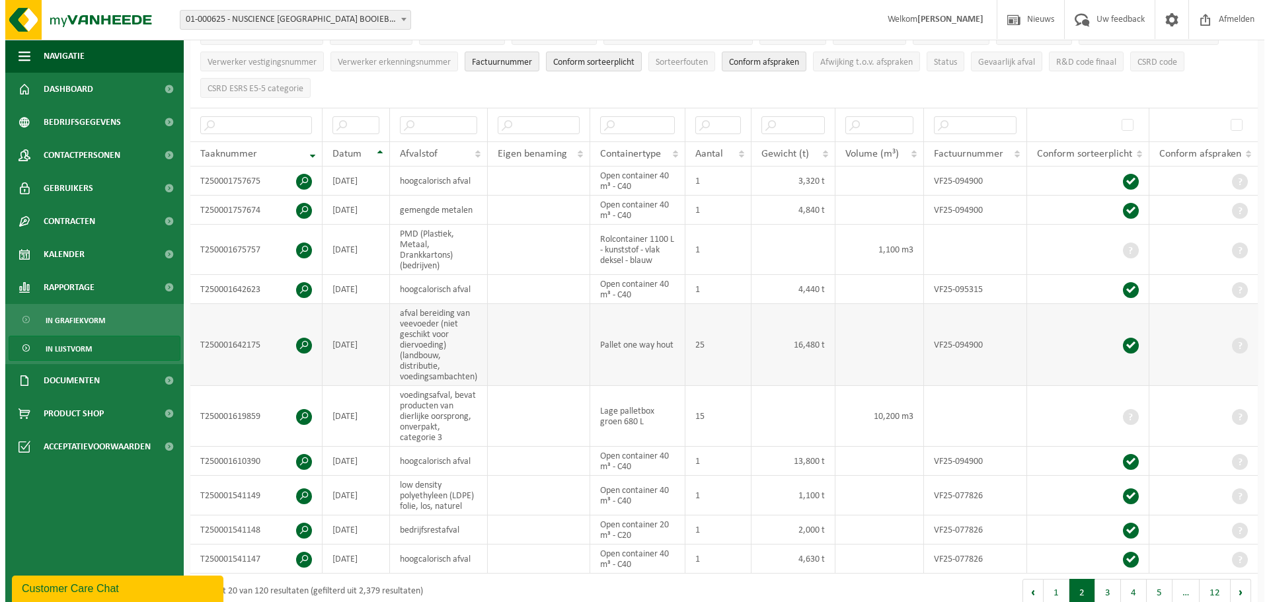
scroll to position [246, 0]
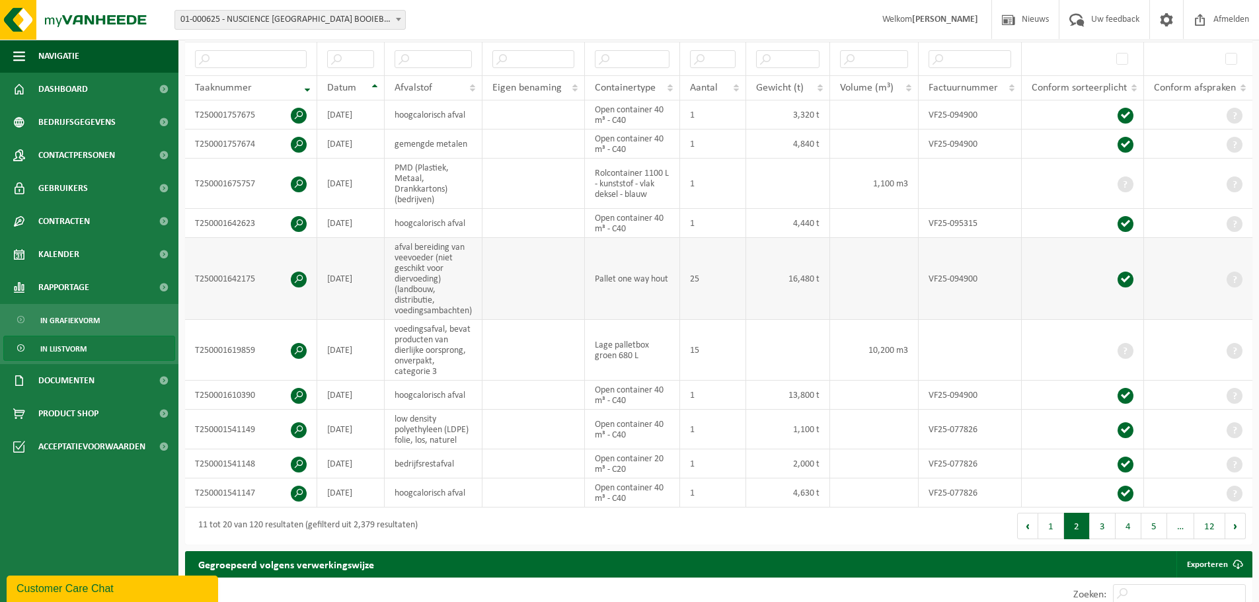
click at [302, 276] on span at bounding box center [299, 280] width 16 height 16
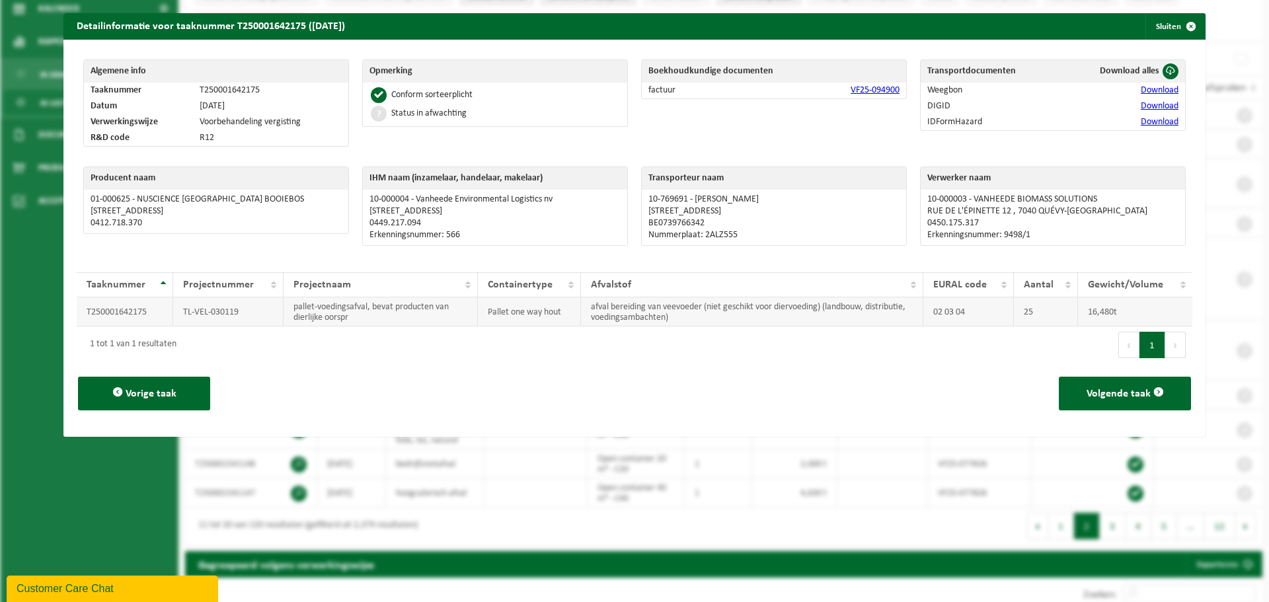
click at [672, 313] on td "afval bereiding van veevoeder (niet geschikt voor diervoeding) (landbouw, distr…" at bounding box center [752, 312] width 342 height 29
drag, startPoint x: 344, startPoint y: 315, endPoint x: 193, endPoint y: 308, distance: 150.9
click at [193, 308] on tr "T250001642175 TL-VEL-030119 pallet-voedingsafval, bevat producten van dierlijke…" at bounding box center [635, 312] width 1116 height 29
click at [371, 321] on td "pallet-voedingsafval, bevat producten van dierlijke oorspr" at bounding box center [381, 312] width 194 height 29
click at [381, 317] on td "pallet-voedingsafval, bevat producten van dierlijke oorspr" at bounding box center [381, 312] width 194 height 29
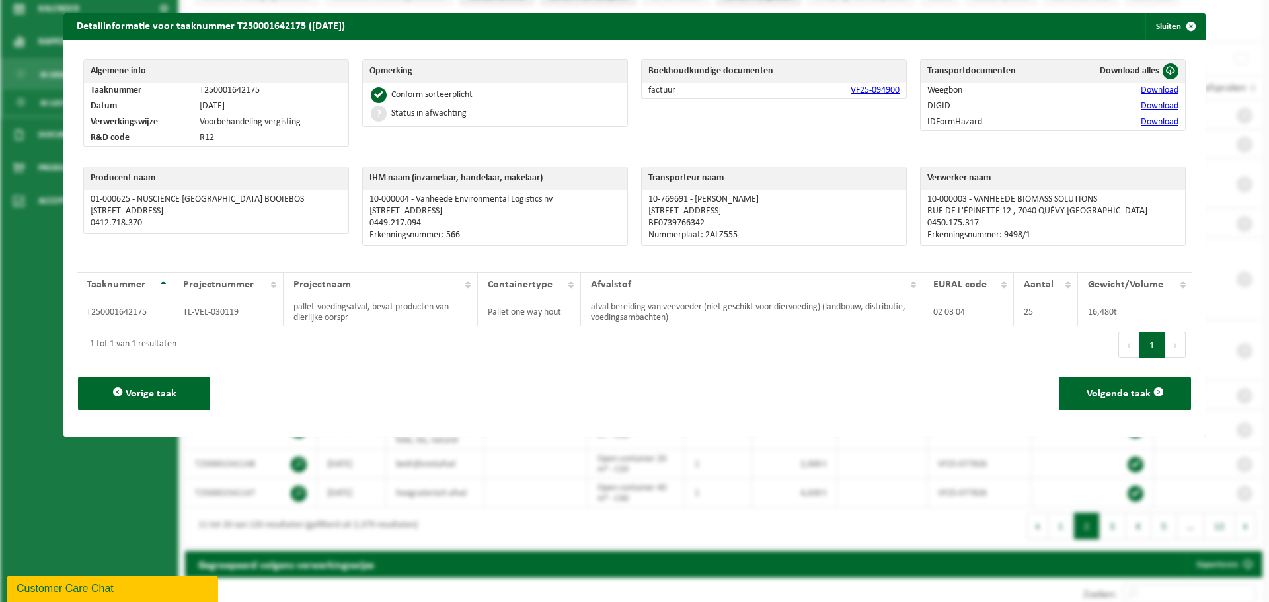
click at [1142, 118] on link "Download" at bounding box center [1160, 122] width 38 height 10
click at [1141, 108] on link "Download" at bounding box center [1160, 106] width 38 height 10
click at [1178, 27] on span "button" at bounding box center [1191, 26] width 26 height 26
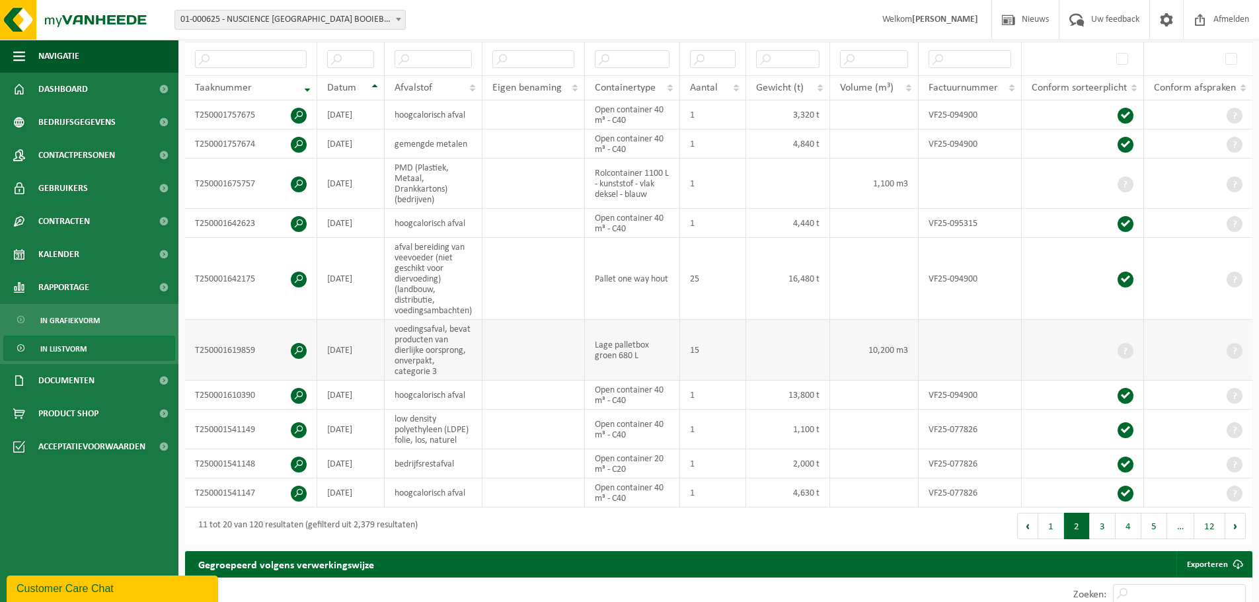
click at [296, 350] on span at bounding box center [299, 351] width 16 height 16
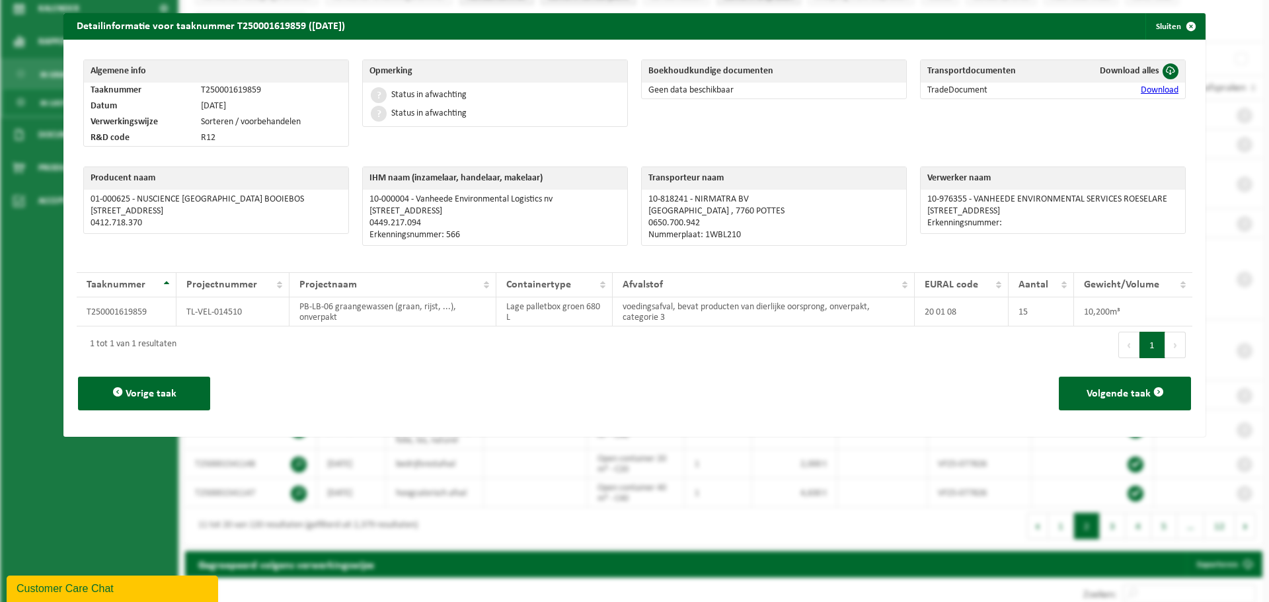
click at [1146, 90] on link "Download" at bounding box center [1160, 90] width 38 height 10
click at [1163, 32] on button "Sluiten" at bounding box center [1175, 26] width 59 height 26
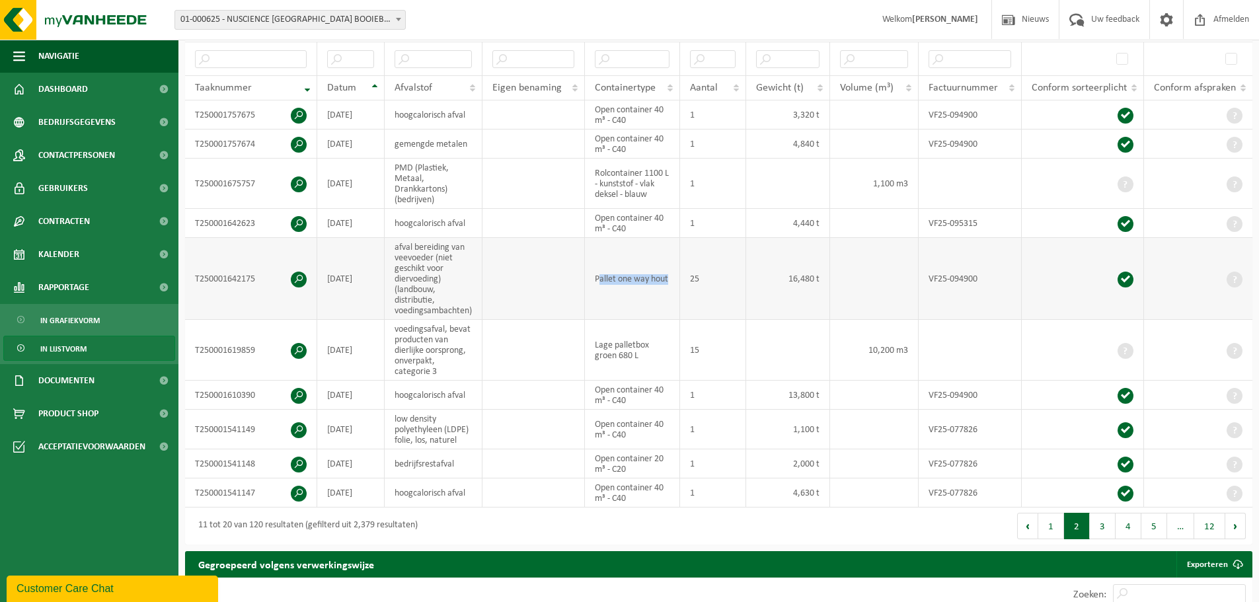
drag, startPoint x: 599, startPoint y: 274, endPoint x: 669, endPoint y: 278, distance: 70.2
click at [669, 278] on td "Pallet one way hout" at bounding box center [633, 279] width 96 height 82
click at [597, 277] on td "Pallet one way hout" at bounding box center [633, 279] width 96 height 82
drag, startPoint x: 597, startPoint y: 277, endPoint x: 672, endPoint y: 274, distance: 75.4
click at [672, 274] on td "Pallet one way hout" at bounding box center [633, 279] width 96 height 82
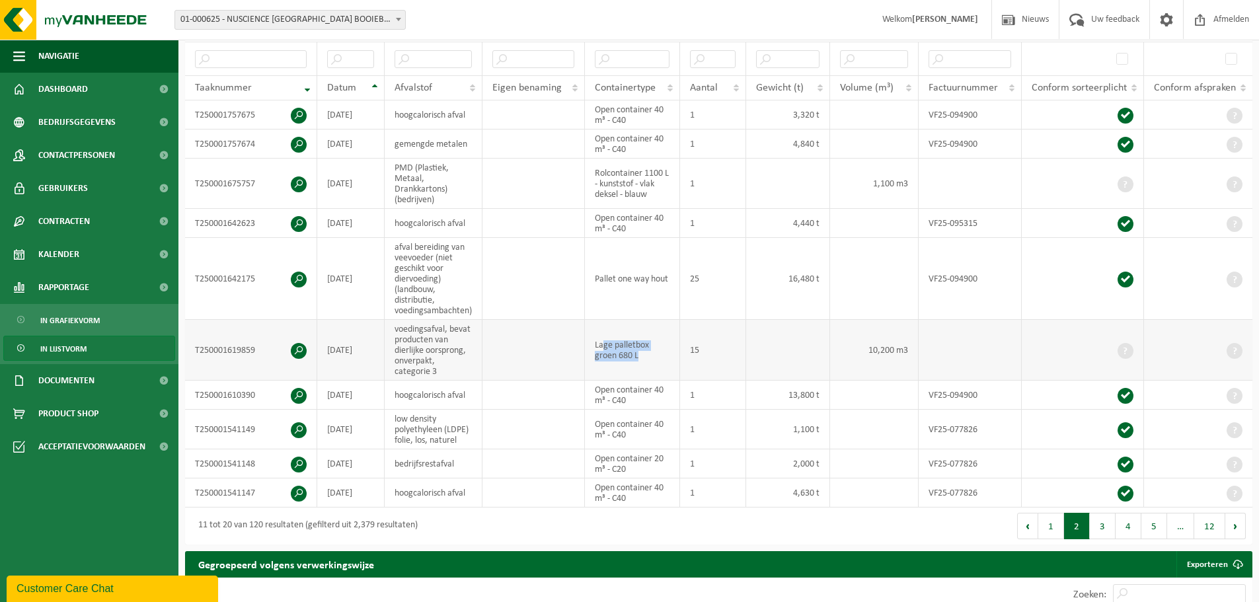
drag, startPoint x: 603, startPoint y: 340, endPoint x: 644, endPoint y: 354, distance: 43.5
click at [644, 354] on td "Lage palletbox groen 680 L" at bounding box center [633, 350] width 96 height 61
click at [299, 348] on span at bounding box center [299, 351] width 16 height 16
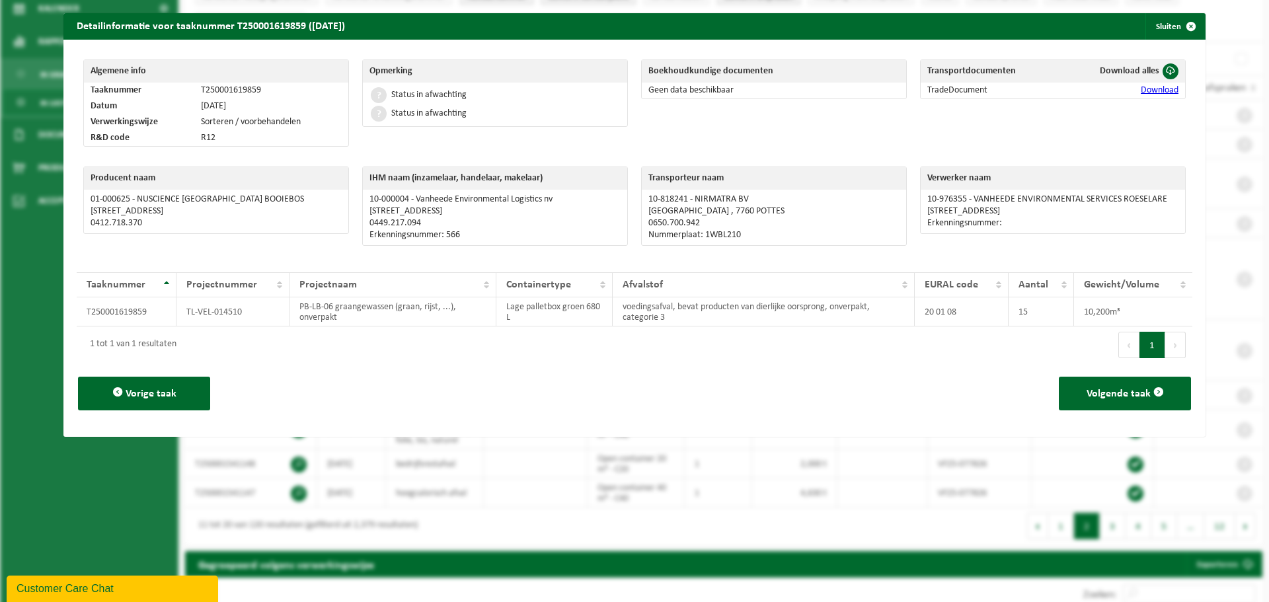
drag, startPoint x: 397, startPoint y: 101, endPoint x: 483, endPoint y: 111, distance: 85.9
click at [483, 111] on td "Status in afwachting Status in afwachting" at bounding box center [495, 105] width 264 height 44
click at [489, 116] on div "Status in afwachting" at bounding box center [495, 113] width 251 height 19
click at [1178, 26] on span "button" at bounding box center [1191, 26] width 26 height 26
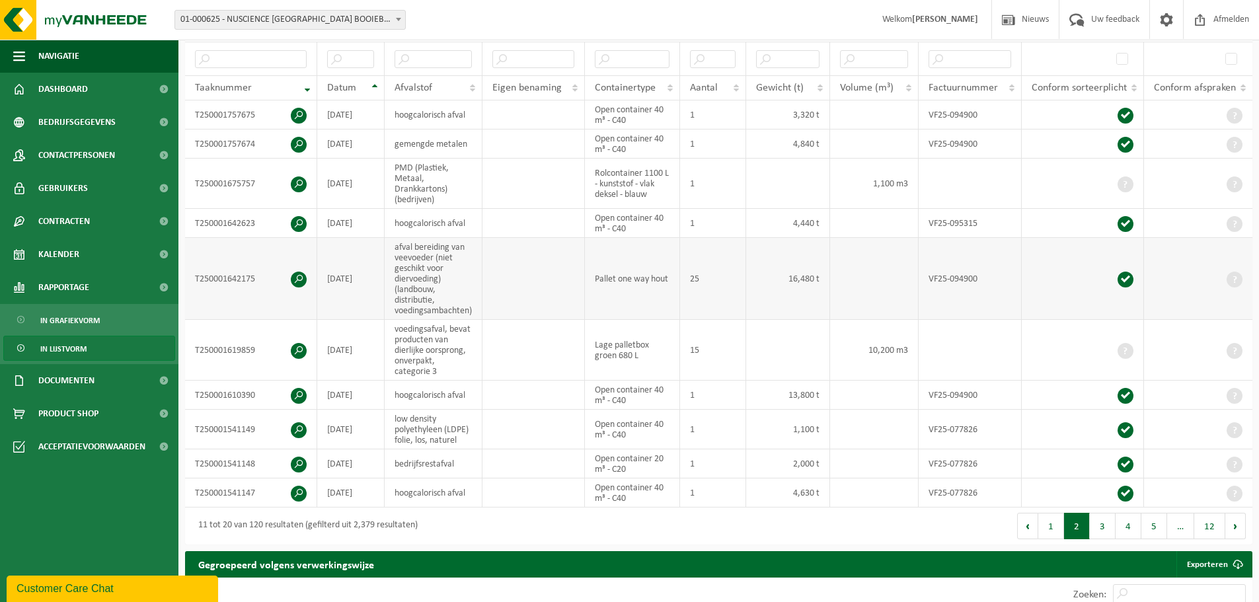
click at [301, 272] on span at bounding box center [299, 280] width 16 height 16
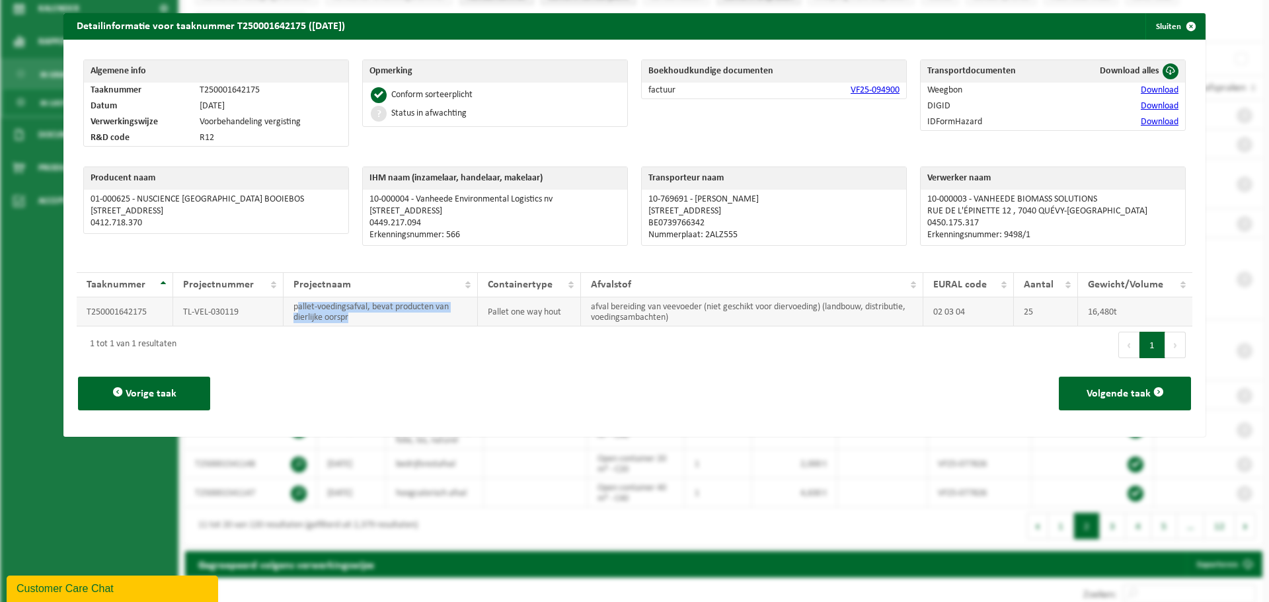
drag, startPoint x: 357, startPoint y: 318, endPoint x: 292, endPoint y: 305, distance: 66.0
click at [292, 305] on td "pallet-voedingsafval, bevat producten van dierlijke oorspr" at bounding box center [381, 312] width 194 height 29
drag, startPoint x: 585, startPoint y: 305, endPoint x: 811, endPoint y: 313, distance: 226.3
click at [811, 313] on td "afval bereiding van veevoeder (niet geschikt voor diervoeding) (landbouw, distr…" at bounding box center [752, 312] width 342 height 29
